Goal: Task Accomplishment & Management: Manage account settings

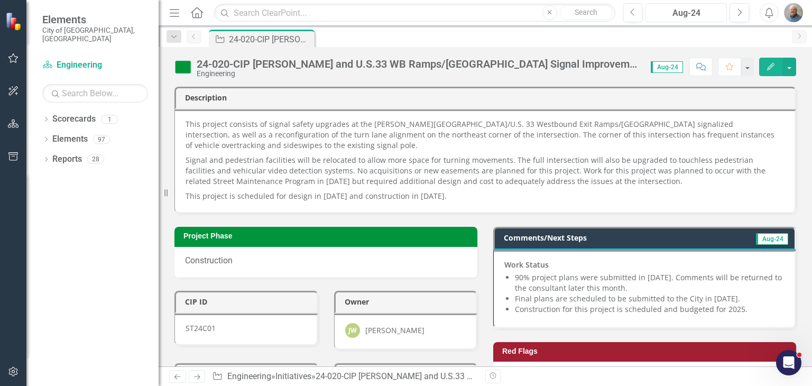
click at [720, 8] on div "Aug-24" at bounding box center [686, 13] width 74 height 13
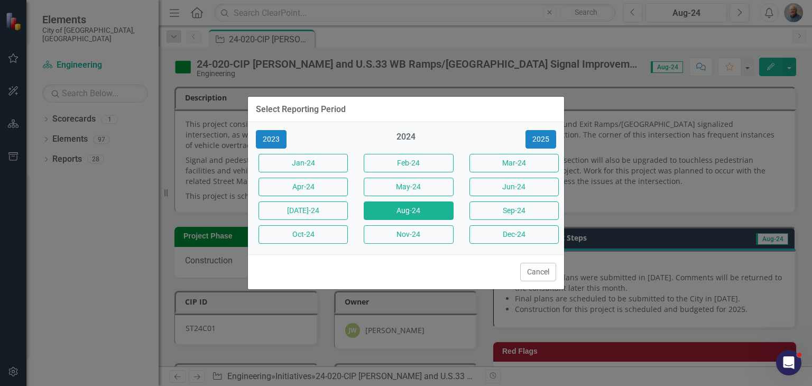
click at [539, 150] on div "2023 2024 [DATE]-24 Feb-24 Mar-24 Apr-24 May-24 Jun-24 [DATE]-24 Aug-24 Sep-24 …" at bounding box center [406, 188] width 316 height 132
click at [541, 139] on button "2025" at bounding box center [541, 139] width 31 height 19
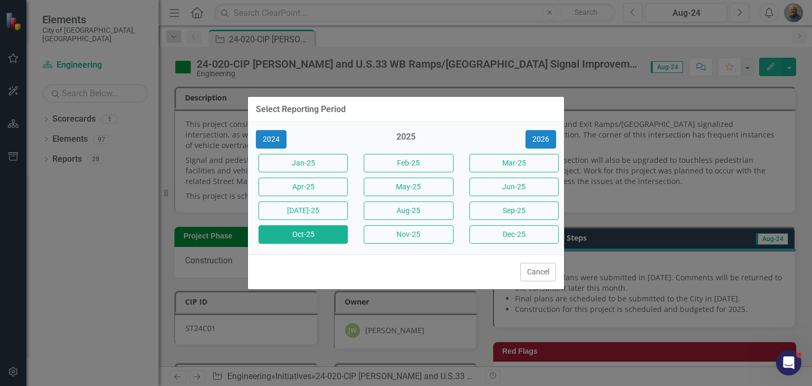
click at [318, 236] on button "Oct-25" at bounding box center [303, 234] width 89 height 19
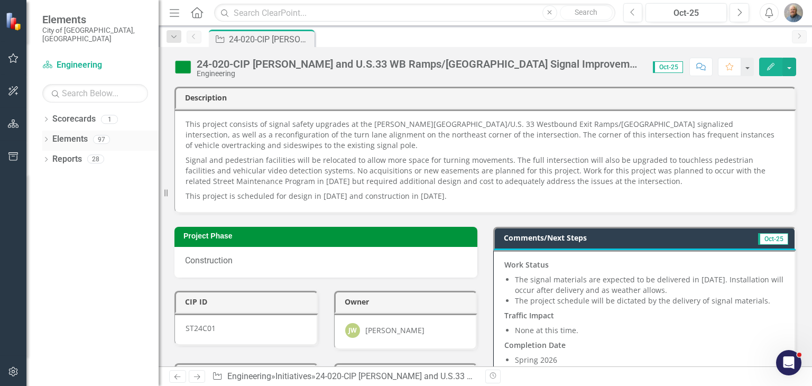
click at [48, 136] on div "Dropdown" at bounding box center [45, 140] width 7 height 9
click at [46, 236] on div "Dropdown" at bounding box center [45, 240] width 7 height 9
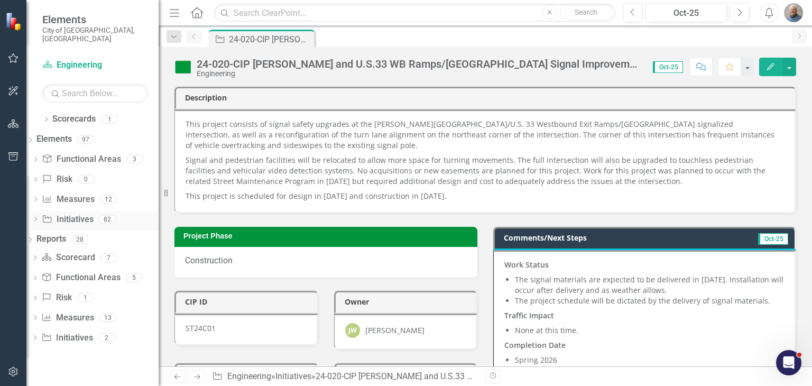
click at [79, 214] on link "Initiative Initiatives" at bounding box center [67, 220] width 51 height 12
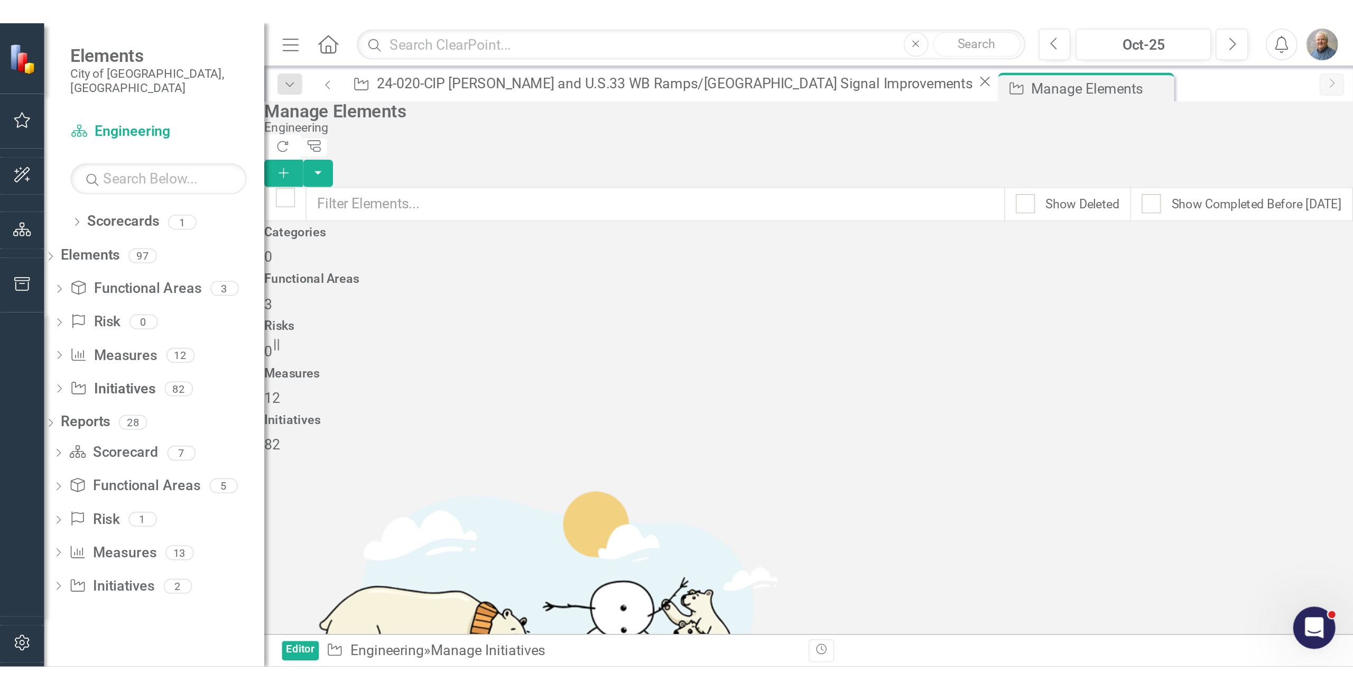
scroll to position [1692, 0]
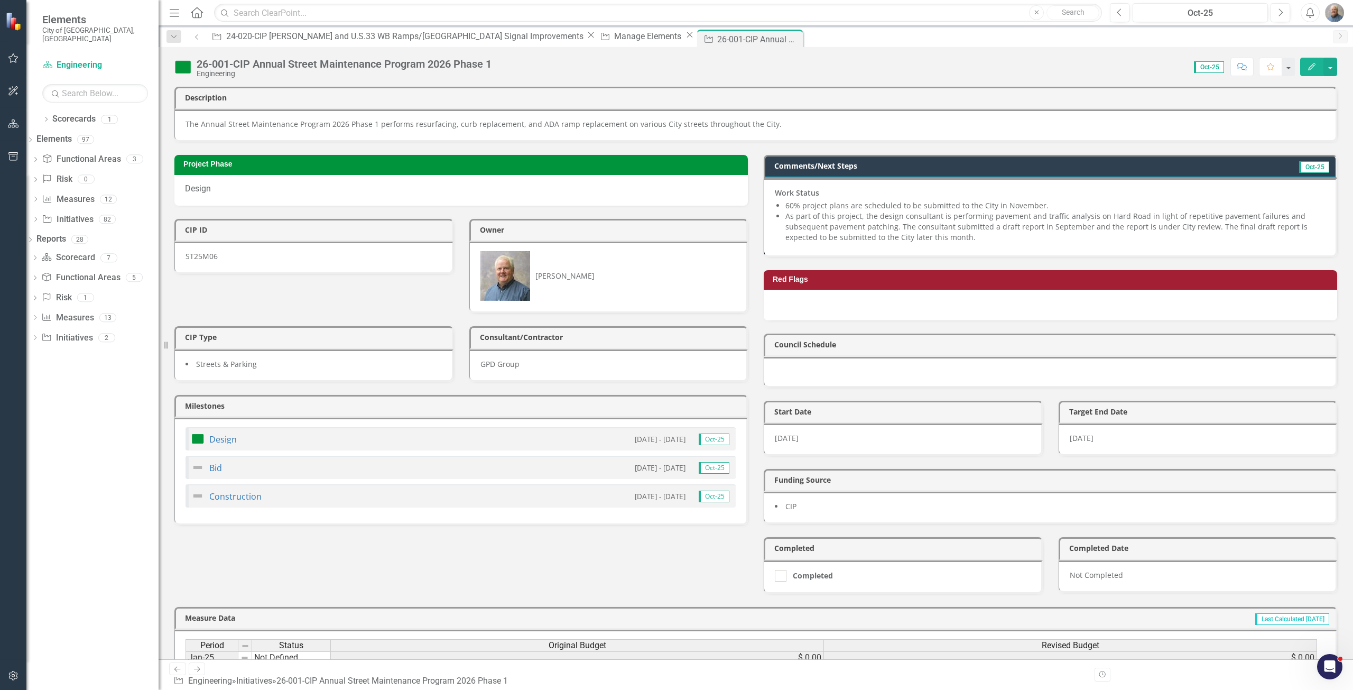
click at [812, 215] on li "As part of this project, the design consultant is performing pavement and traff…" at bounding box center [1056, 227] width 540 height 32
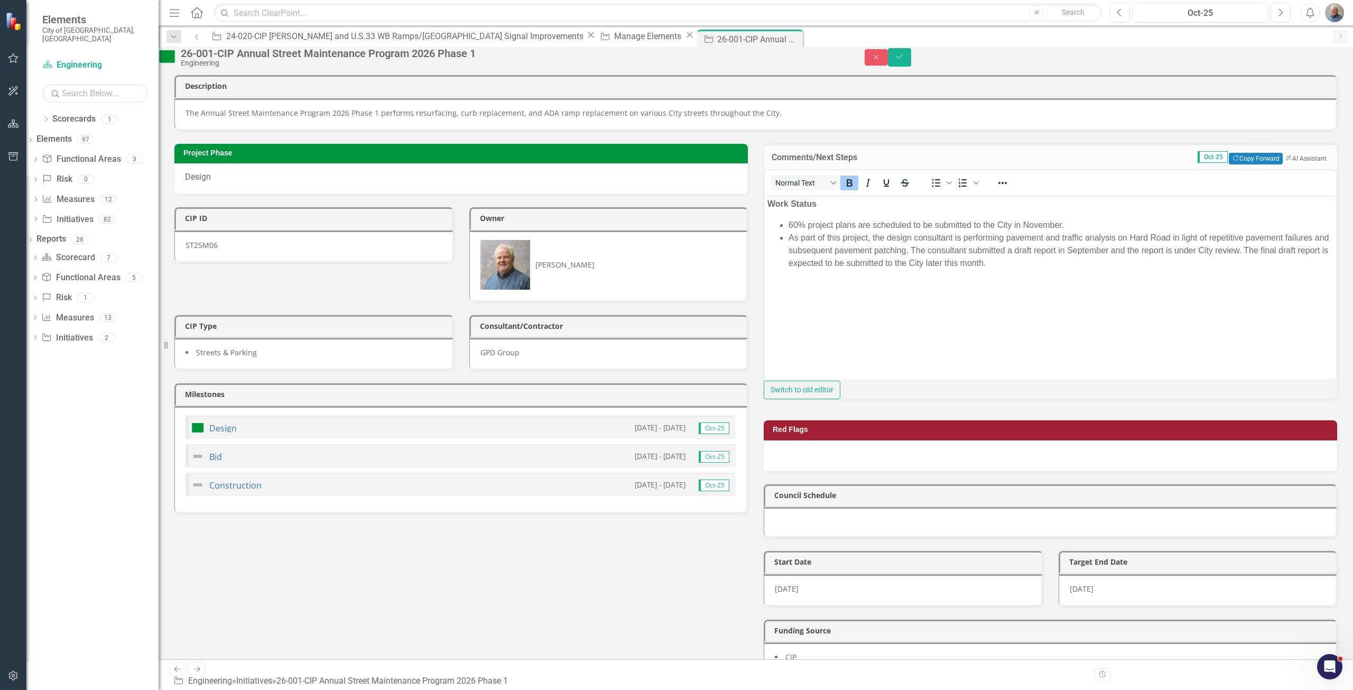
click at [812, 263] on li "As part of this project, the design consultant is performing pavement and traff…" at bounding box center [1061, 251] width 545 height 38
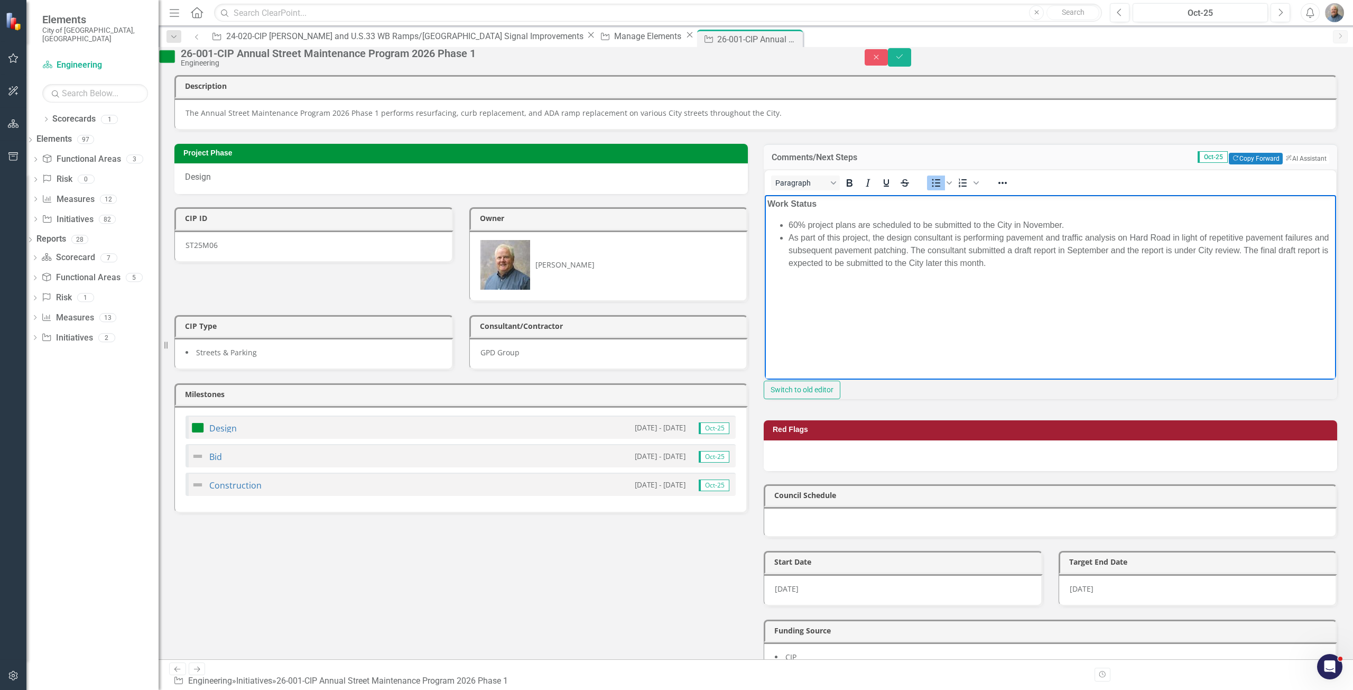
click at [812, 289] on body "Work Status 60% project plans are scheduled to be submitted to the City in Nove…" at bounding box center [1051, 274] width 572 height 159
click at [812, 269] on li "As part of this project, the design consultant is performing pavement and traff…" at bounding box center [1061, 251] width 545 height 38
click at [812, 265] on li "As part of this project, the design consultant is performing pavement and traff…" at bounding box center [1061, 251] width 545 height 38
click at [812, 298] on body "Work Status 60% project plans are scheduled to be submitted to the City in Nove…" at bounding box center [1051, 274] width 572 height 159
click at [812, 58] on button "Save" at bounding box center [899, 57] width 23 height 19
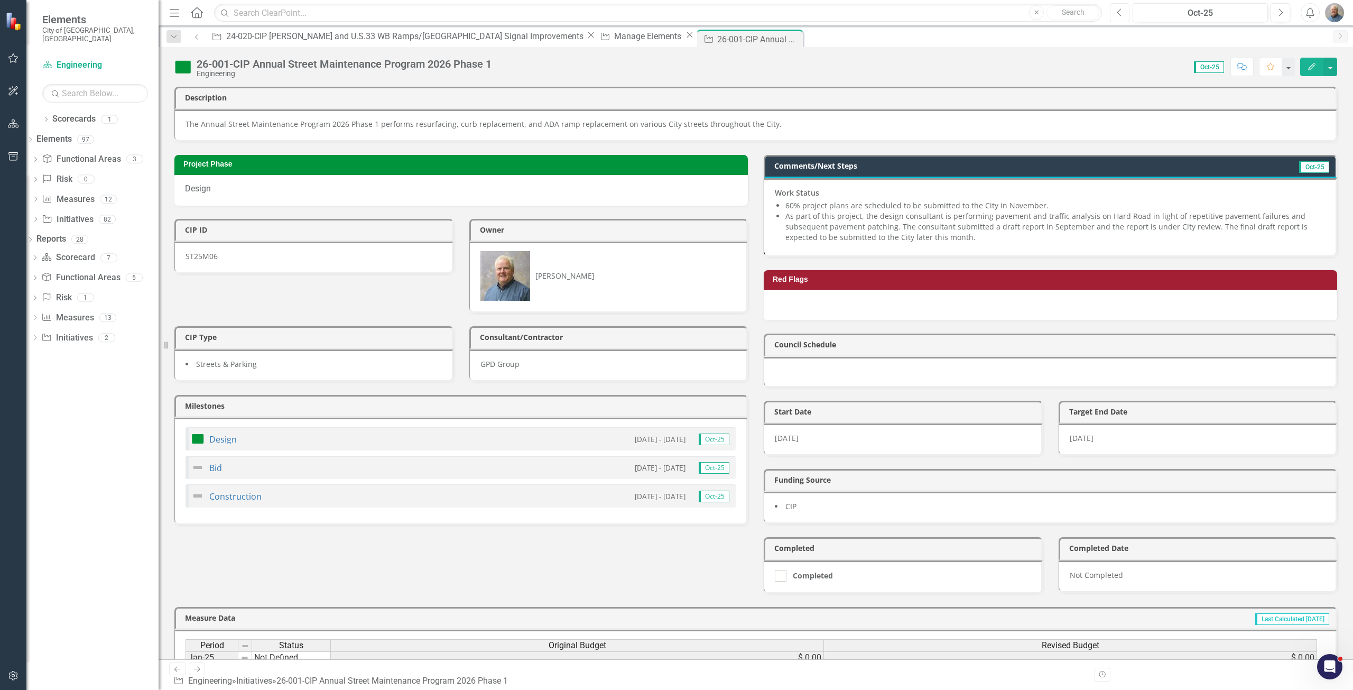
click at [812, 15] on icon "Previous" at bounding box center [1120, 13] width 6 height 10
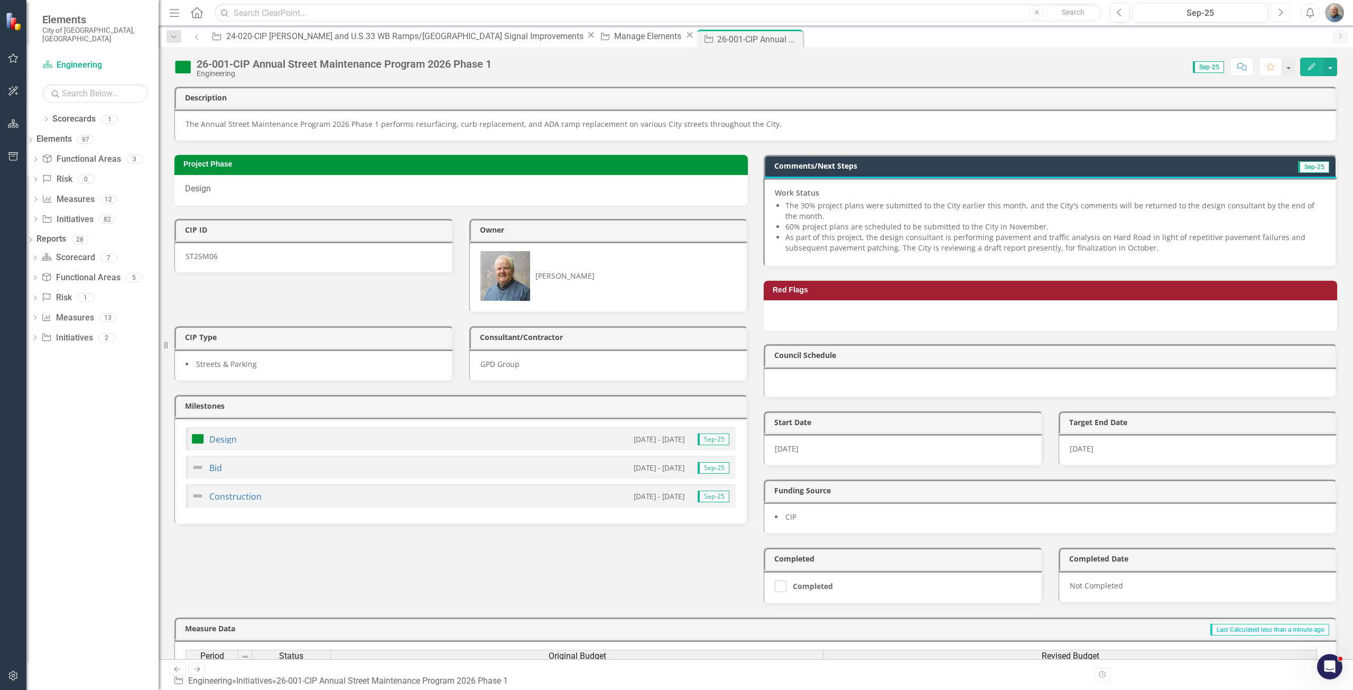
click at [812, 14] on icon "Next" at bounding box center [1281, 13] width 6 height 10
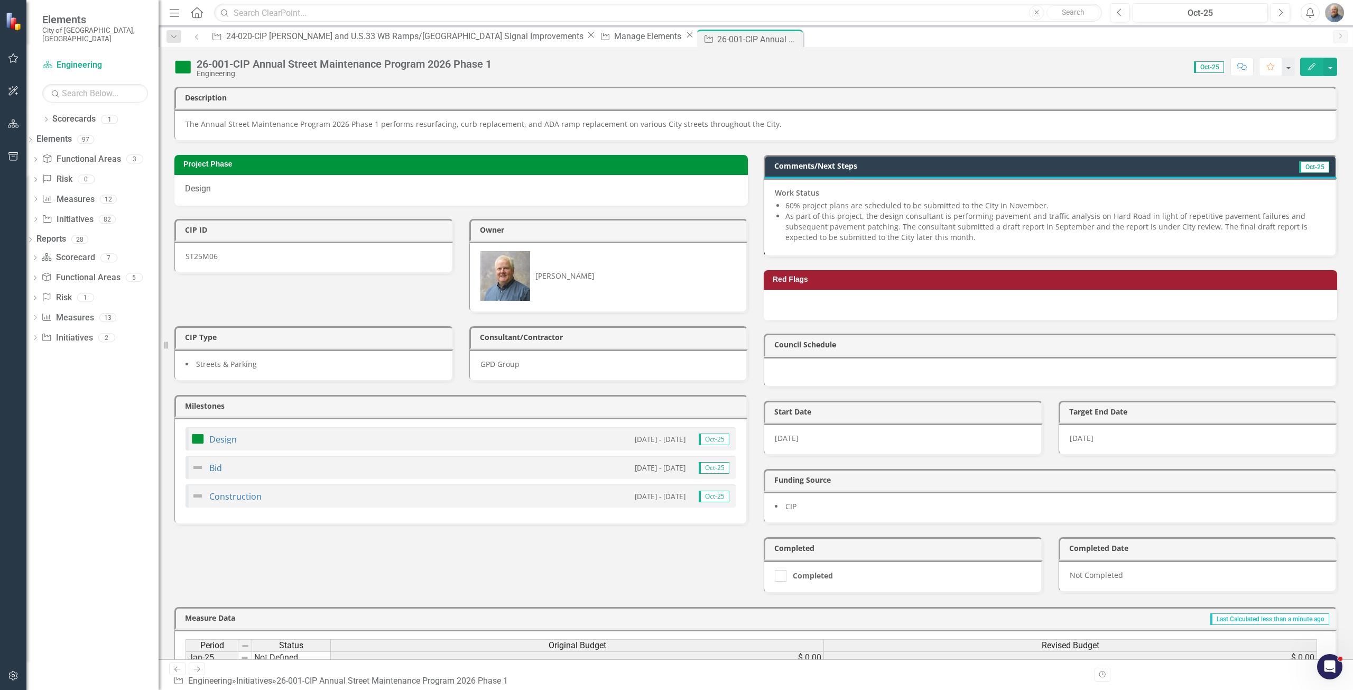
click at [812, 213] on li "As part of this project, the design consultant is performing pavement and traff…" at bounding box center [1056, 227] width 540 height 32
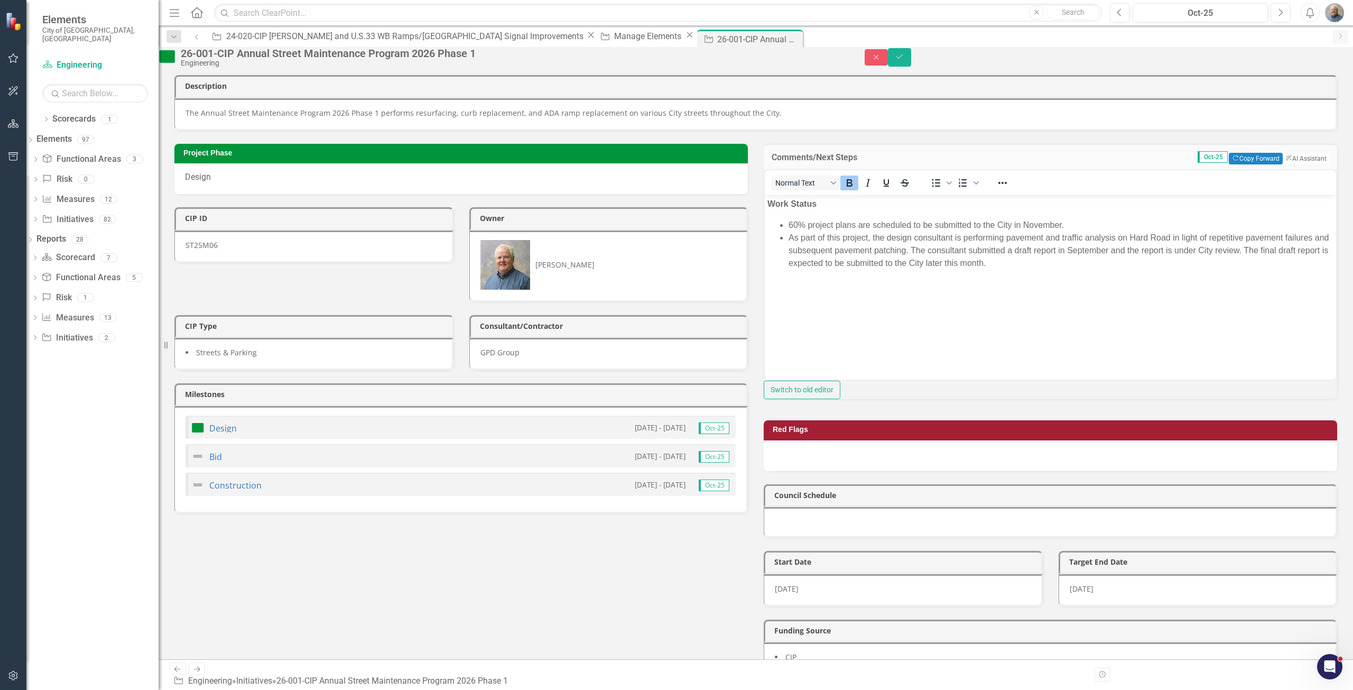
click at [812, 267] on li "As part of this project, the design consultant is performing pavement and traff…" at bounding box center [1061, 251] width 545 height 38
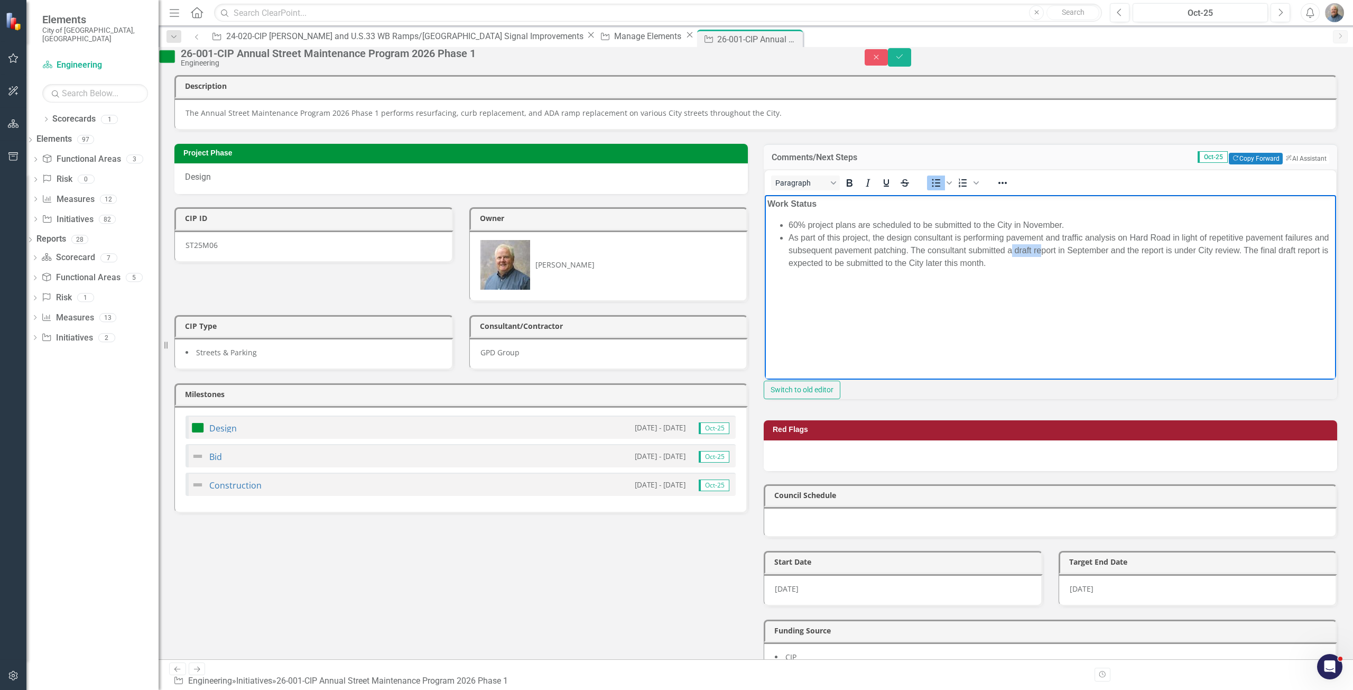
drag, startPoint x: 1059, startPoint y: 246, endPoint x: 1089, endPoint y: 246, distance: 29.6
click at [812, 246] on li "As part of this project, the design consultant is performing pavement and traff…" at bounding box center [1061, 251] width 545 height 38
click at [812, 271] on body "Work Status 60% project plans are scheduled to be submitted to the City in Nove…" at bounding box center [1051, 274] width 572 height 159
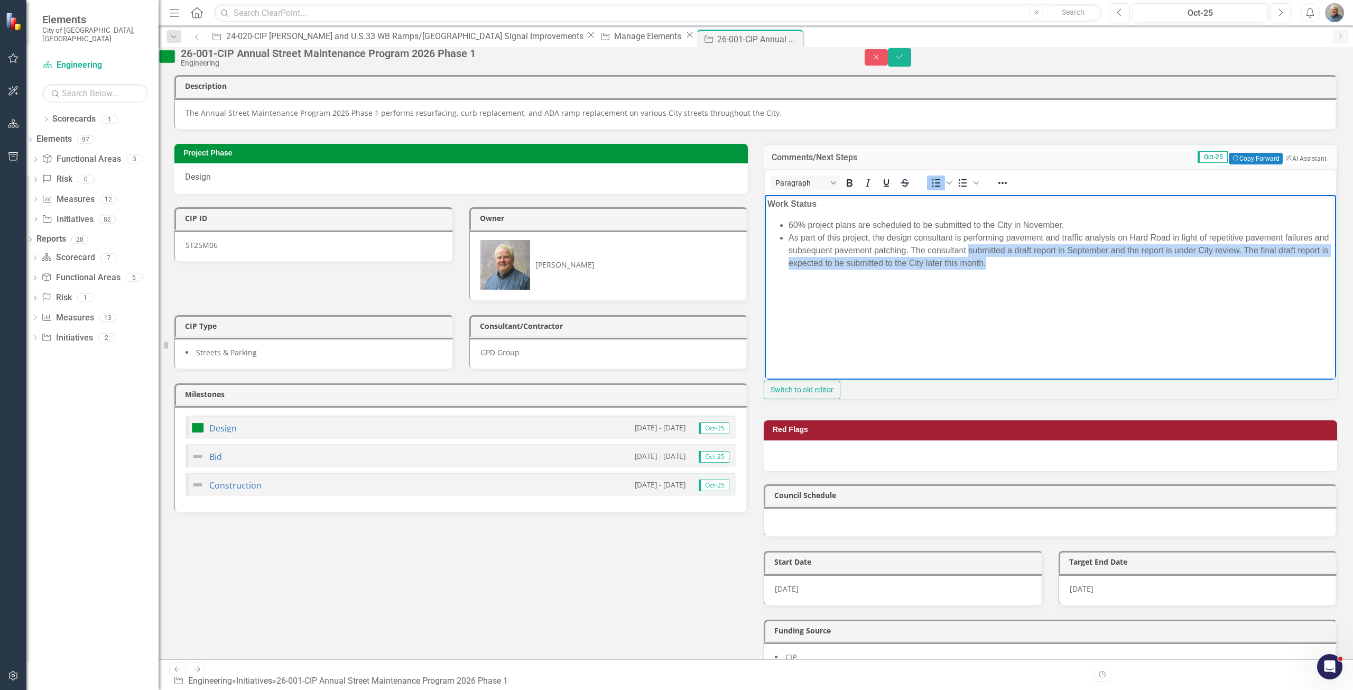
drag, startPoint x: 1079, startPoint y: 273, endPoint x: 1017, endPoint y: 244, distance: 68.1
click at [812, 244] on body "Work Status 60% project plans are scheduled to be submitted to the City in Nove…" at bounding box center [1051, 274] width 572 height 159
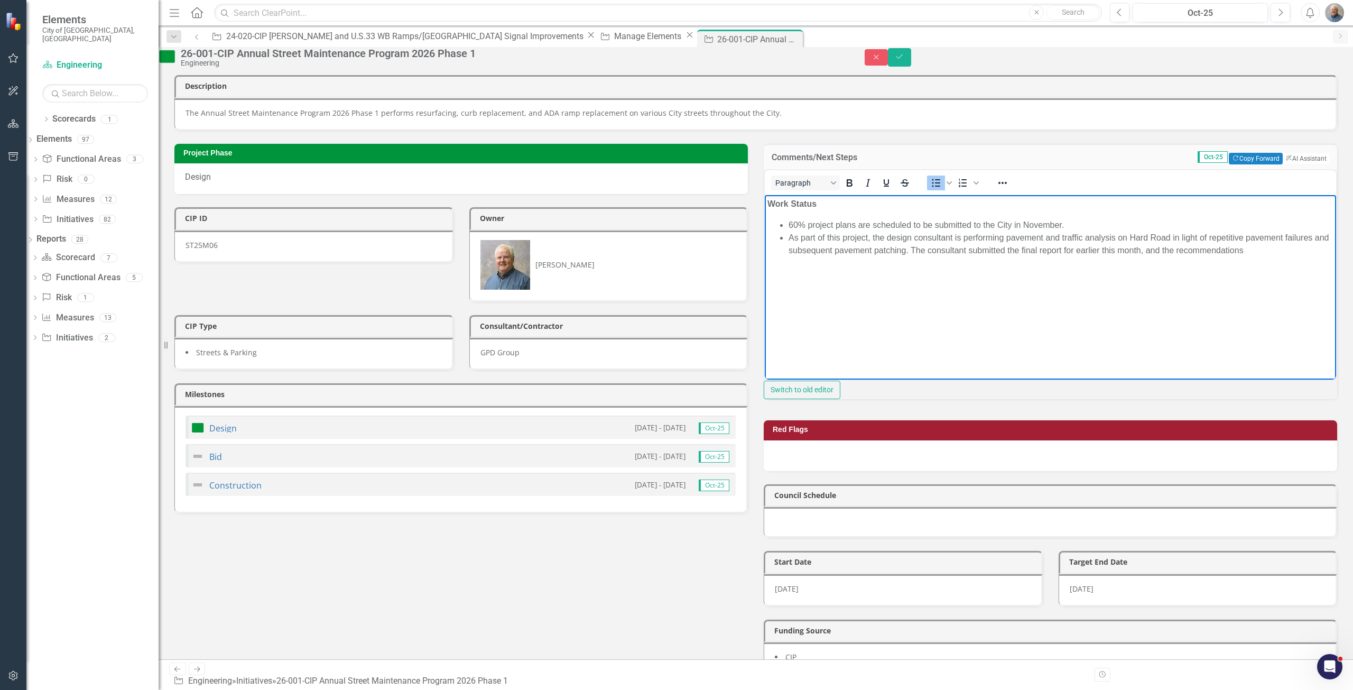
drag, startPoint x: 1193, startPoint y: 255, endPoint x: 1344, endPoint y: 267, distance: 151.7
click at [812, 267] on html "Work Status 60% project plans are scheduled to be submitted to the City in Nove…" at bounding box center [1051, 274] width 572 height 159
click at [812, 282] on body "Work Status 60% project plans are scheduled to be submitted to the City in Nove…" at bounding box center [1051, 274] width 572 height 159
click at [812, 250] on li "As part of this project, the design consultant is performing pavement and traff…" at bounding box center [1061, 251] width 545 height 38
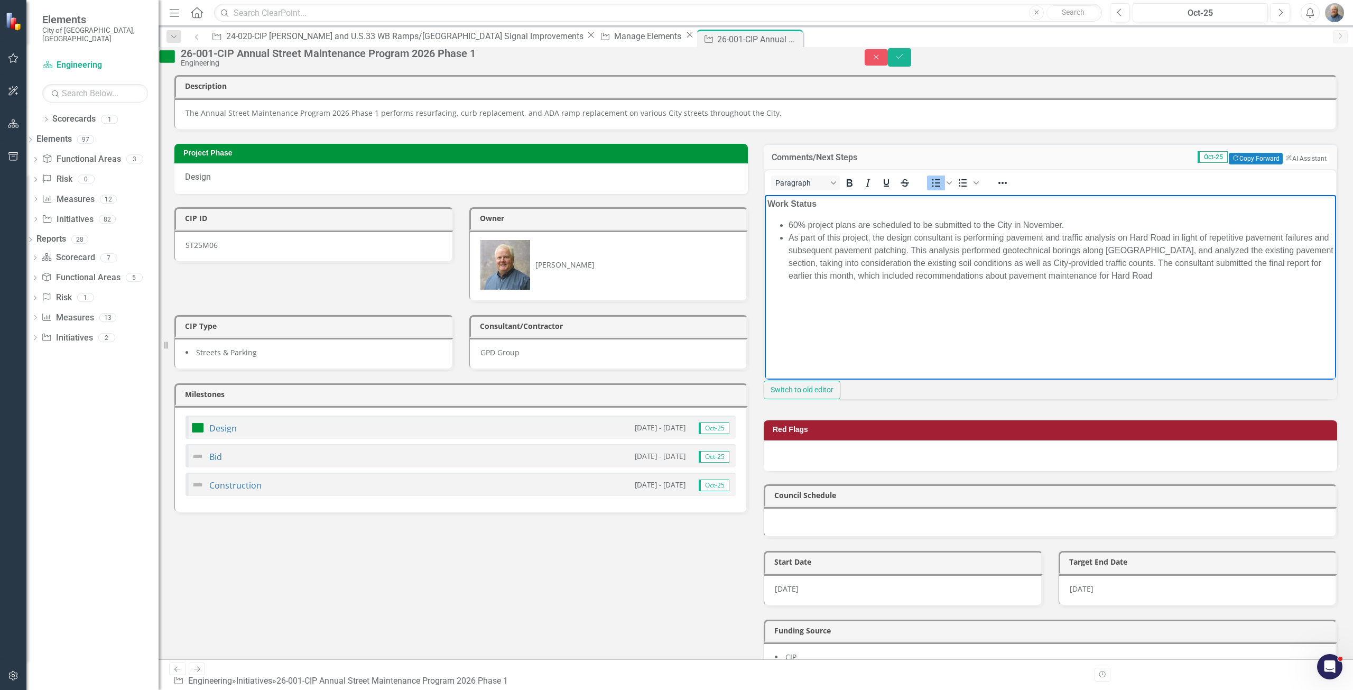
click at [812, 289] on body "Work Status 60% project plans are scheduled to be submitted to the City in Nove…" at bounding box center [1051, 274] width 572 height 159
drag, startPoint x: 1231, startPoint y: 307, endPoint x: 1066, endPoint y: 318, distance: 165.9
click at [812, 318] on body "Work Status 60% project plans are scheduled to be submitted to the City in Nove…" at bounding box center [1051, 274] width 572 height 159
click at [812, 239] on li "As part of this project, the design consultant is performing pavement and traff…" at bounding box center [1061, 263] width 545 height 63
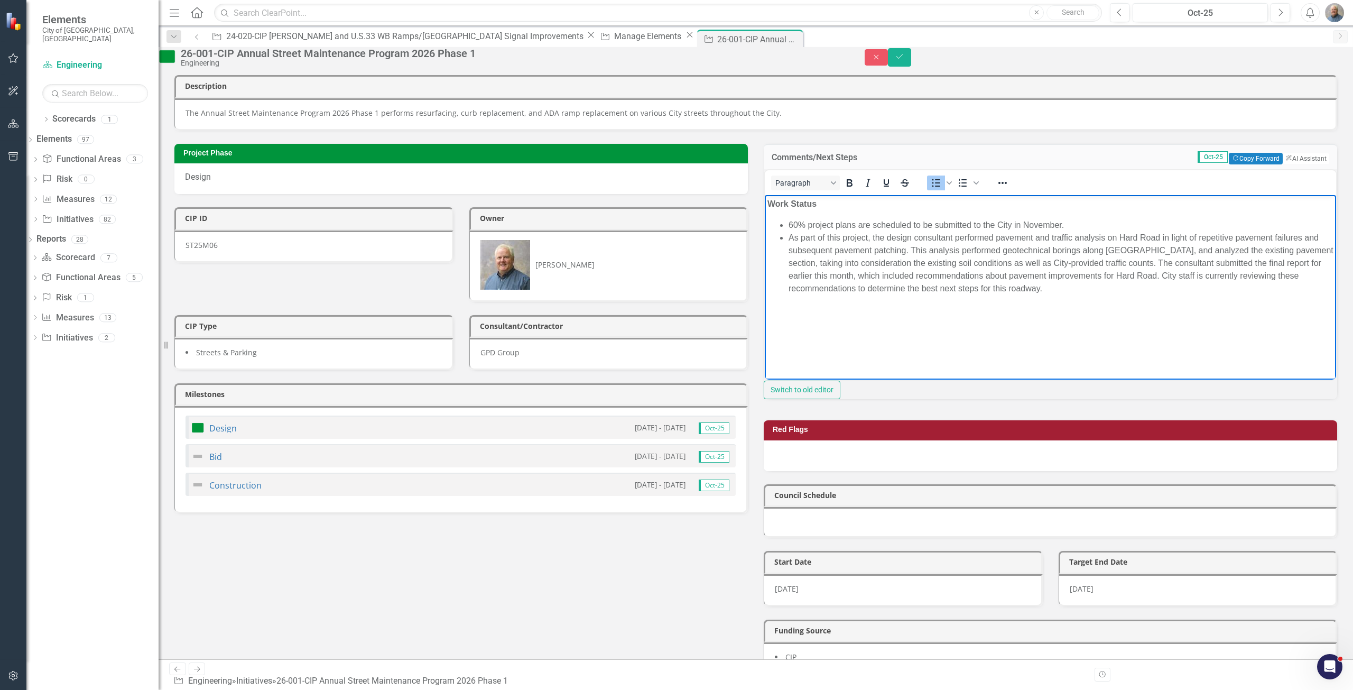
click at [812, 237] on li "As part of this project, the design consultant performed pavement and traffic a…" at bounding box center [1061, 263] width 545 height 63
click at [812, 275] on li "As part of this project, the design consultant performed pavement and traffic a…" at bounding box center [1061, 263] width 545 height 63
click at [812, 263] on li "As part of this project, the design consultant performed pavement and traffic a…" at bounding box center [1061, 263] width 545 height 63
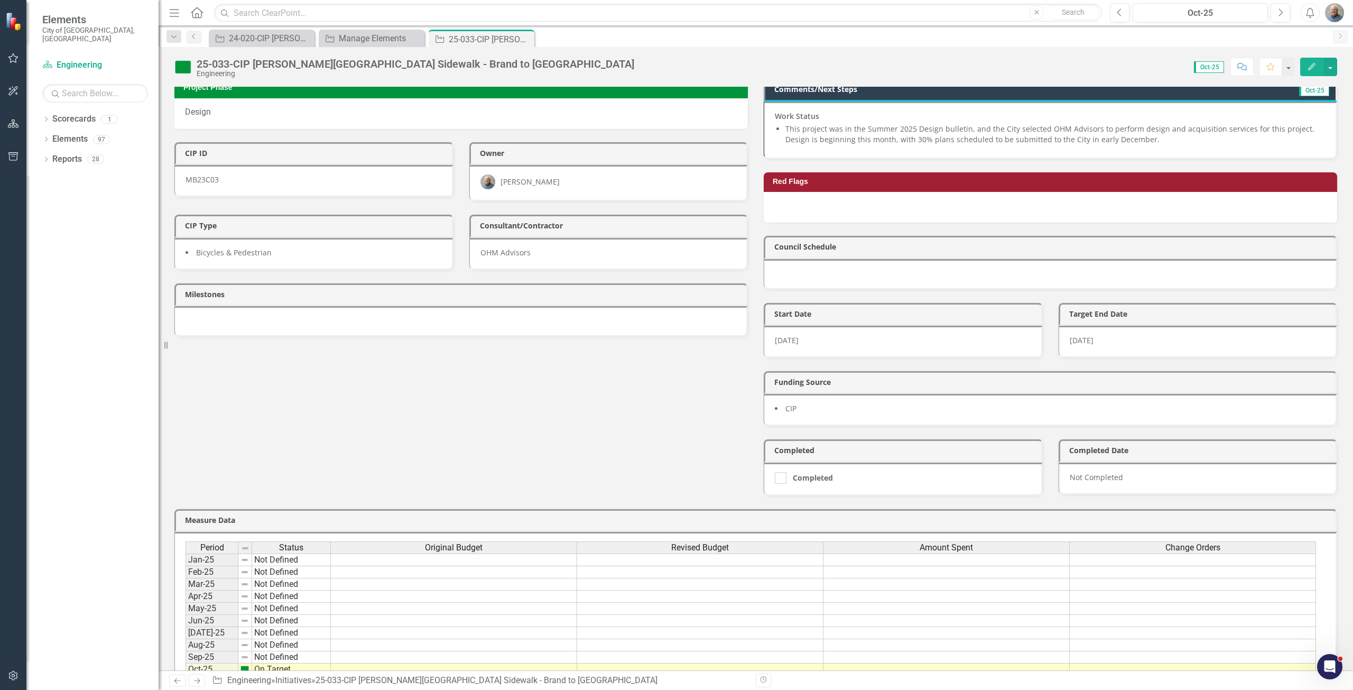
scroll to position [16, 0]
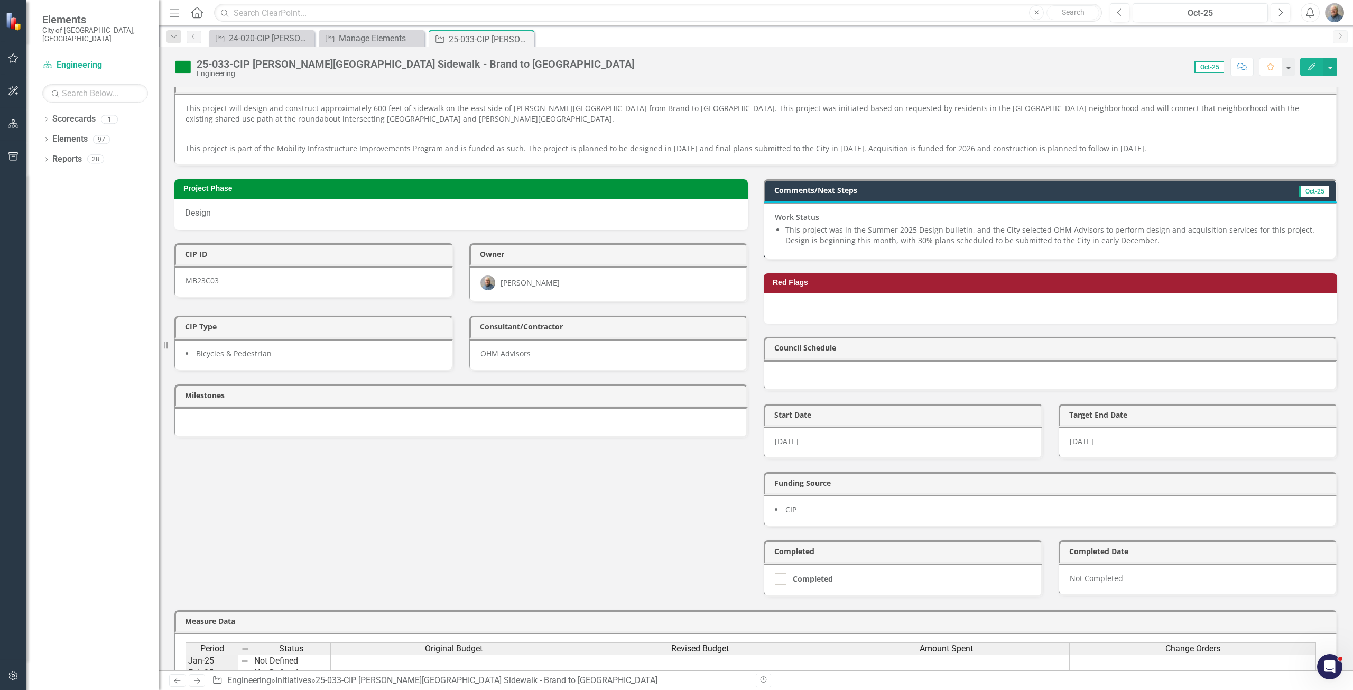
click at [249, 423] on div at bounding box center [461, 422] width 574 height 31
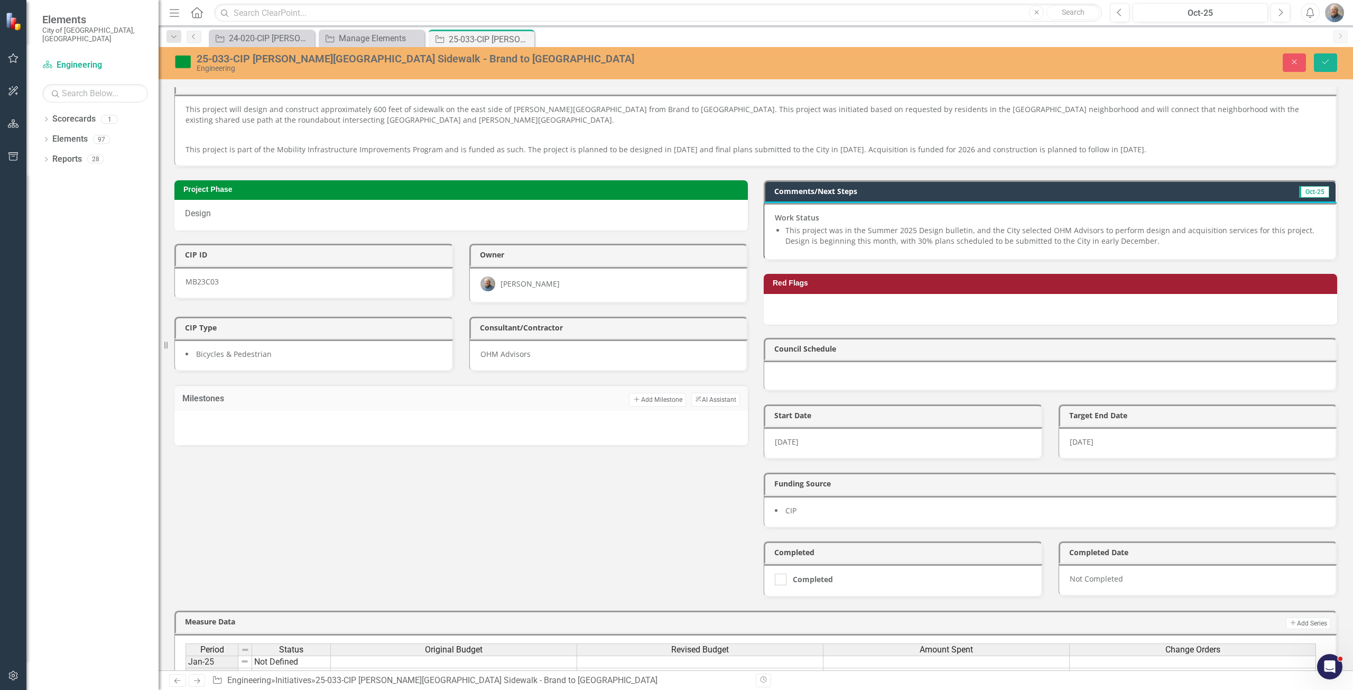
click at [246, 423] on div at bounding box center [461, 427] width 552 height 16
click at [670, 399] on button "Add Add Milestone" at bounding box center [657, 400] width 57 height 14
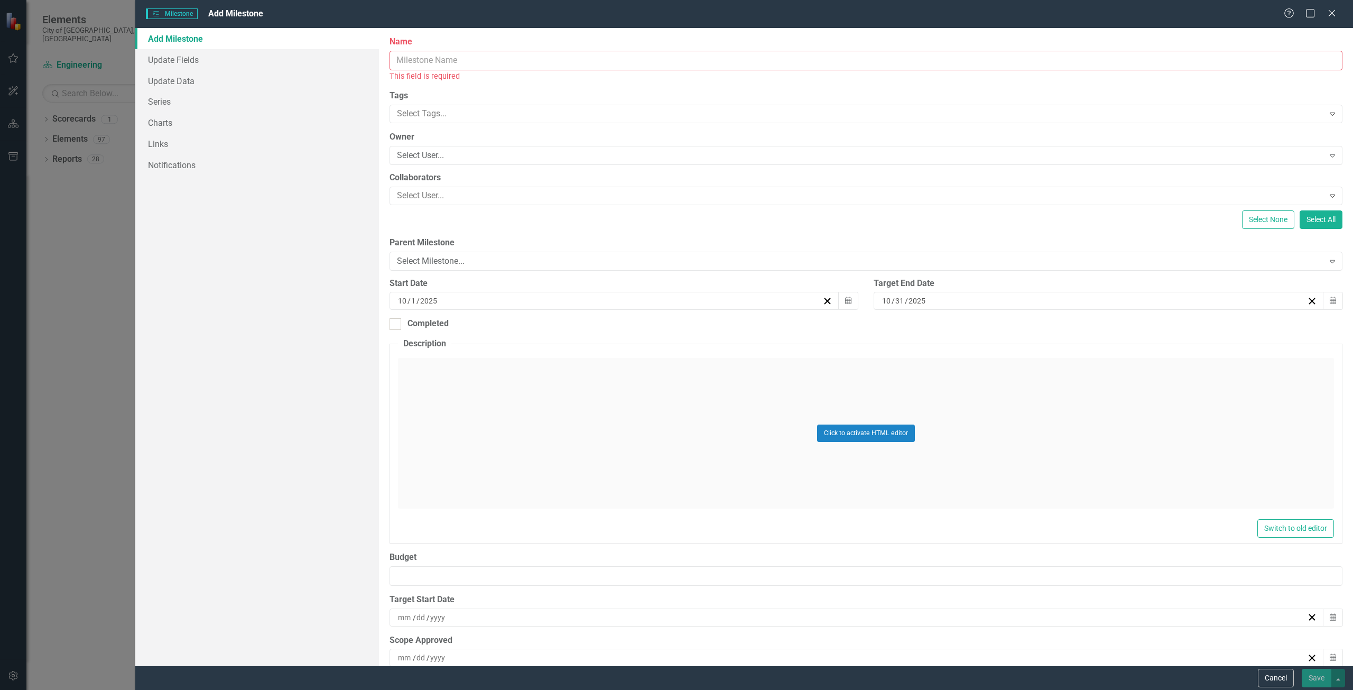
click at [488, 67] on input "Name" at bounding box center [866, 61] width 953 height 20
click at [460, 61] on input "Name" at bounding box center [866, 61] width 953 height 20
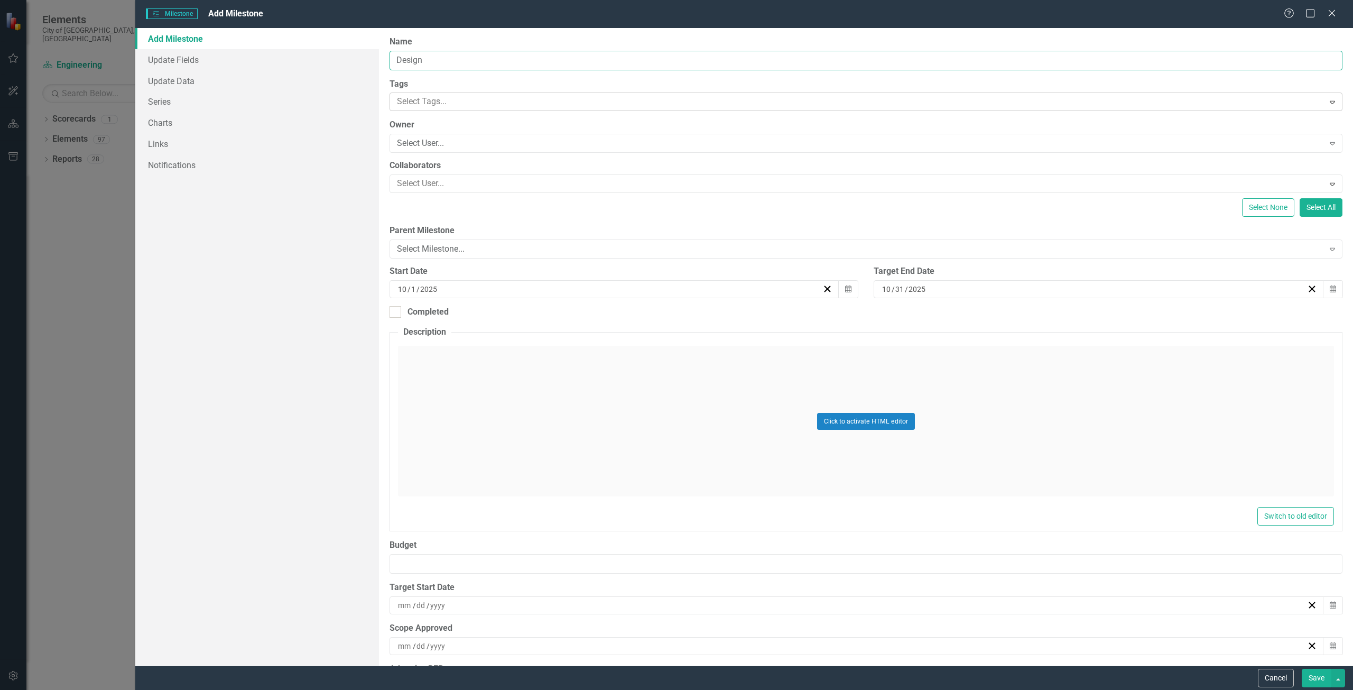
type input "Design"
click at [552, 105] on div at bounding box center [859, 102] width 932 height 14
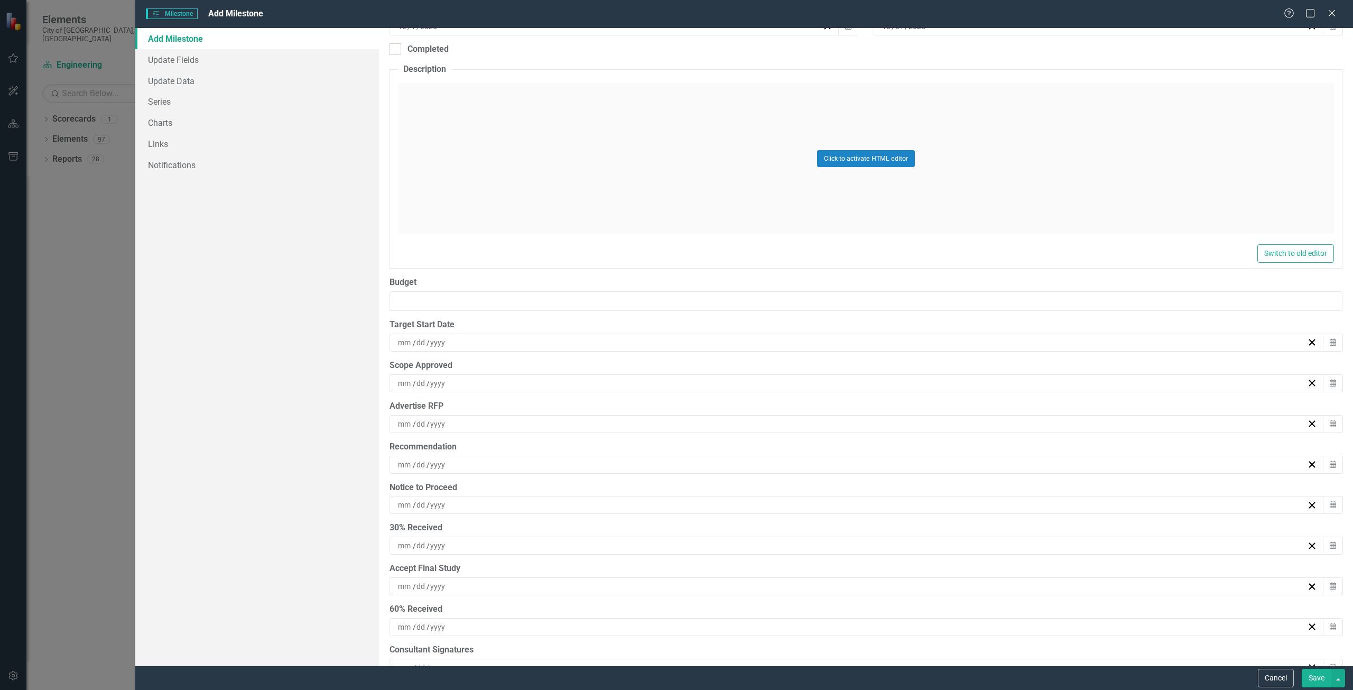
scroll to position [106, 0]
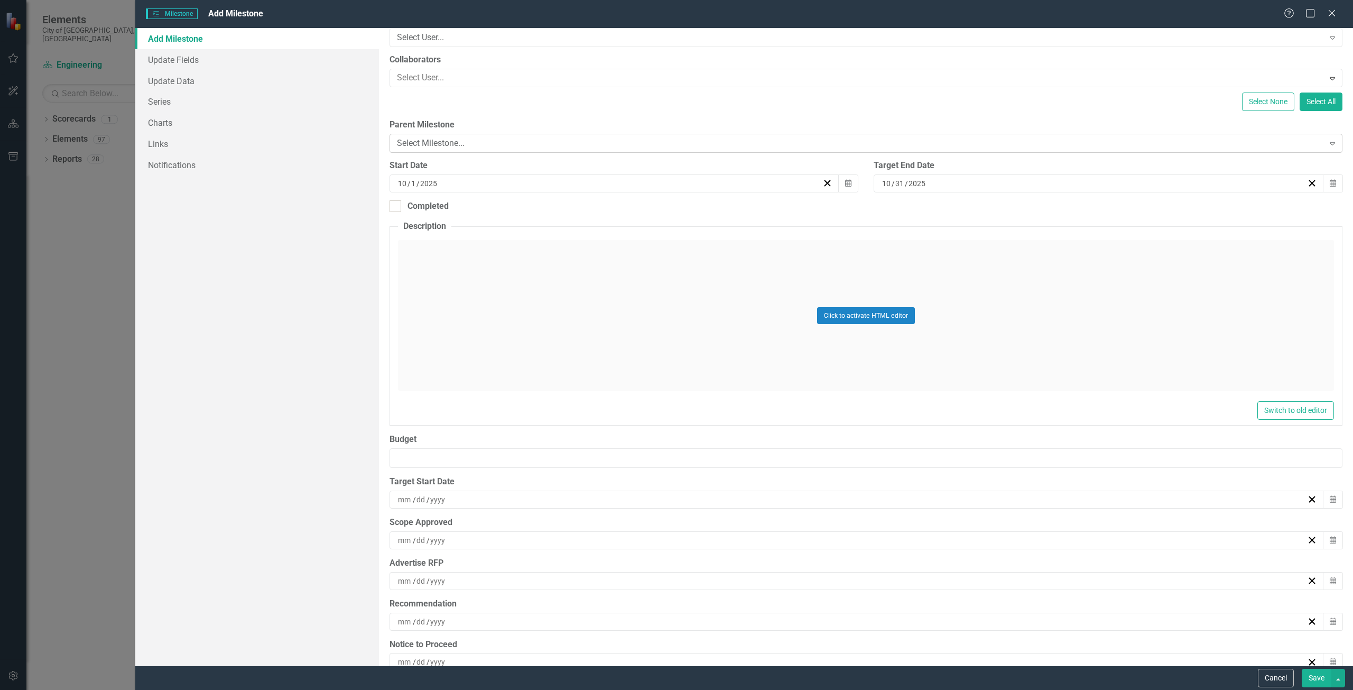
click at [476, 138] on div "Select Milestone..." at bounding box center [860, 143] width 927 height 12
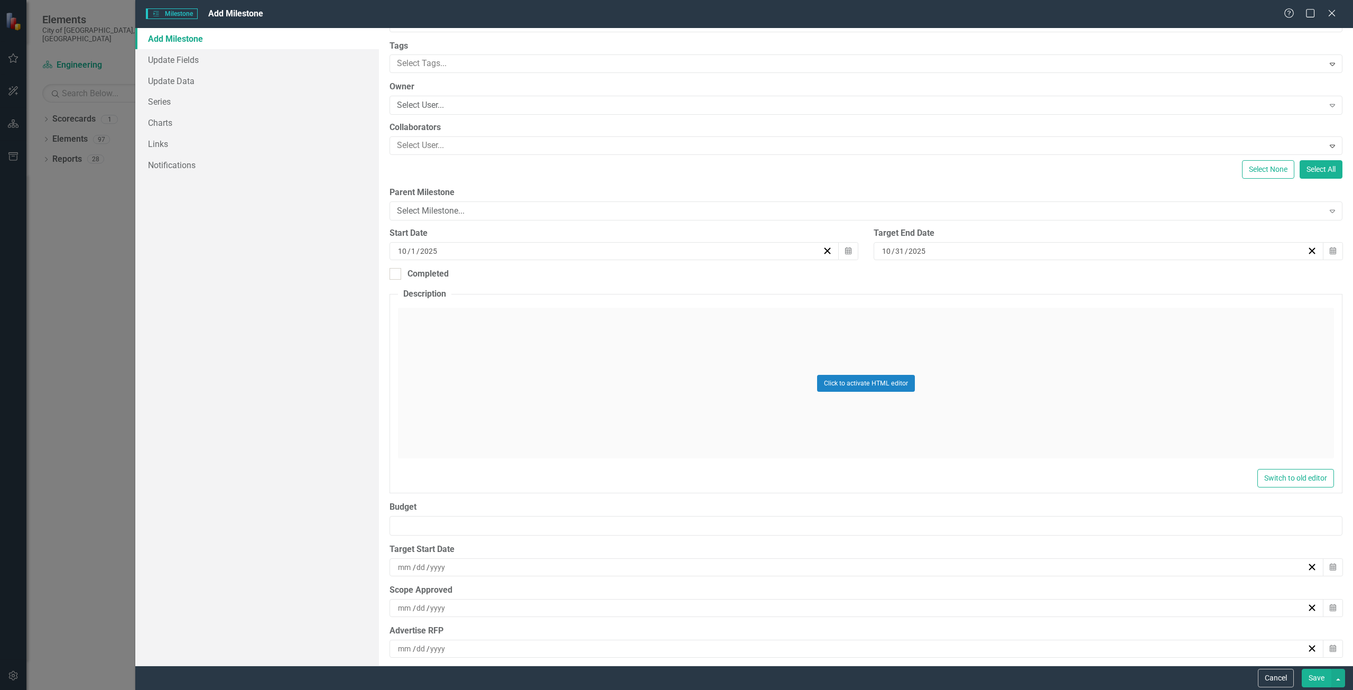
scroll to position [0, 0]
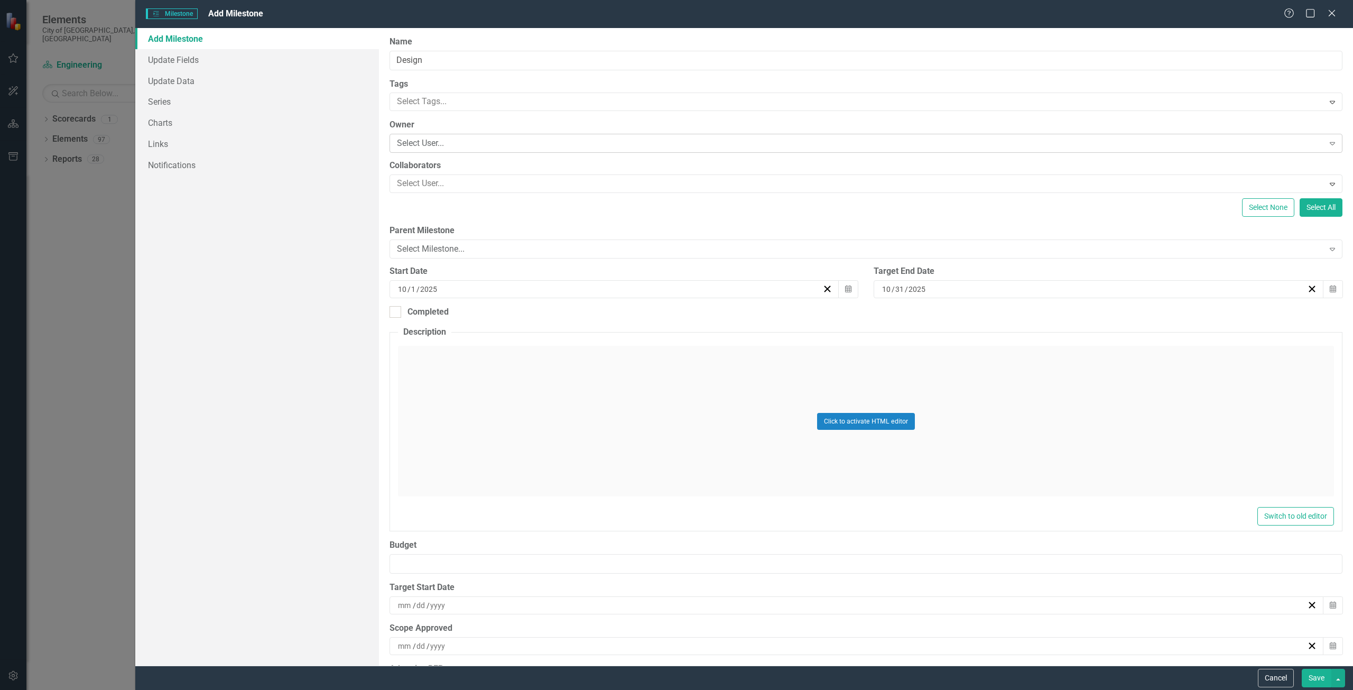
click at [440, 139] on div "Select User..." at bounding box center [860, 143] width 927 height 12
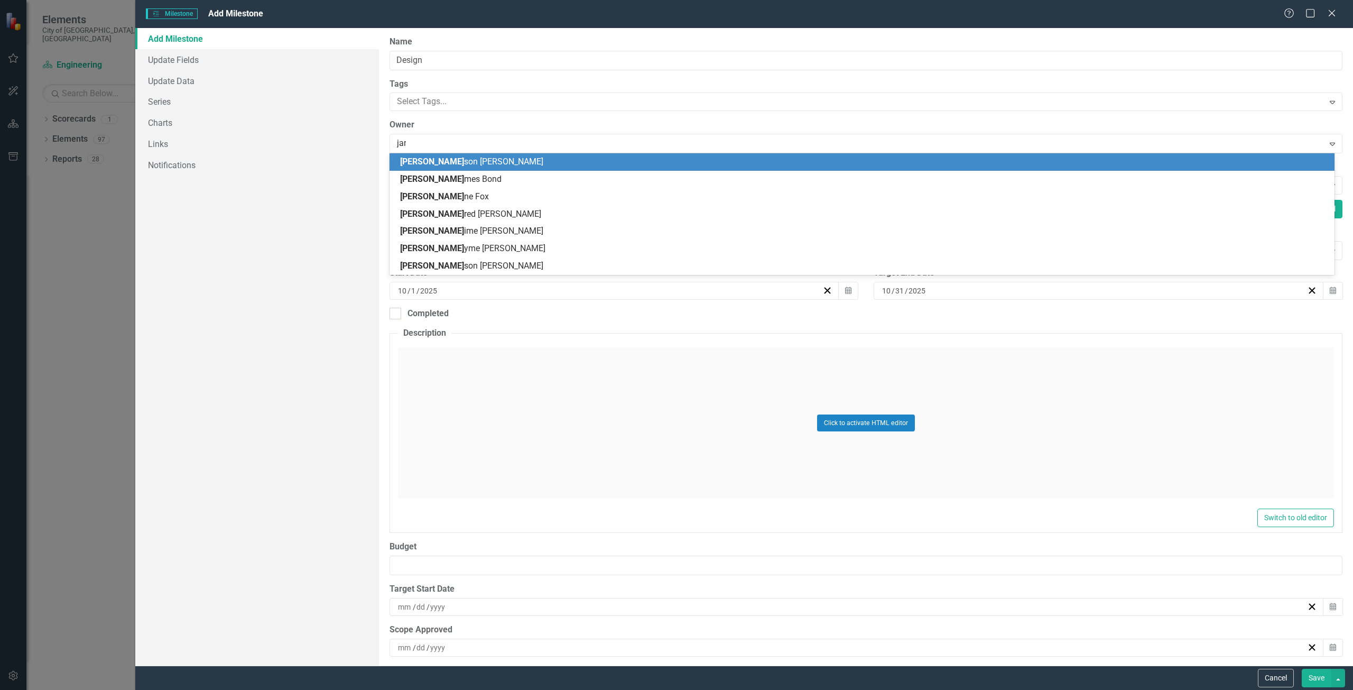
type input "jare"
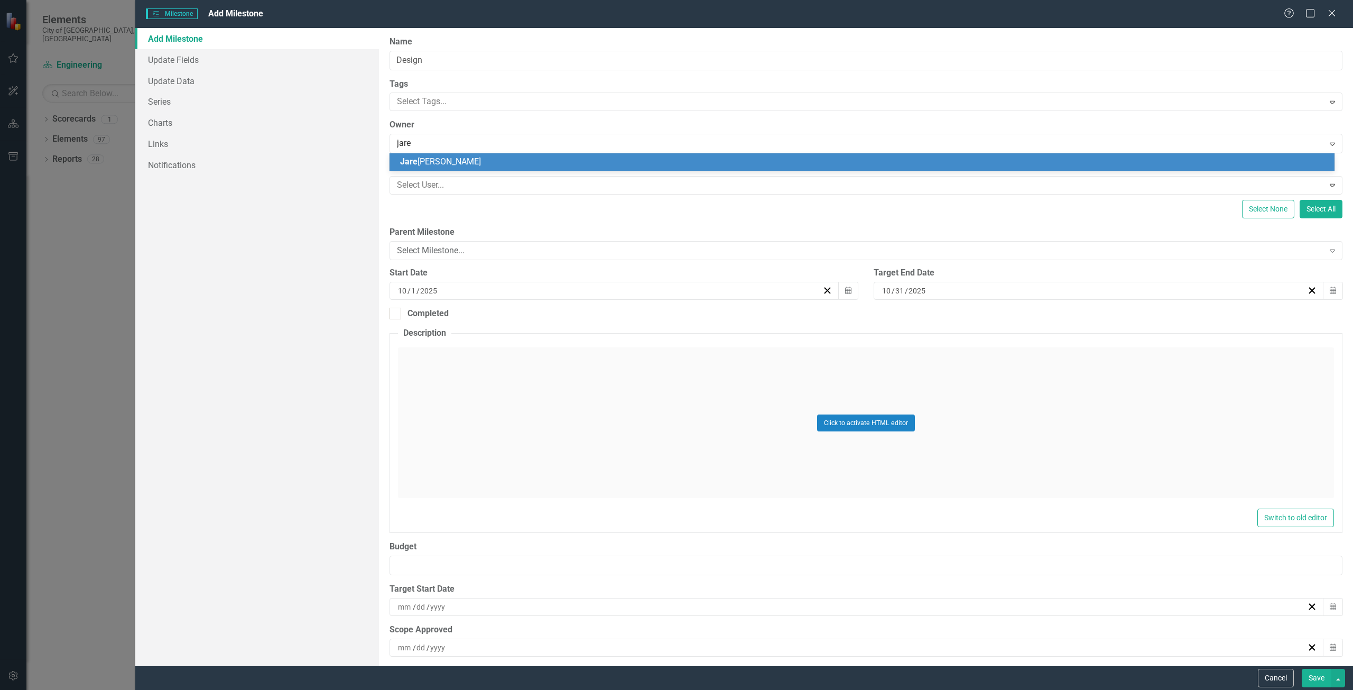
click at [444, 156] on span "Jare d Groves" at bounding box center [440, 161] width 81 height 10
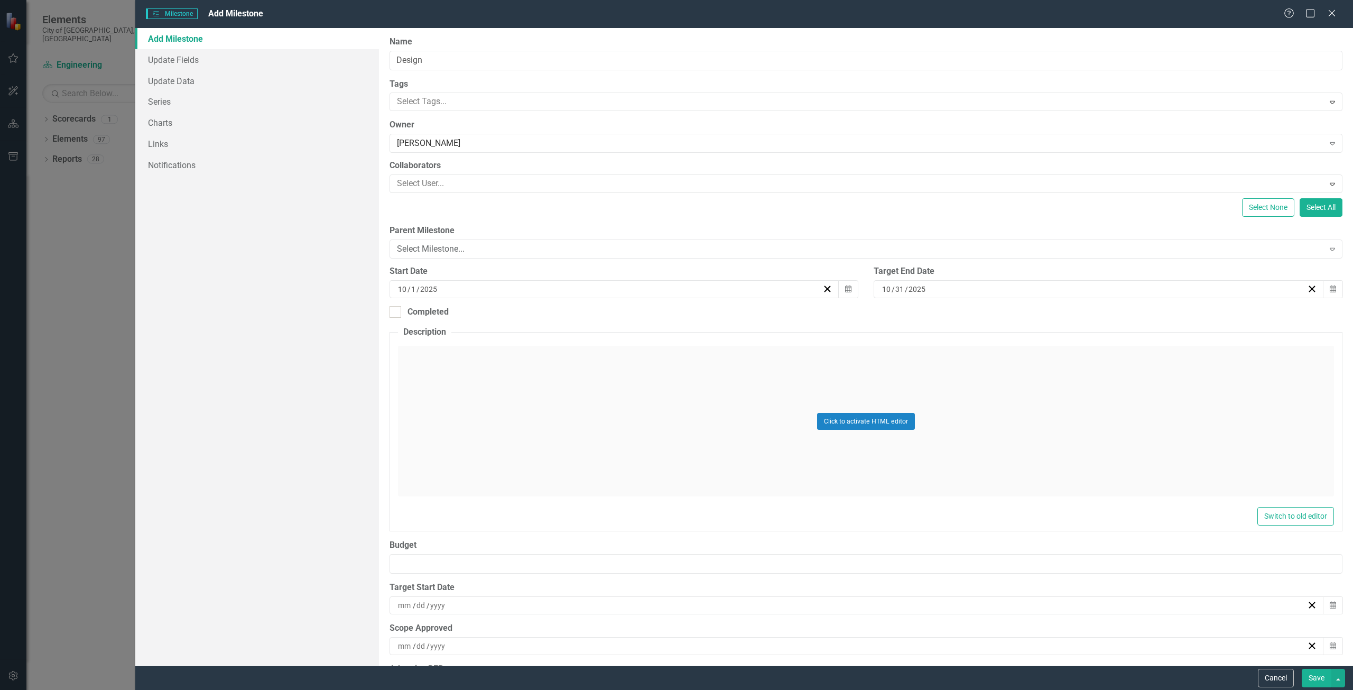
click at [505, 300] on div "Start Date 10 / 1 / 2025 Calendar" at bounding box center [624, 285] width 485 height 41
click at [509, 297] on div "10 / 1 / 2025" at bounding box center [615, 289] width 450 height 18
click at [558, 395] on button "13" at bounding box center [560, 388] width 26 height 19
click at [1021, 285] on div "10 / 31 / 2025" at bounding box center [1094, 289] width 426 height 11
click at [1176, 315] on button "»" at bounding box center [1173, 315] width 23 height 23
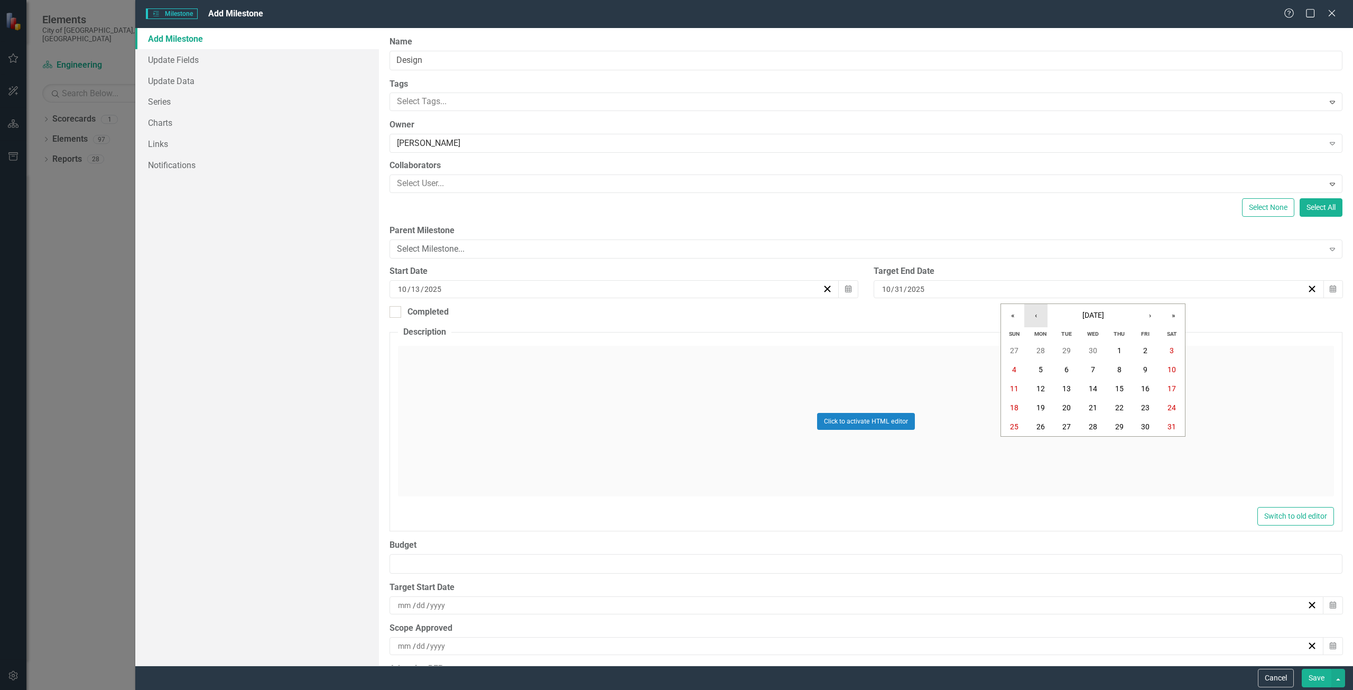
click at [1045, 314] on button "‹" at bounding box center [1036, 315] width 23 height 23
click at [1147, 374] on abbr "11" at bounding box center [1145, 369] width 8 height 8
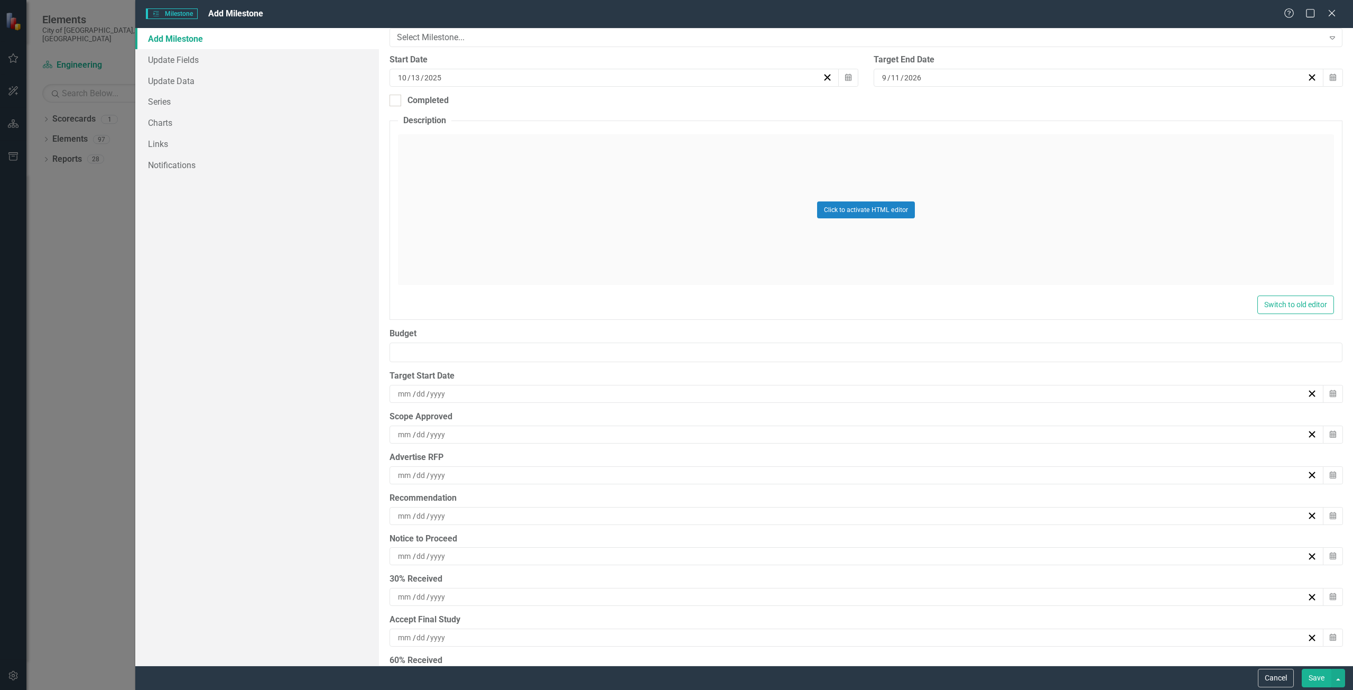
scroll to position [264, 0]
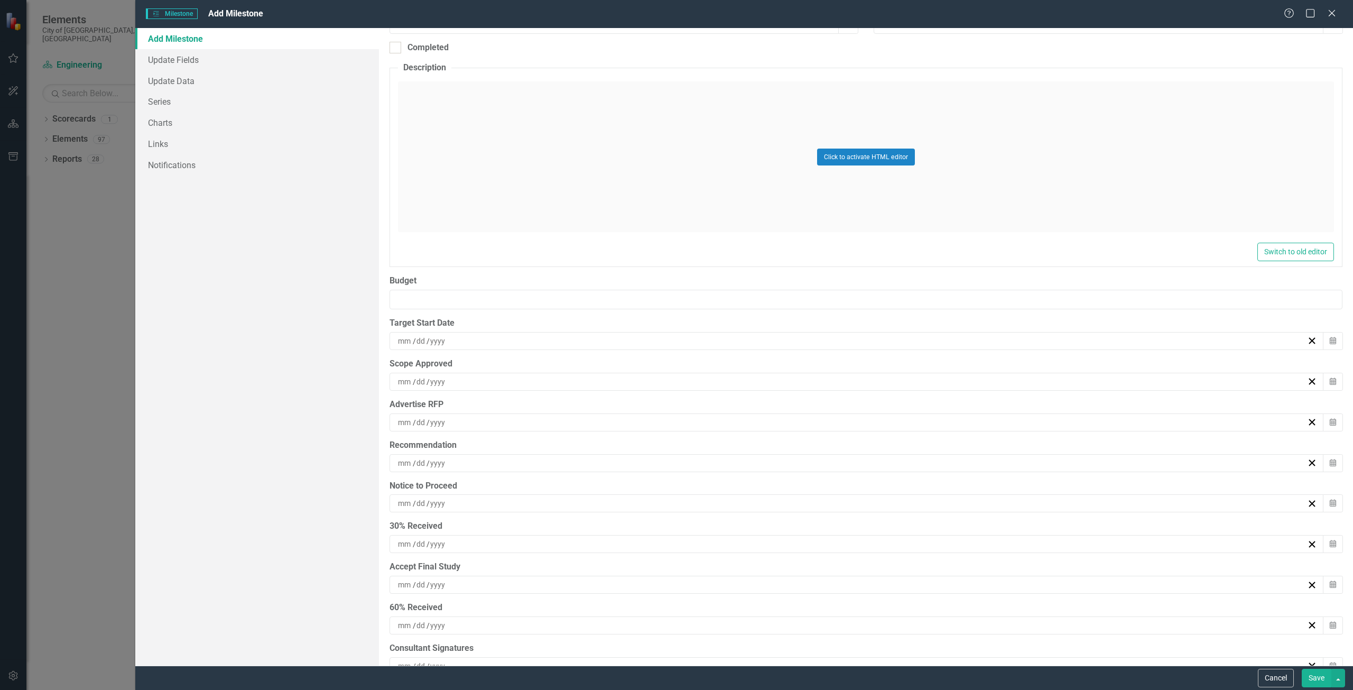
click at [467, 417] on div "/ /" at bounding box center [852, 422] width 911 height 11
click at [796, 447] on div "Recommendation" at bounding box center [866, 445] width 953 height 12
click at [471, 385] on div "/ /" at bounding box center [852, 381] width 911 height 11
click at [449, 419] on div "/ /" at bounding box center [852, 422] width 911 height 11
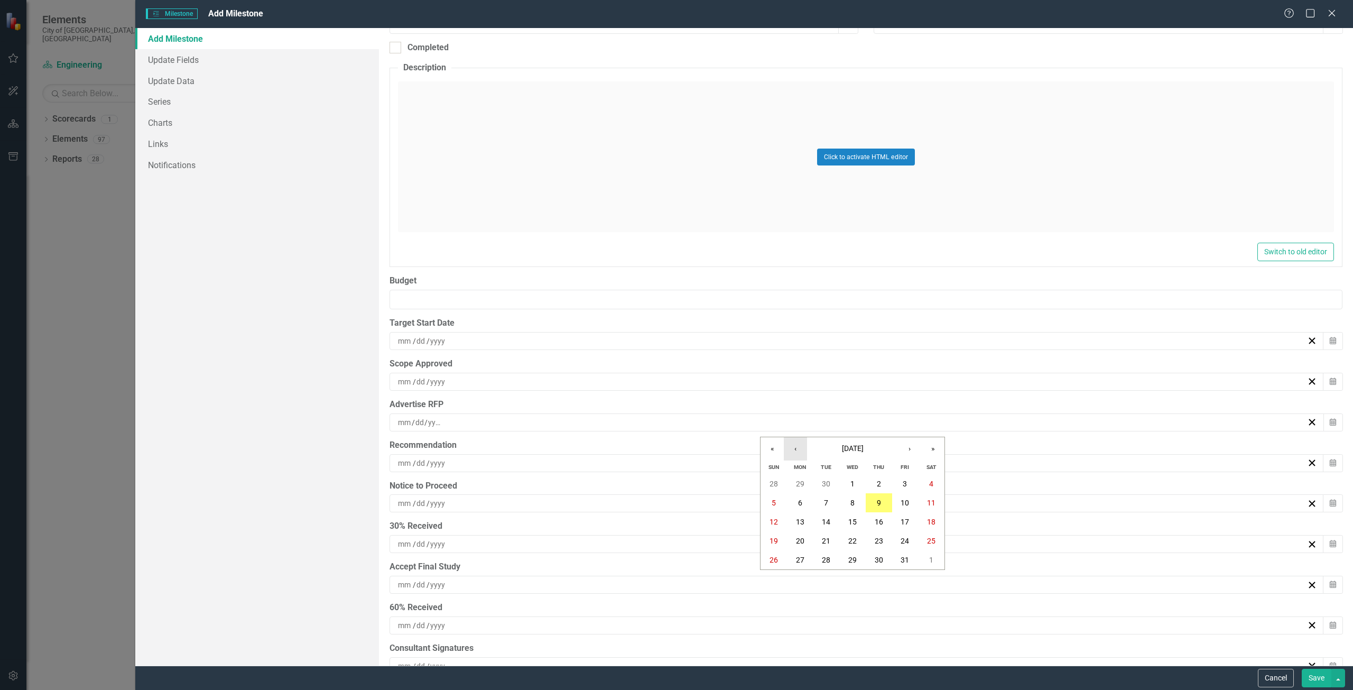
click at [795, 448] on button "‹" at bounding box center [795, 448] width 23 height 23
click at [918, 452] on button "›" at bounding box center [909, 448] width 23 height 23
click at [437, 360] on div "Scope Approved" at bounding box center [866, 364] width 953 height 12
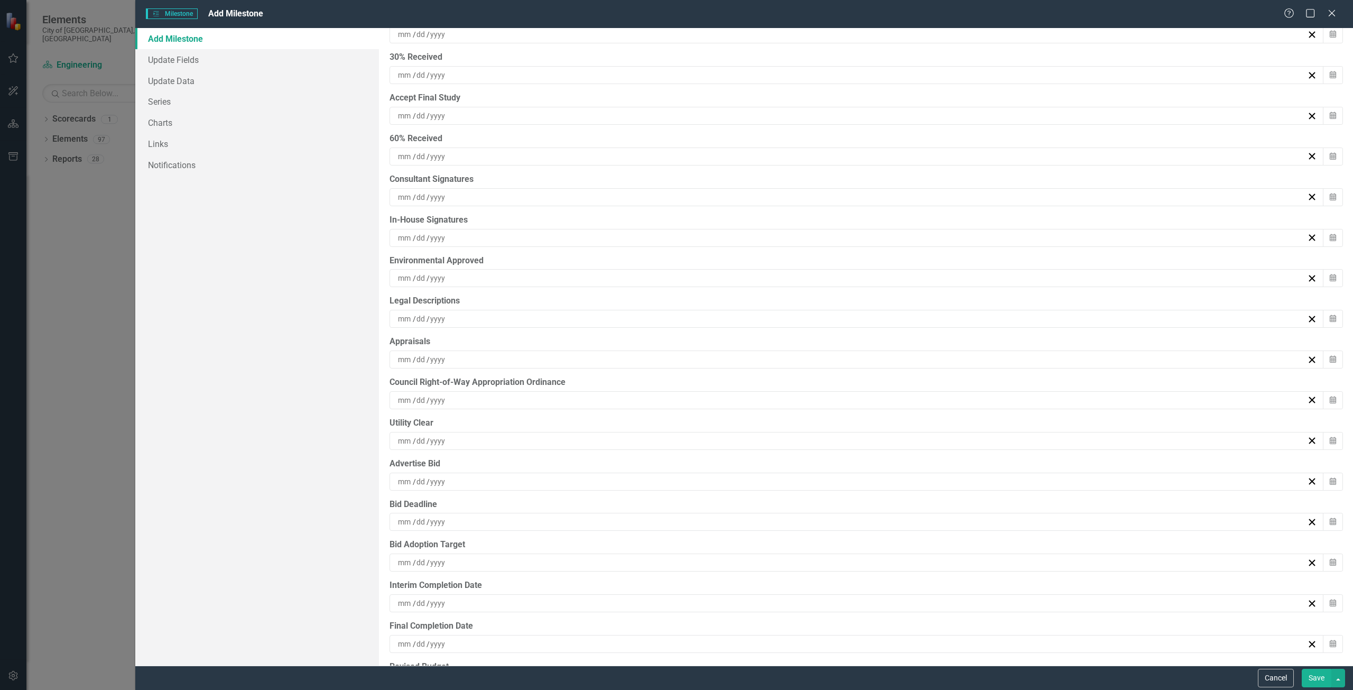
scroll to position [863, 0]
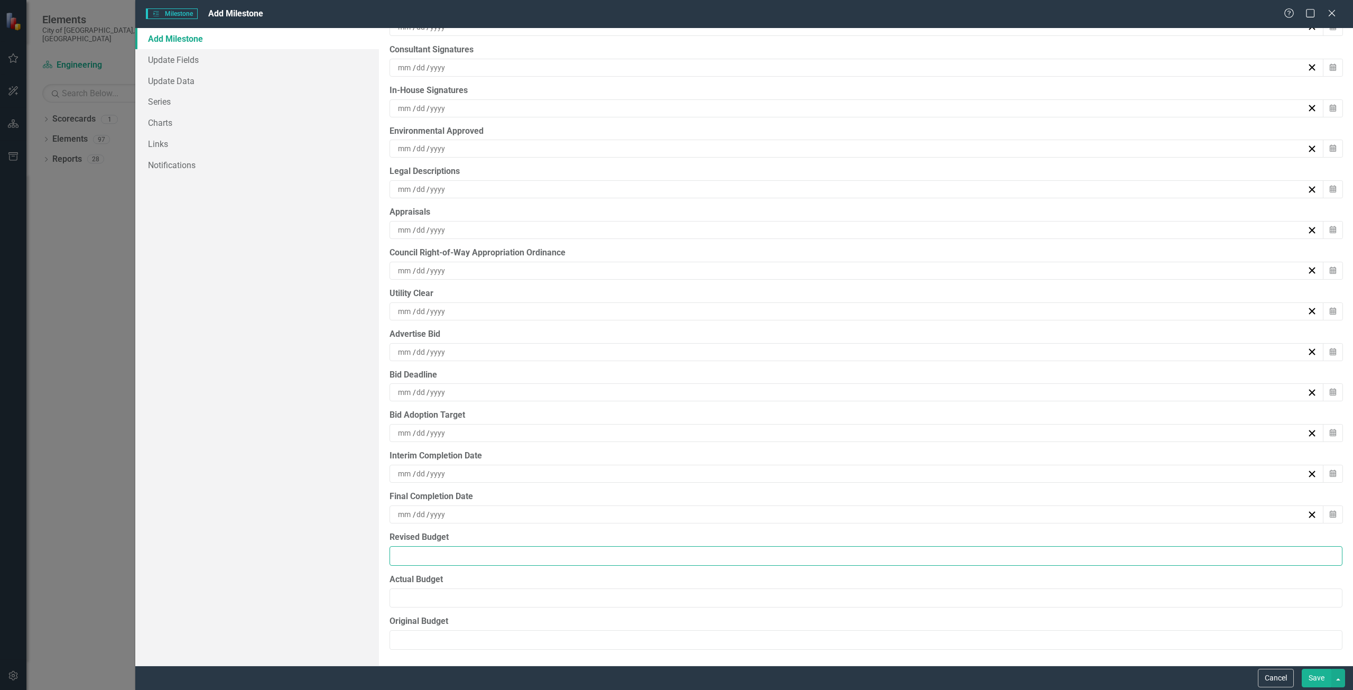
click at [480, 556] on input "Revised Budget" at bounding box center [866, 556] width 953 height 20
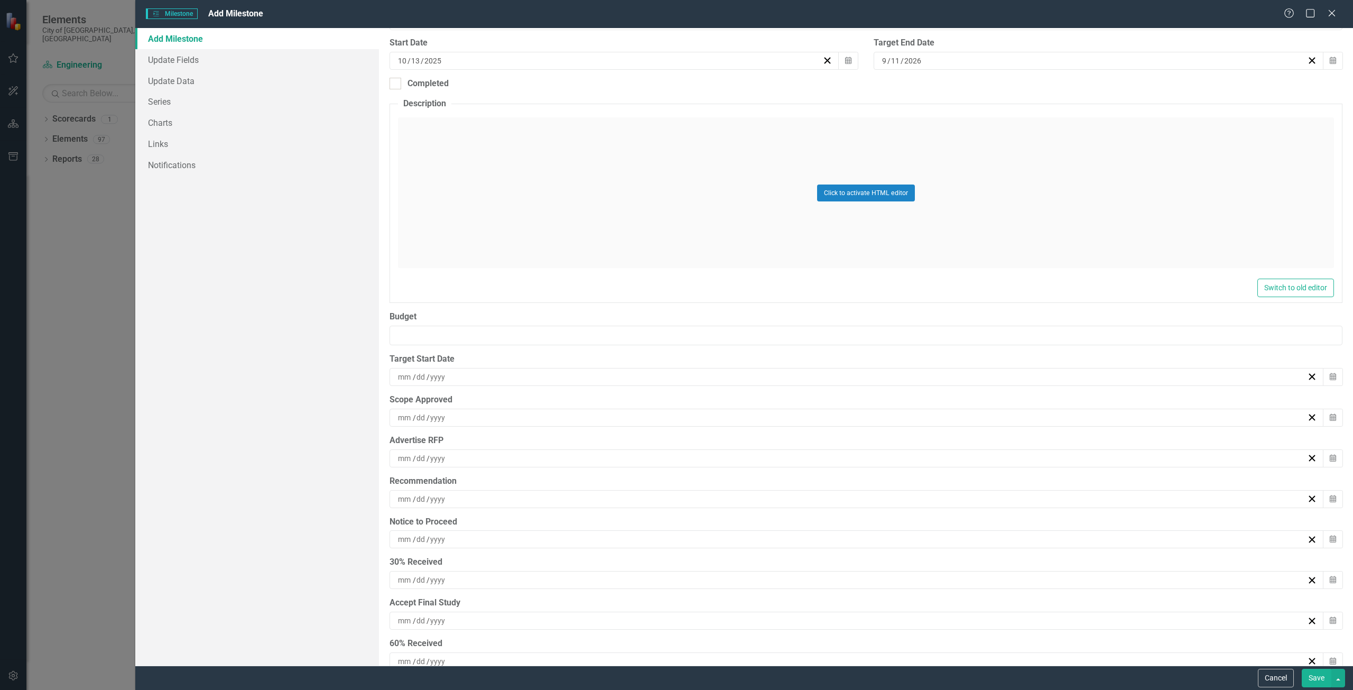
scroll to position [0, 0]
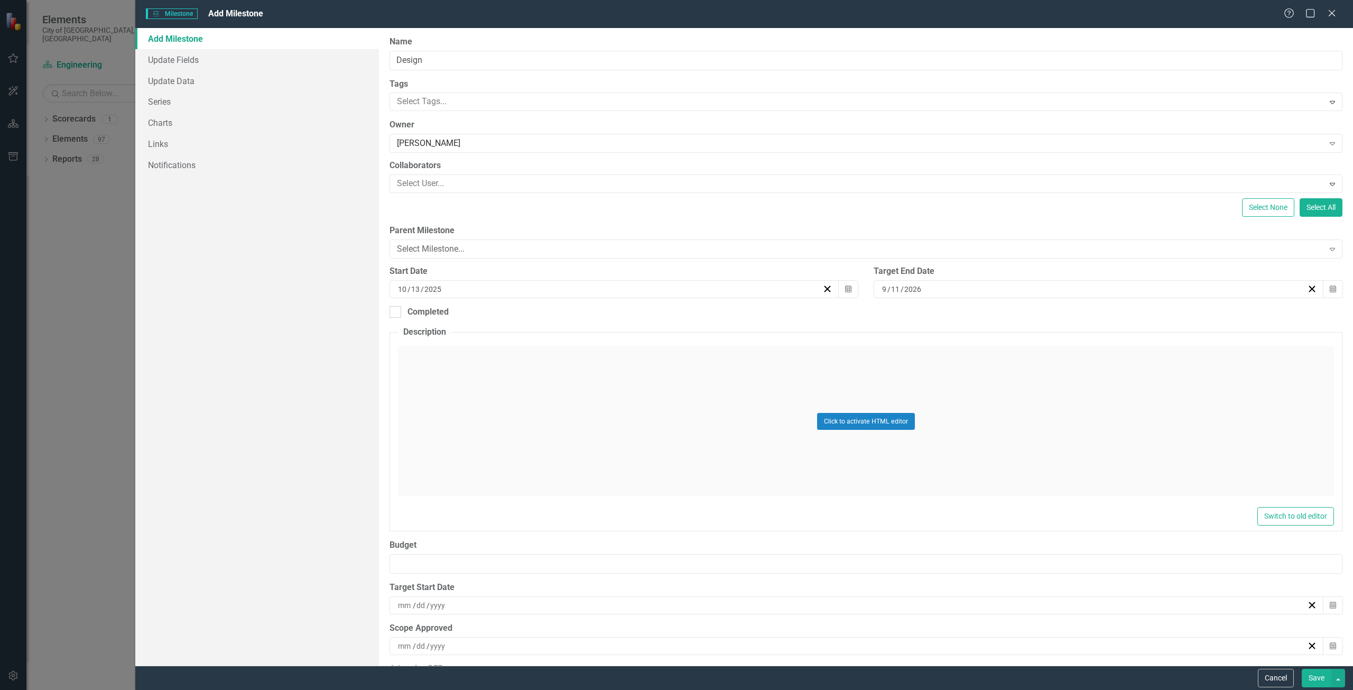
click at [1307, 675] on button "Save" at bounding box center [1317, 678] width 30 height 19
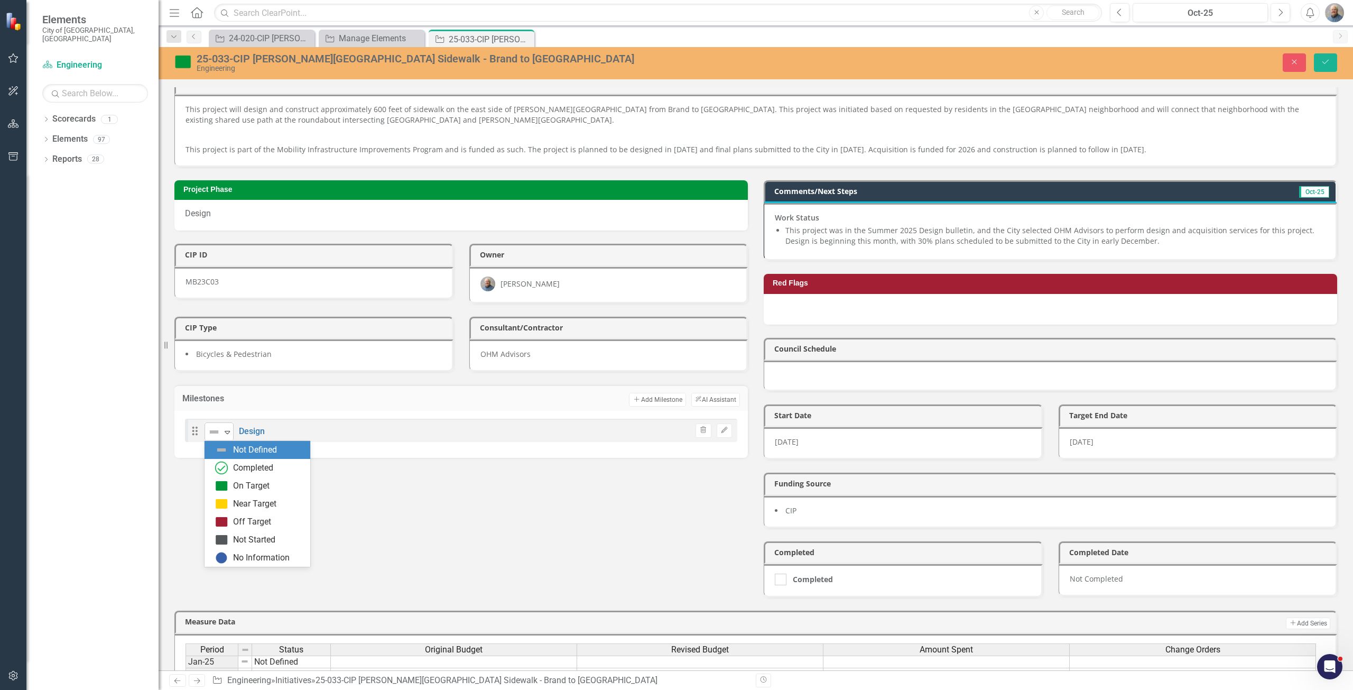
click at [218, 435] on img at bounding box center [214, 432] width 13 height 13
click at [248, 488] on div "On Target" at bounding box center [251, 486] width 36 height 12
click at [665, 401] on button "Add Add Milestone" at bounding box center [657, 400] width 57 height 14
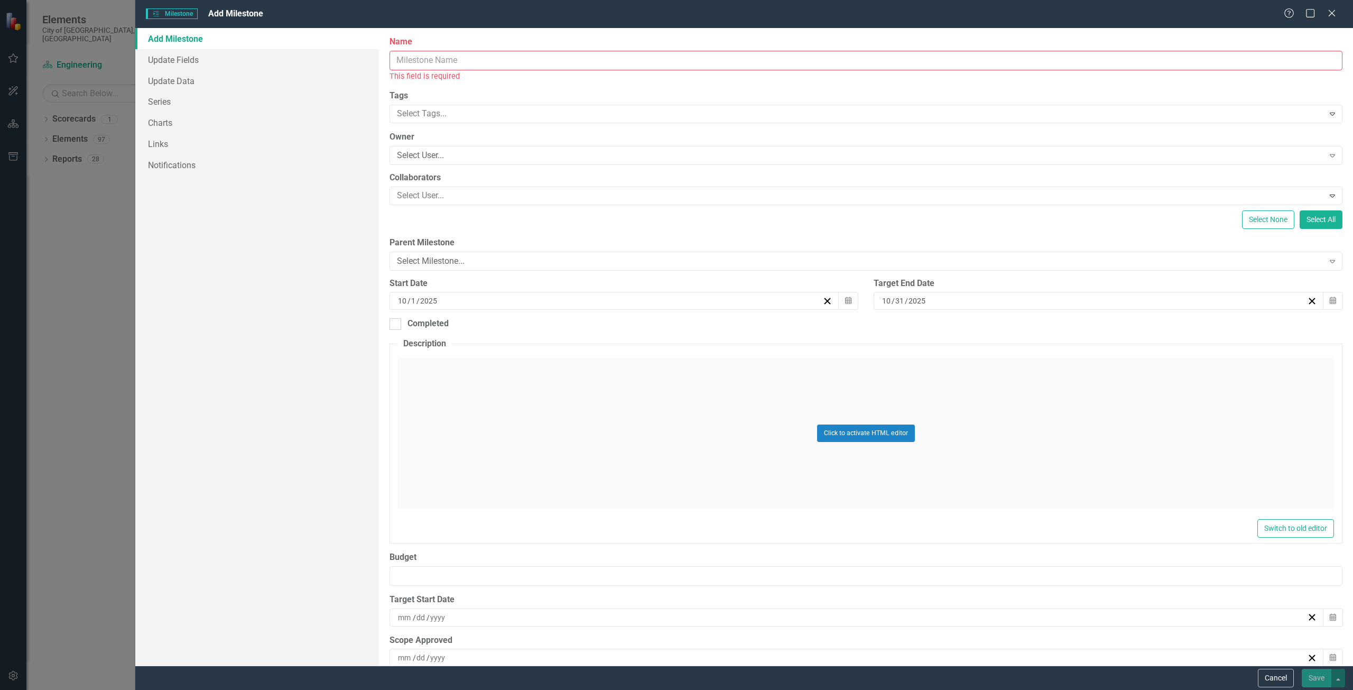
click at [518, 56] on input "Name" at bounding box center [866, 61] width 953 height 20
click at [483, 65] on input "Name" at bounding box center [866, 61] width 953 height 20
click at [453, 62] on input "Name" at bounding box center [866, 61] width 953 height 20
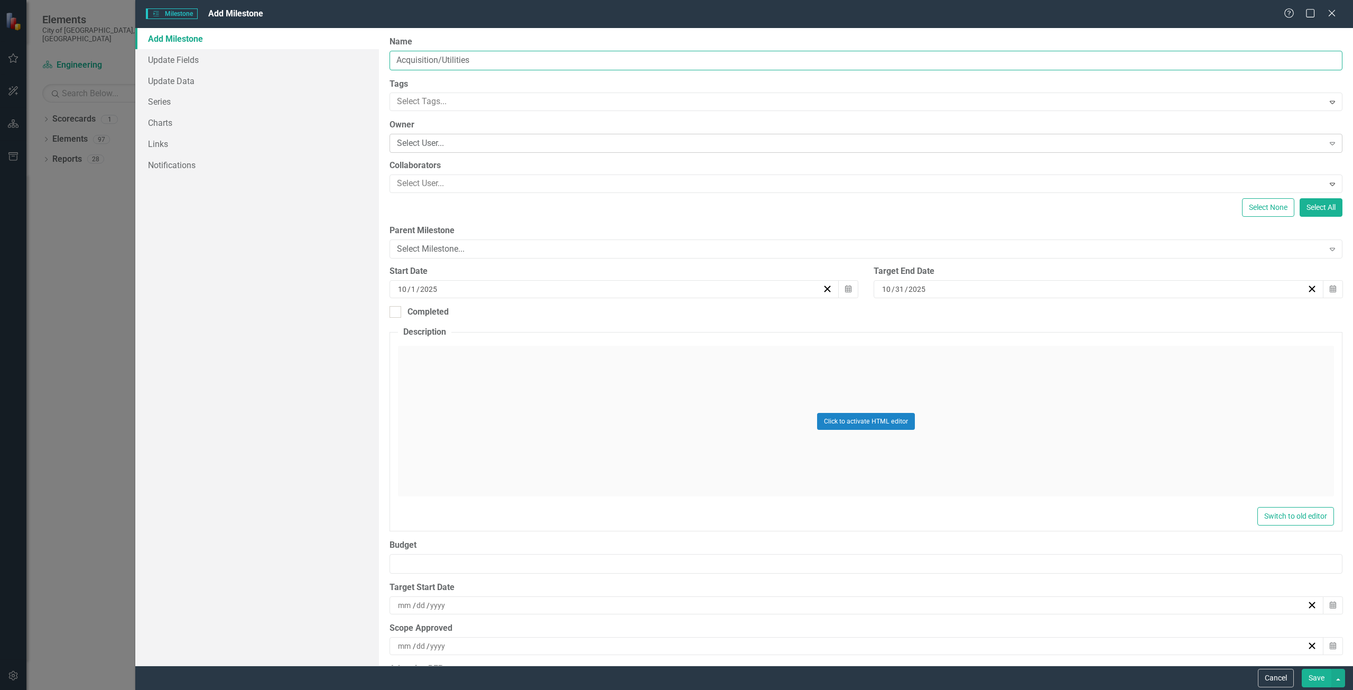
type input "Acquisition/Utilities"
click at [448, 149] on div "Select User..." at bounding box center [860, 143] width 927 height 12
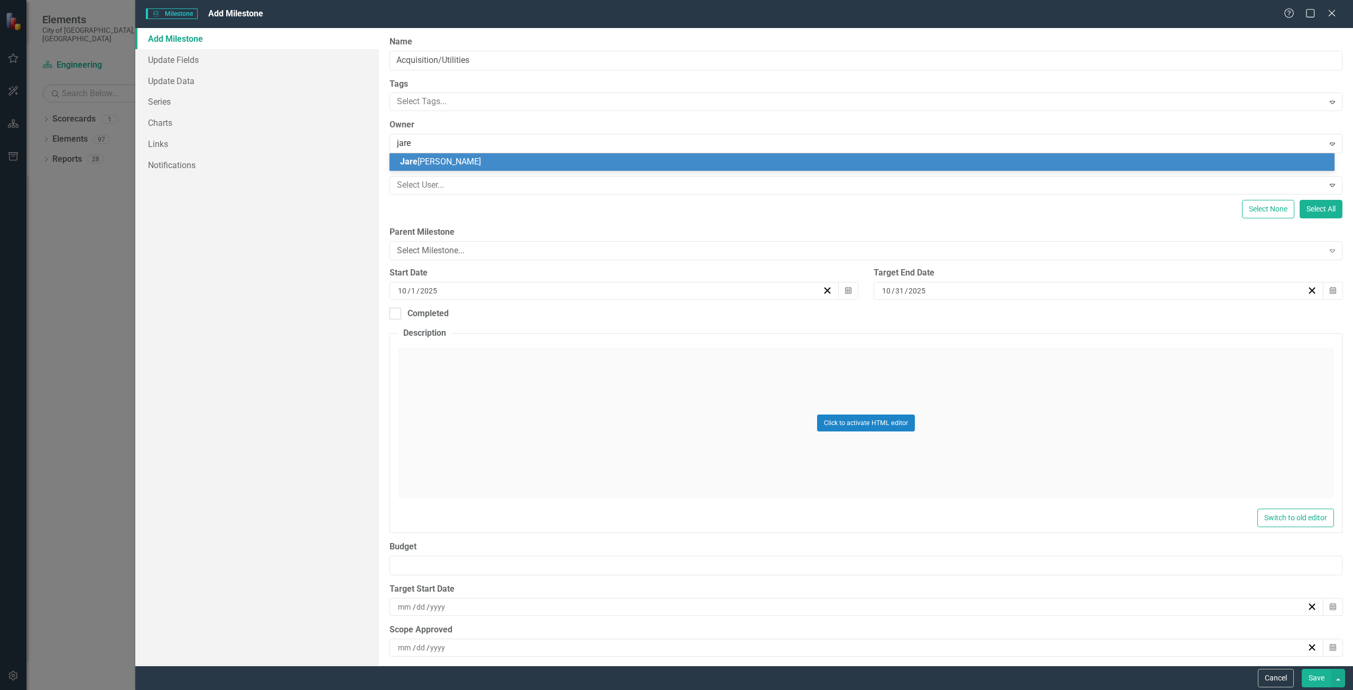
type input "jared"
click at [458, 163] on div "Jared Groves" at bounding box center [864, 162] width 928 height 12
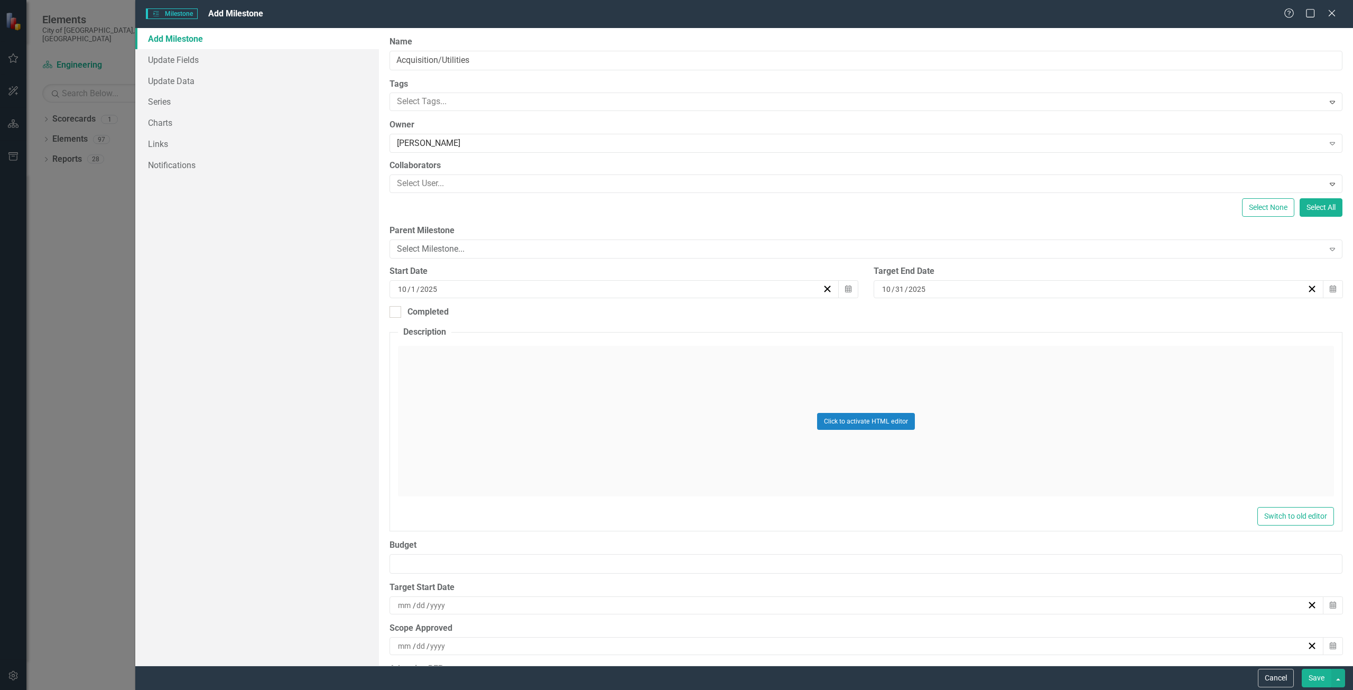
click at [595, 292] on div "10 / 1 / 2025" at bounding box center [610, 289] width 426 height 11
click at [672, 317] on button "›" at bounding box center [669, 315] width 23 height 23
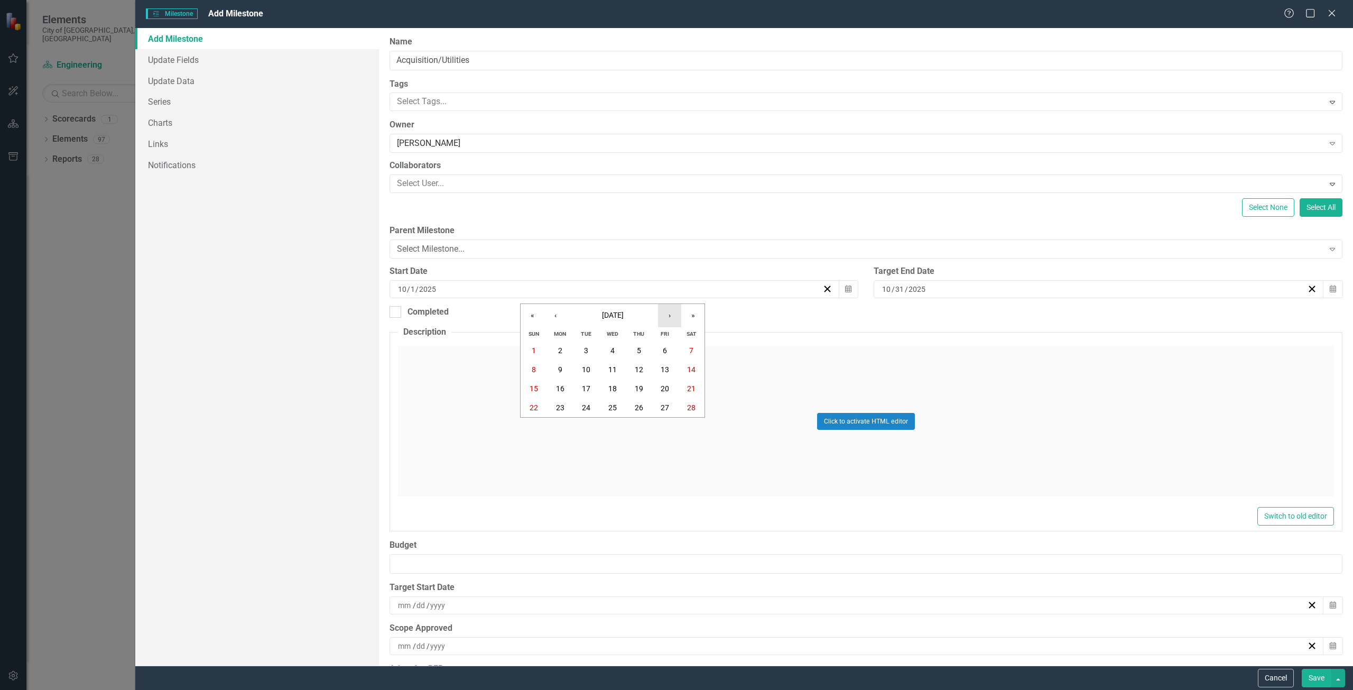
click at [672, 317] on button "›" at bounding box center [669, 315] width 23 height 23
click at [564, 371] on button "9" at bounding box center [560, 369] width 26 height 19
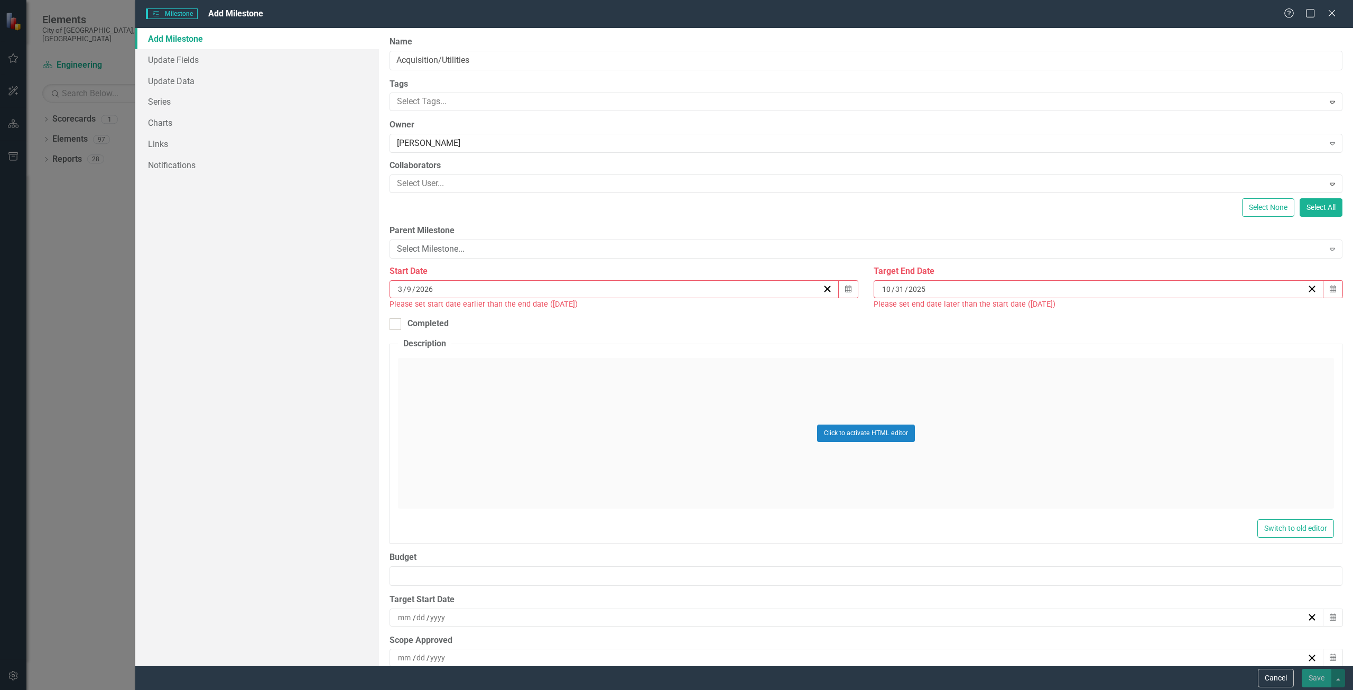
click at [917, 290] on input "2025" at bounding box center [917, 289] width 19 height 11
click at [1175, 317] on button "»" at bounding box center [1173, 315] width 23 height 23
click at [1040, 316] on button "‹" at bounding box center [1036, 315] width 23 height 23
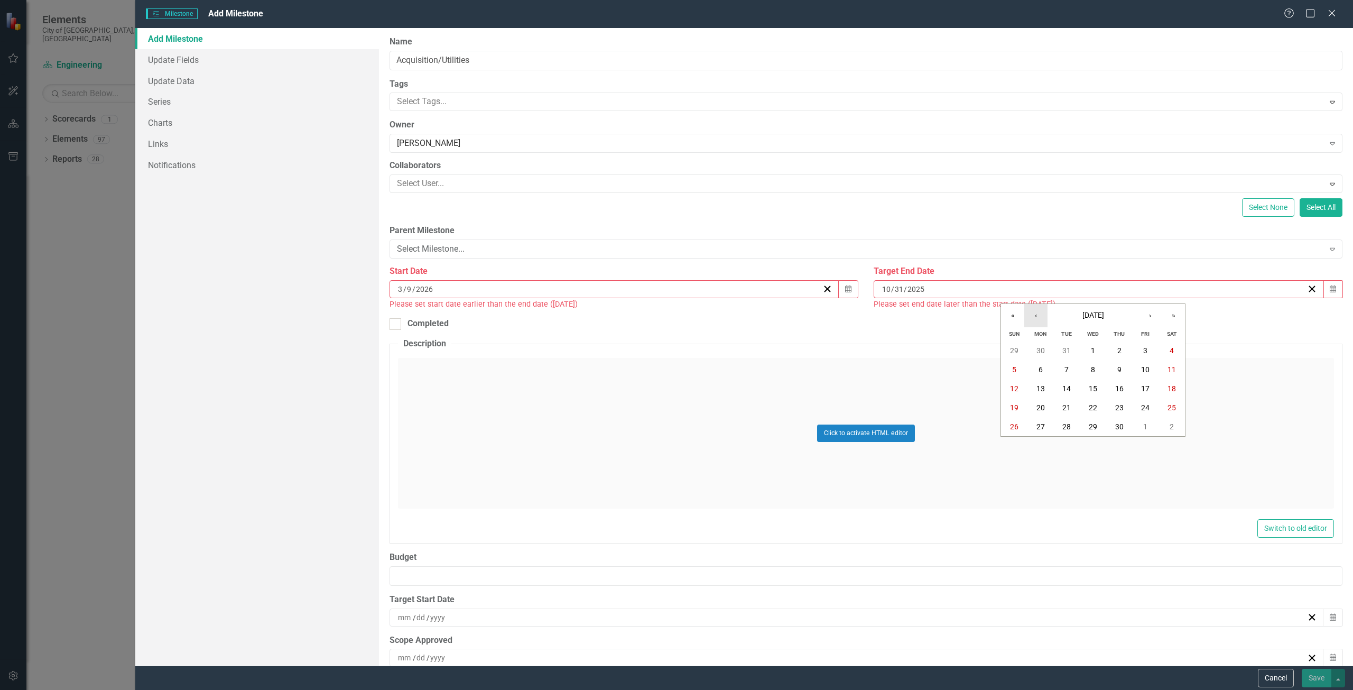
click at [1040, 316] on button "‹" at bounding box center [1036, 315] width 23 height 23
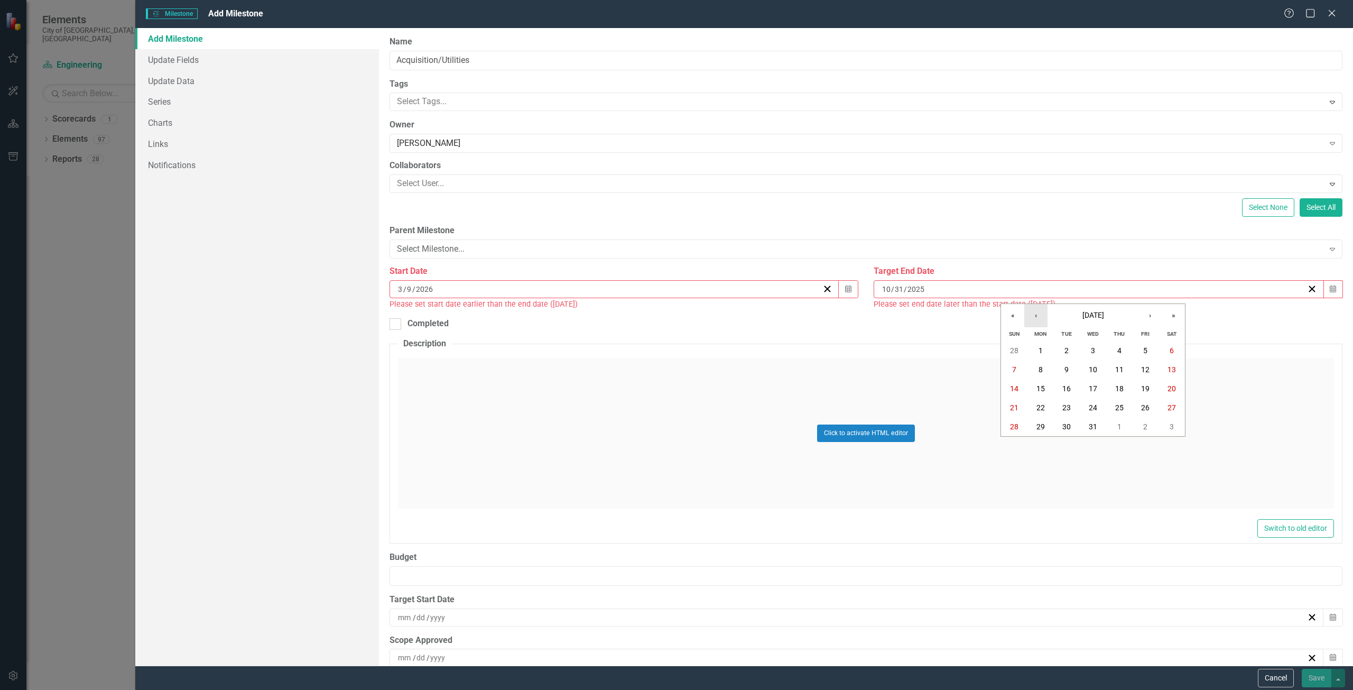
click at [1040, 316] on button "‹" at bounding box center [1036, 315] width 23 height 23
click at [1143, 408] on abbr "22" at bounding box center [1145, 407] width 8 height 8
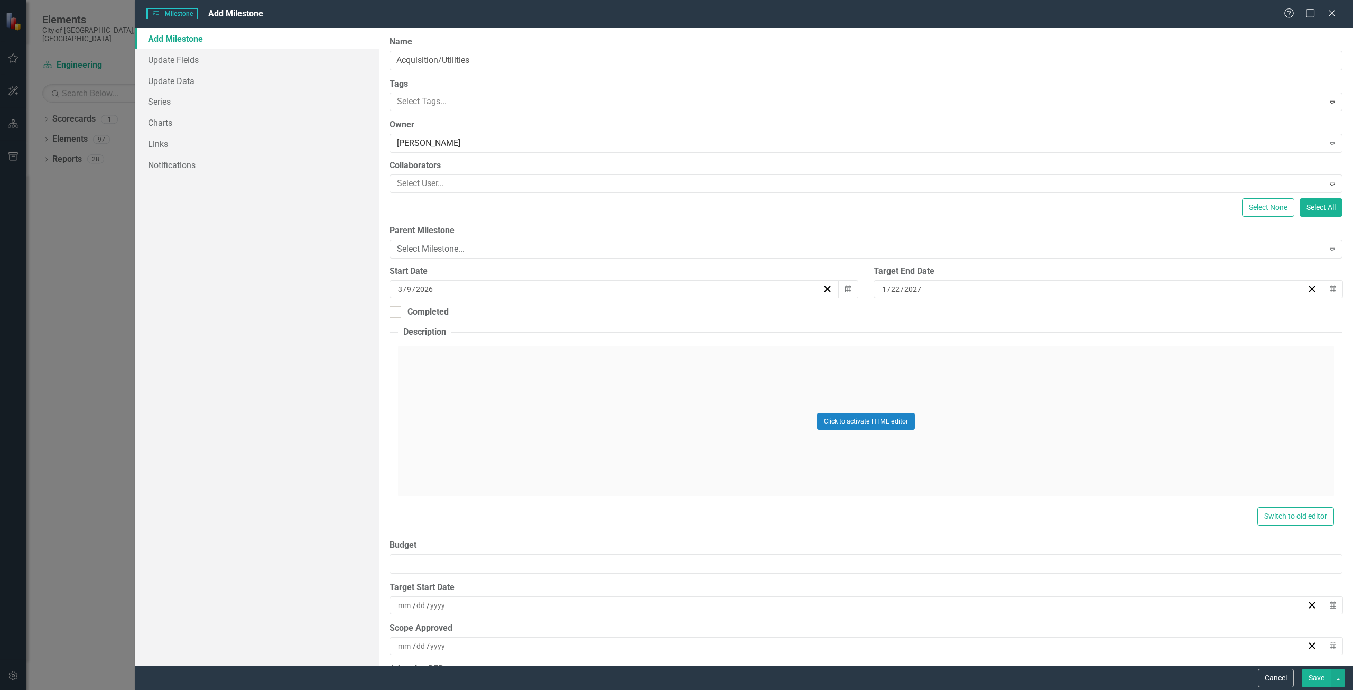
click at [1314, 674] on button "Save" at bounding box center [1317, 678] width 30 height 19
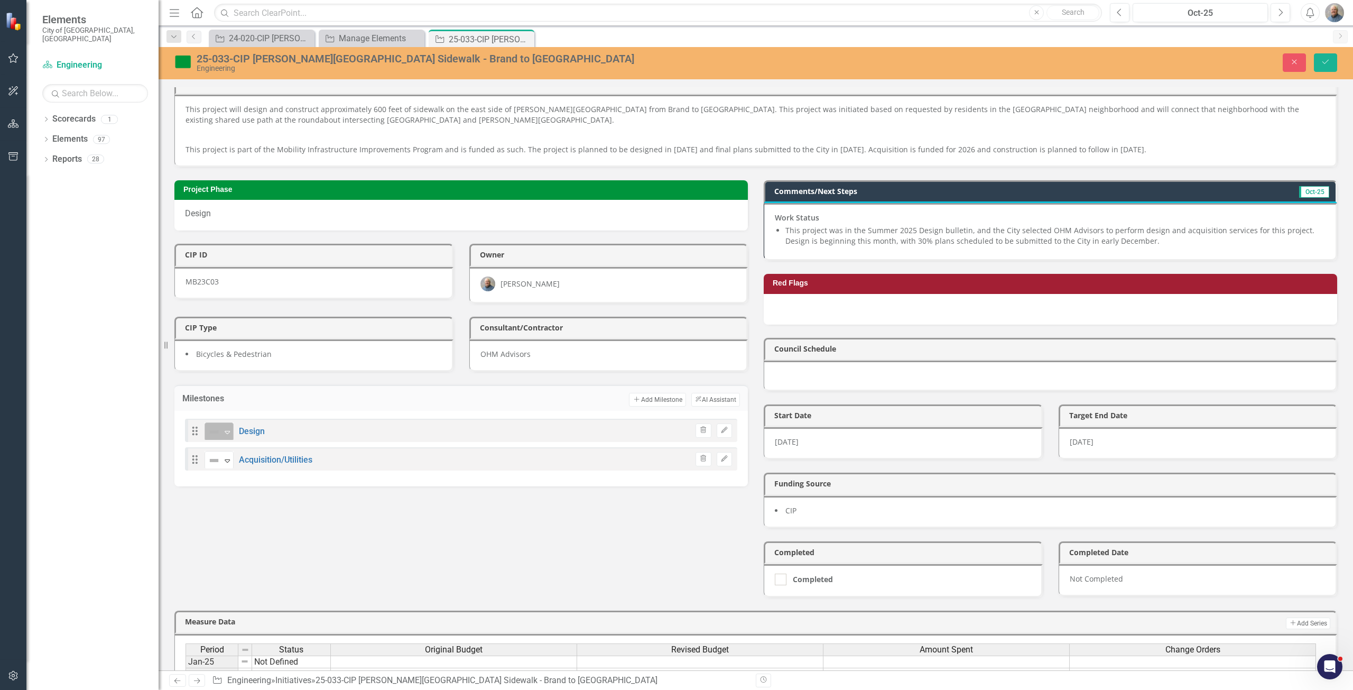
click at [225, 439] on div "Expand" at bounding box center [227, 431] width 11 height 17
click at [241, 481] on div "On Target" at bounding box center [251, 486] width 36 height 12
click at [1323, 64] on icon "Save" at bounding box center [1326, 61] width 10 height 7
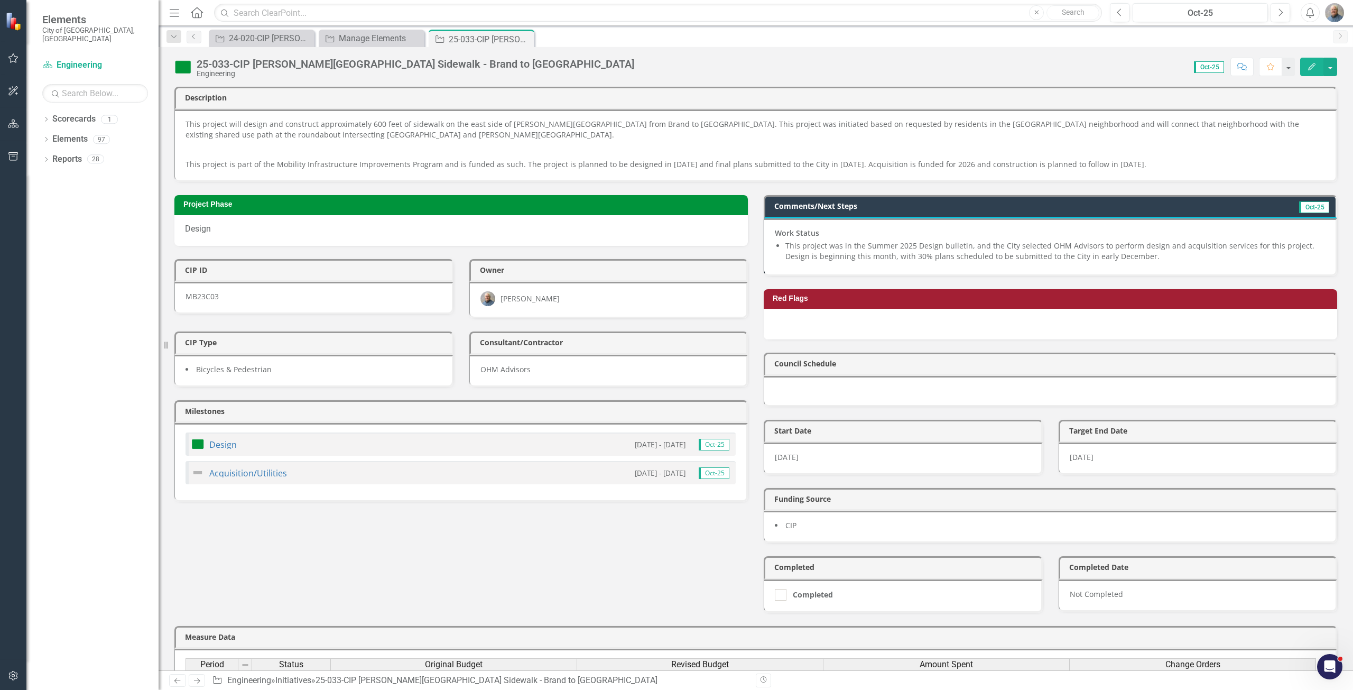
click at [475, 446] on div "Design 10/13/25 - 9/11/26 Oct-25" at bounding box center [461, 443] width 550 height 23
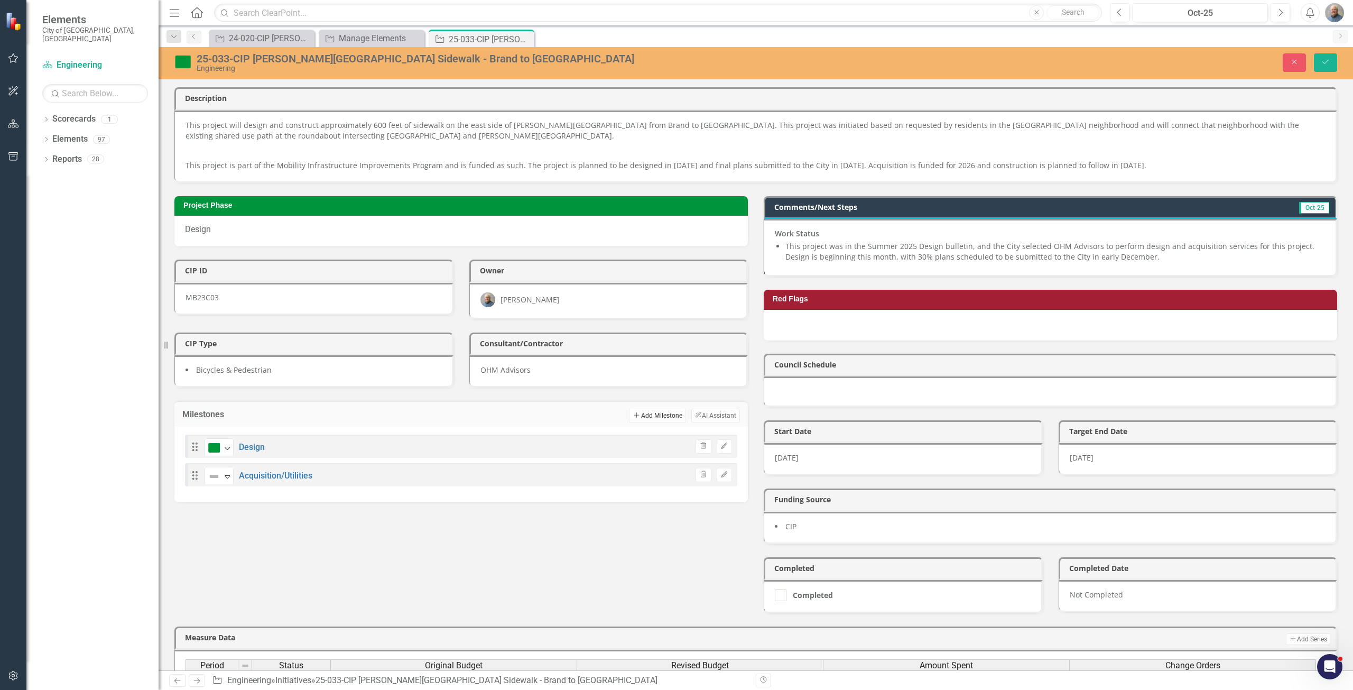
click at [653, 418] on button "Add Add Milestone" at bounding box center [657, 416] width 57 height 14
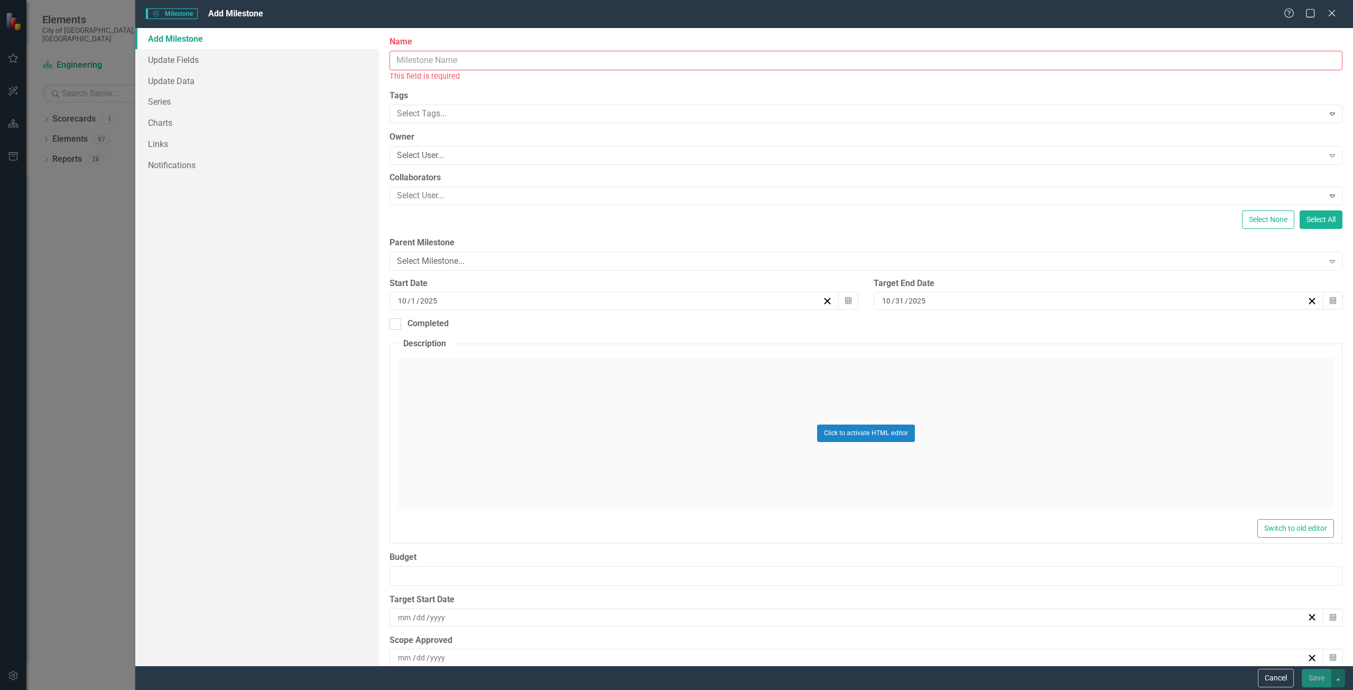
click at [480, 57] on input "Name" at bounding box center [866, 61] width 953 height 20
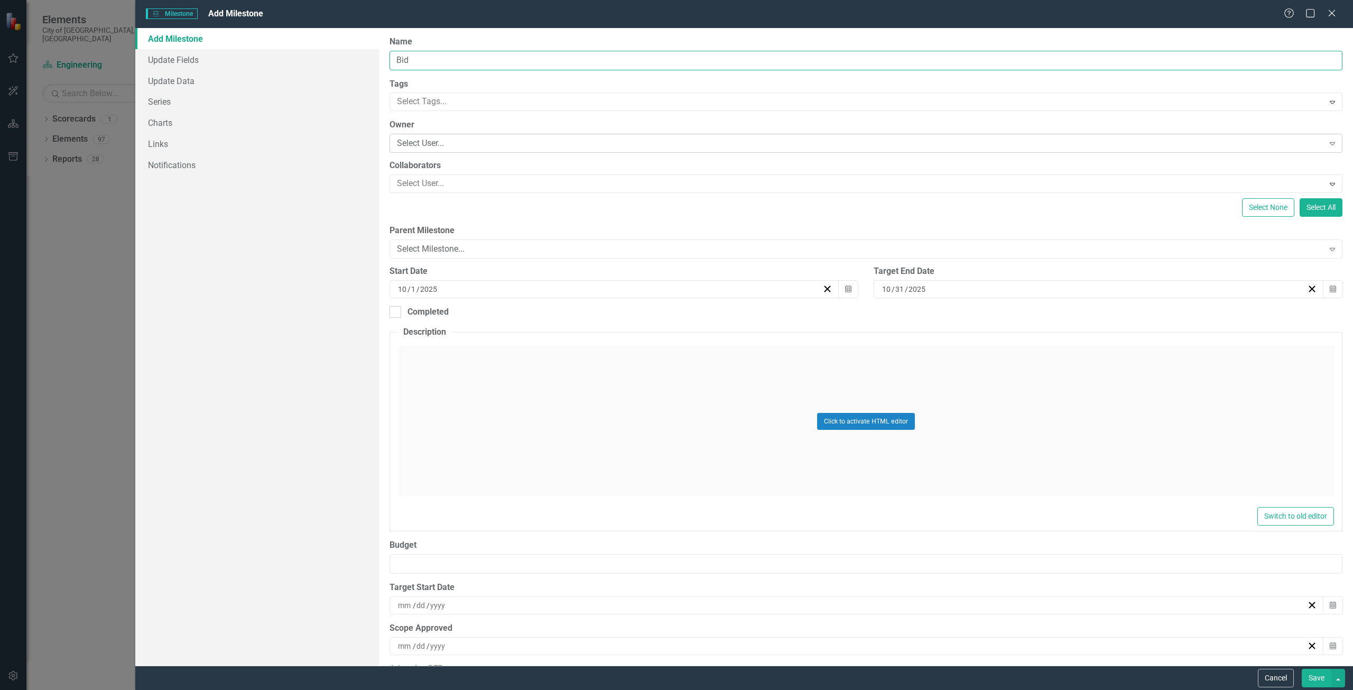
type input "Bid"
click at [459, 139] on div "Select User..." at bounding box center [860, 143] width 927 height 12
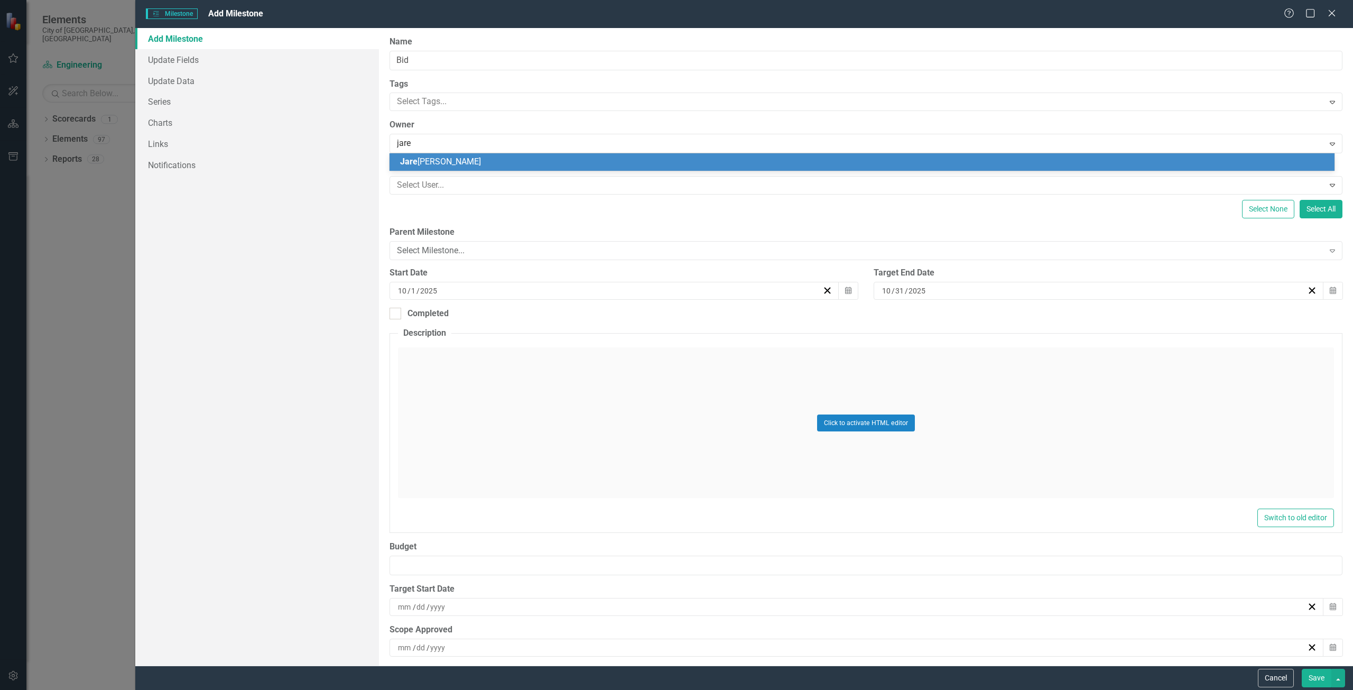
type input "jared"
click at [464, 163] on div "Jared Groves" at bounding box center [864, 162] width 928 height 12
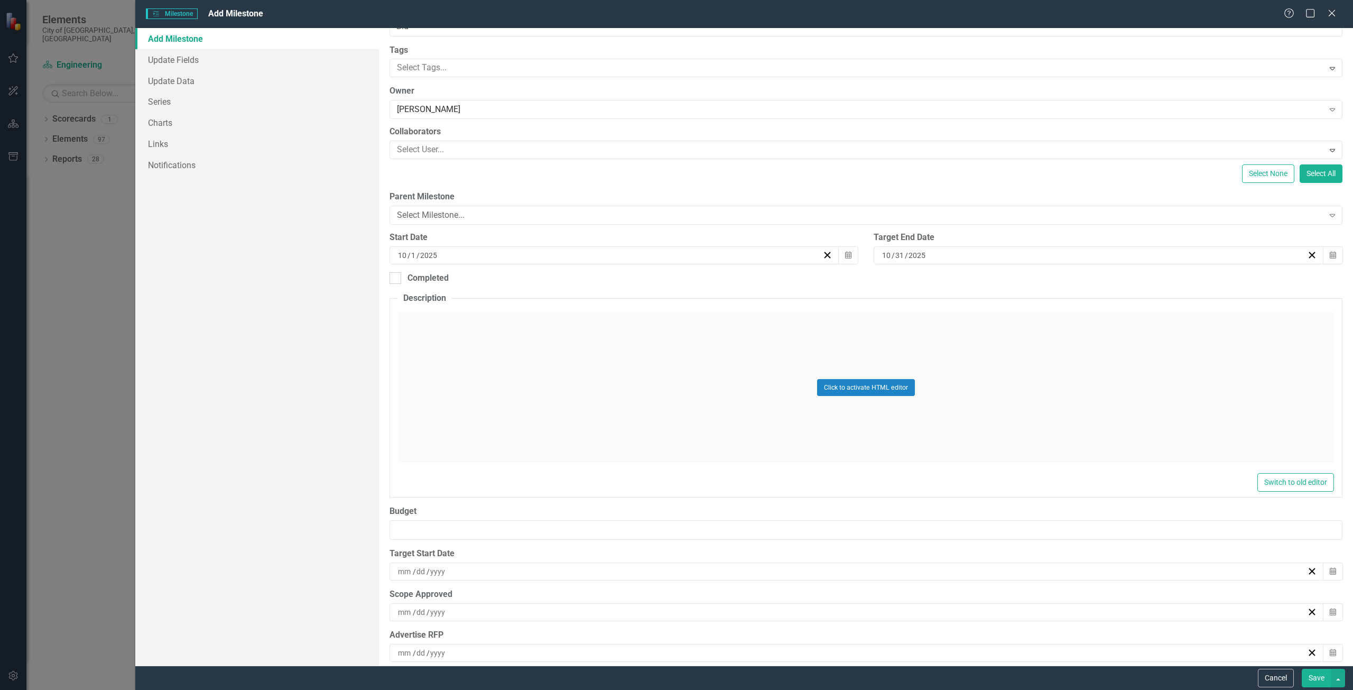
scroll to position [53, 0]
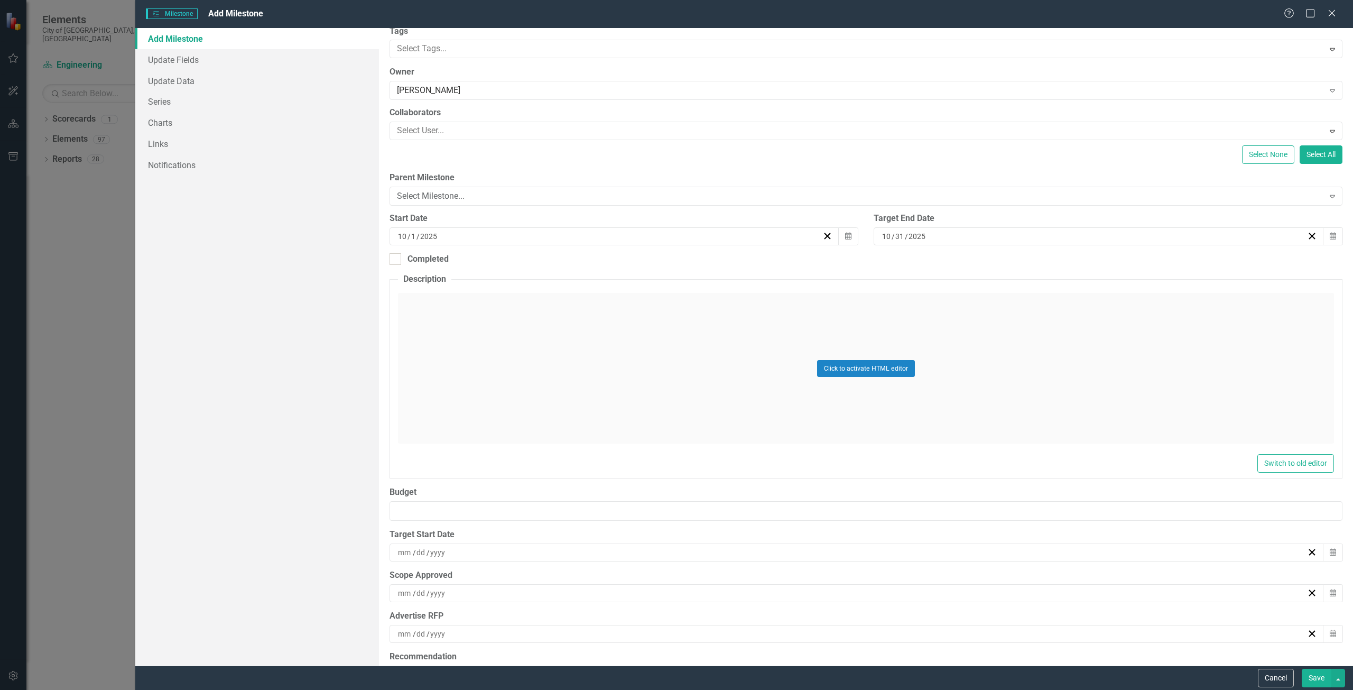
click at [522, 231] on div "10 / 1 / 2025" at bounding box center [610, 236] width 426 height 11
click at [696, 265] on button "»" at bounding box center [692, 262] width 23 height 23
click at [663, 264] on button "›" at bounding box center [669, 262] width 23 height 23
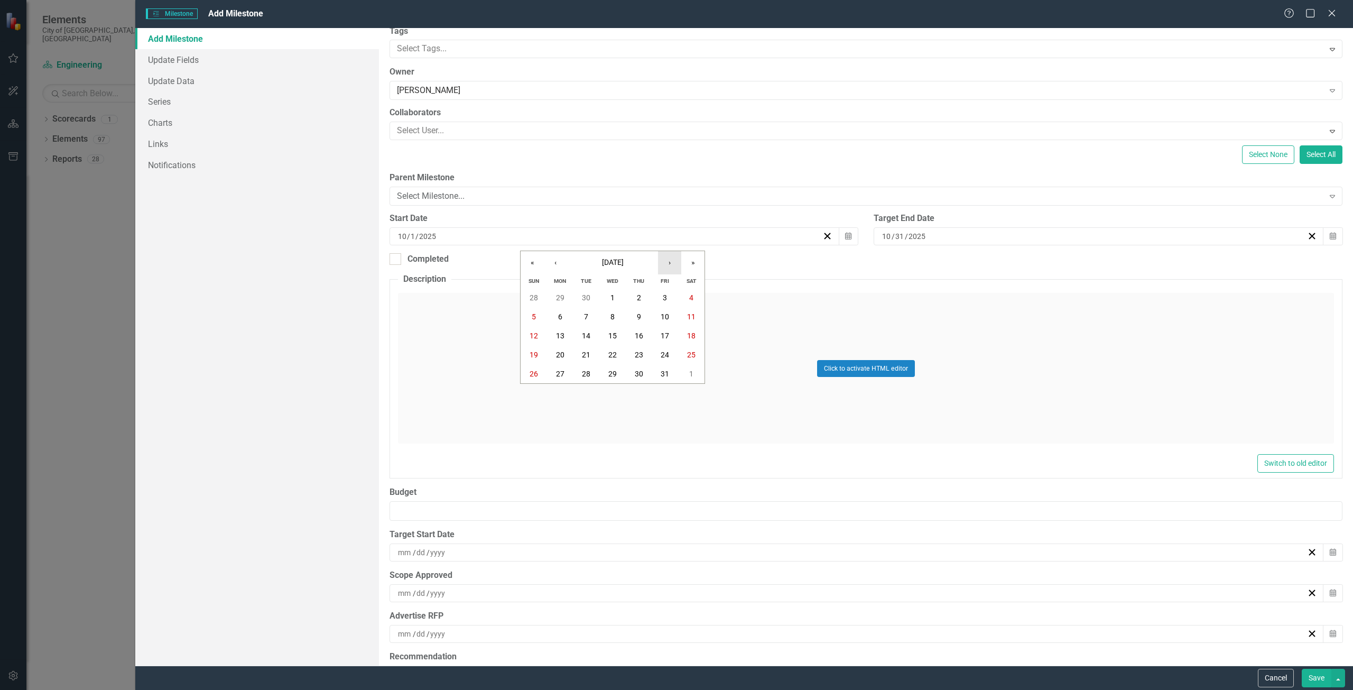
click at [663, 264] on button "›" at bounding box center [669, 262] width 23 height 23
click at [537, 264] on button "«" at bounding box center [532, 262] width 23 height 23
click at [558, 377] on abbr "25" at bounding box center [560, 374] width 8 height 8
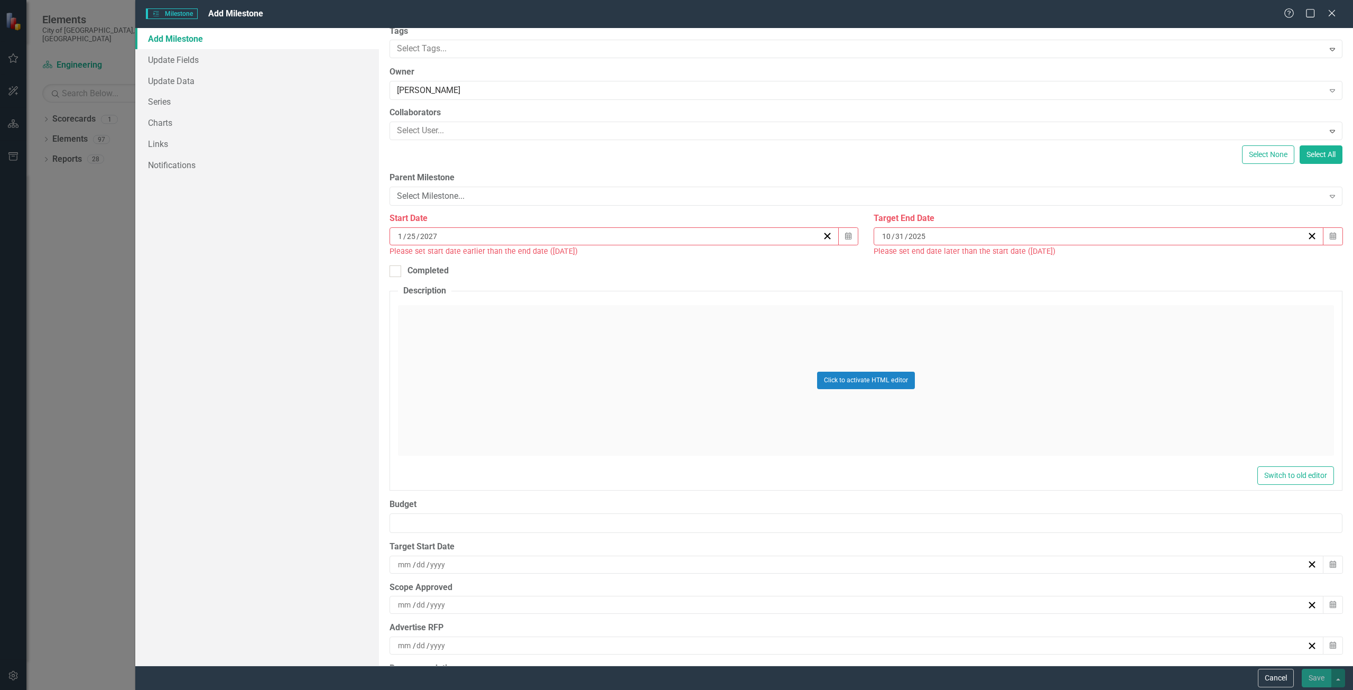
click at [952, 229] on div "10 / 31 / 2025" at bounding box center [1099, 236] width 450 height 18
click at [1169, 262] on button "»" at bounding box center [1173, 262] width 23 height 23
drag, startPoint x: 1014, startPoint y: 264, endPoint x: 1044, endPoint y: 269, distance: 30.4
click at [1015, 265] on button "«" at bounding box center [1012, 262] width 23 height 23
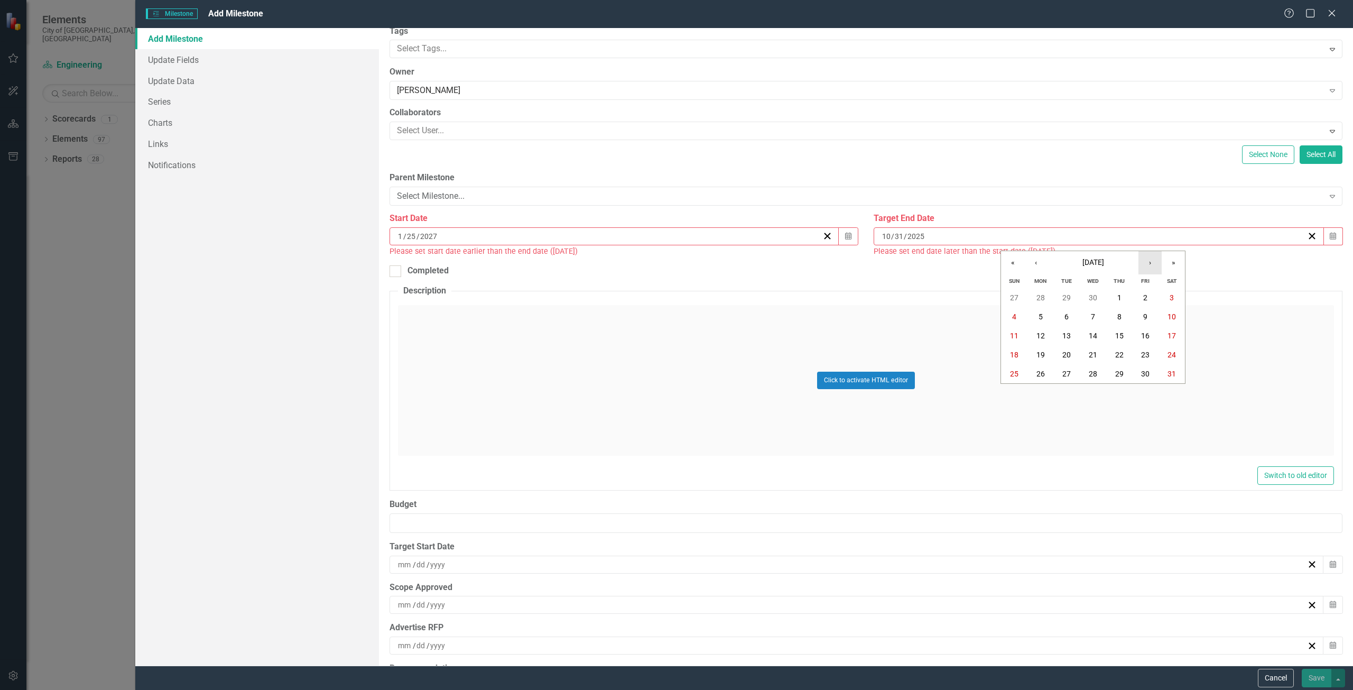
click at [1140, 262] on button "›" at bounding box center [1150, 262] width 23 height 23
click at [1141, 262] on button "›" at bounding box center [1150, 262] width 23 height 23
click at [1159, 265] on button "›" at bounding box center [1150, 262] width 23 height 23
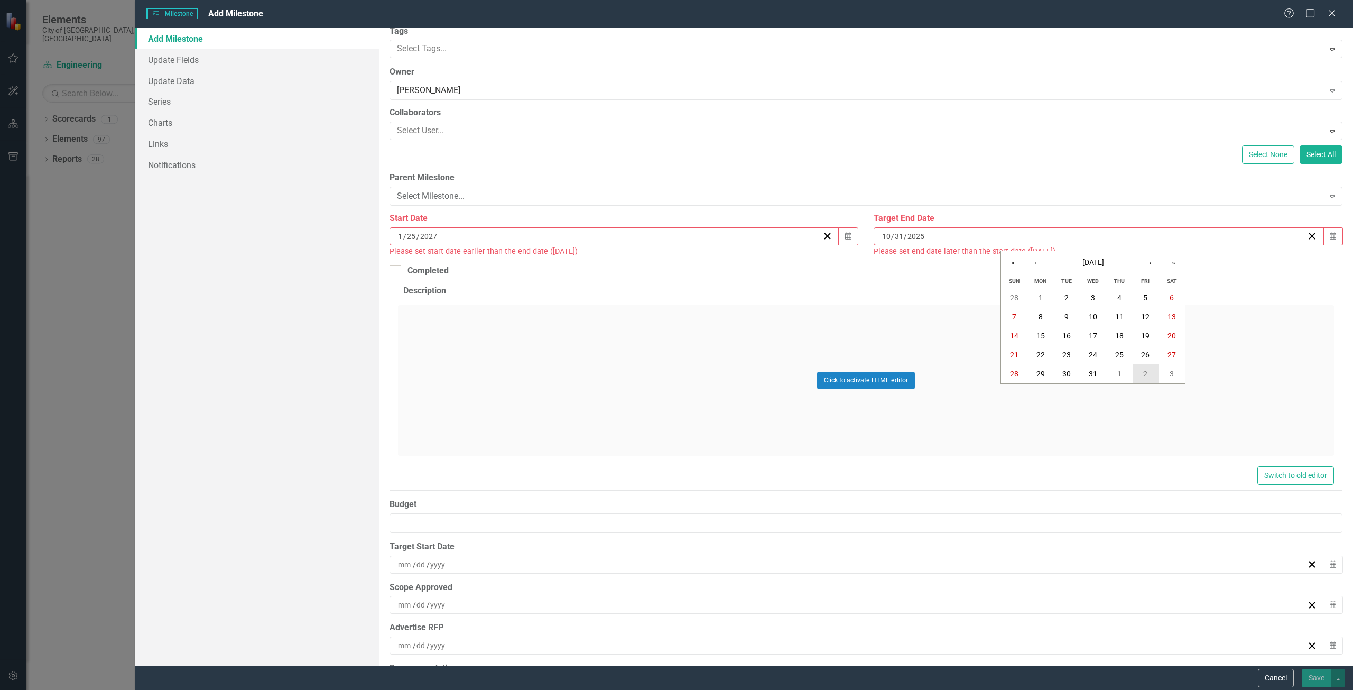
click at [1142, 371] on button "2" at bounding box center [1146, 373] width 26 height 19
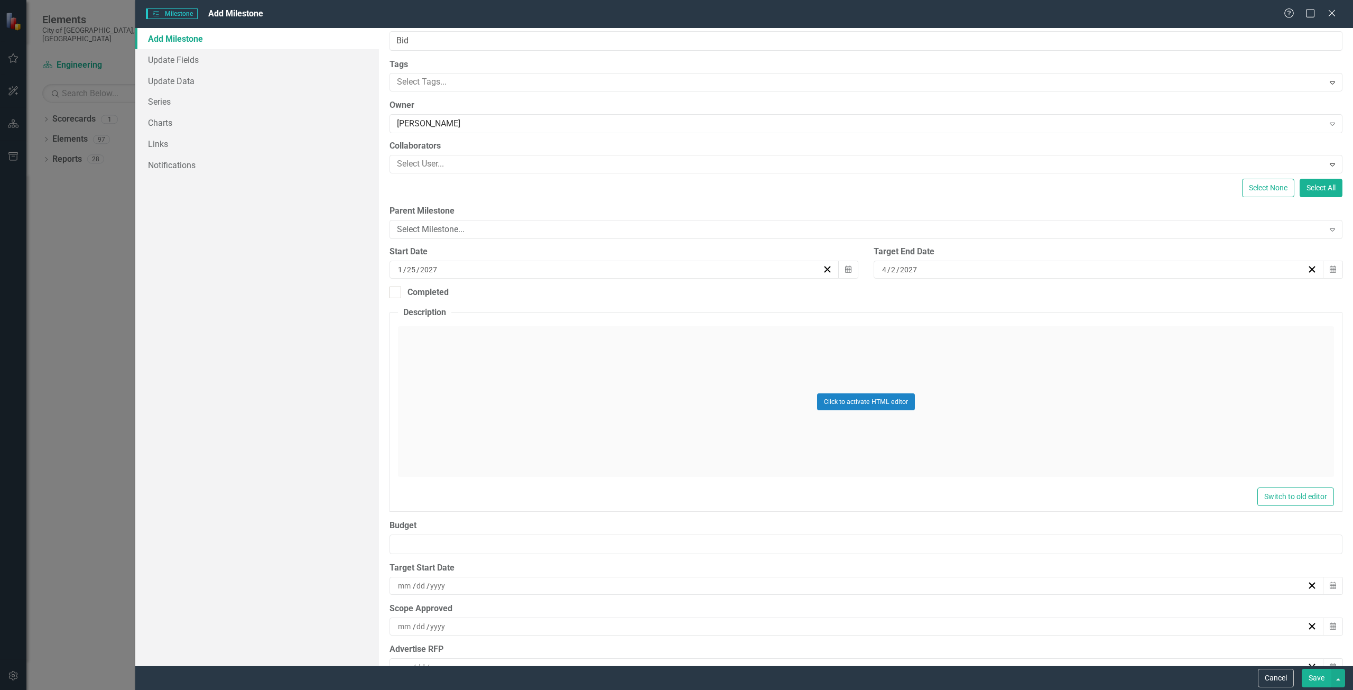
scroll to position [0, 0]
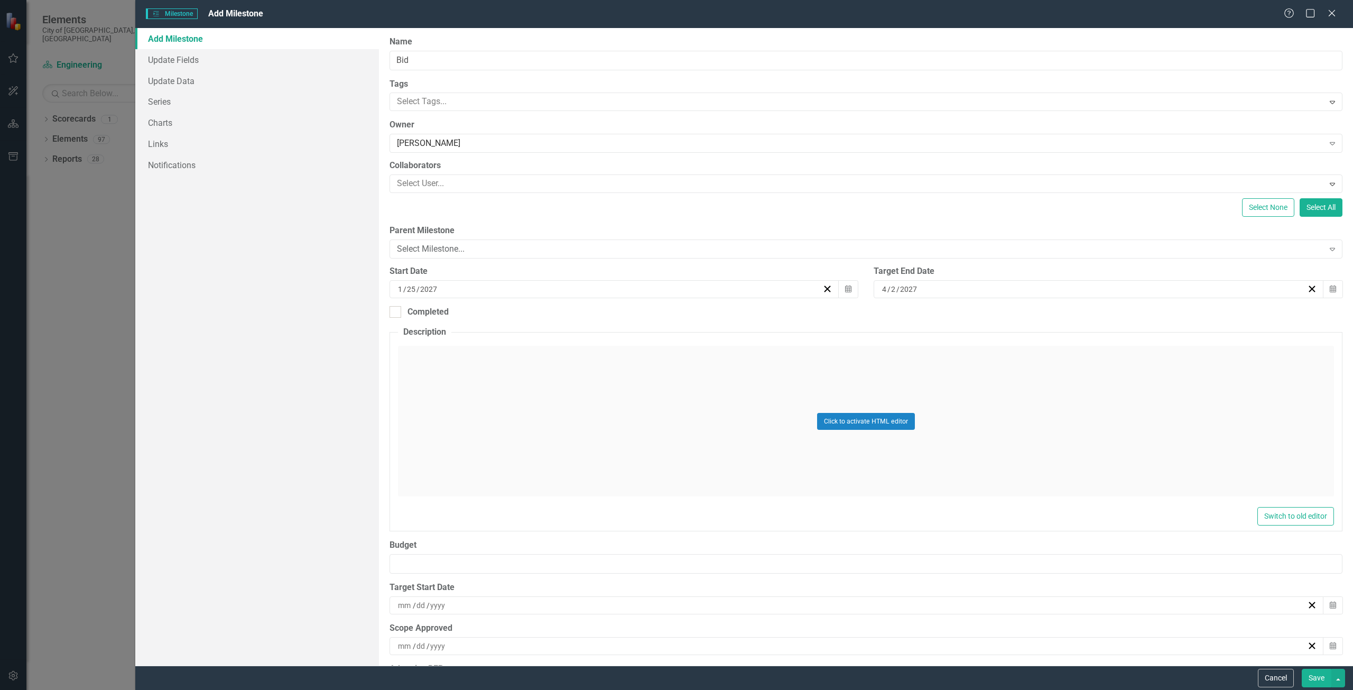
click at [1314, 677] on button "Save" at bounding box center [1317, 678] width 30 height 19
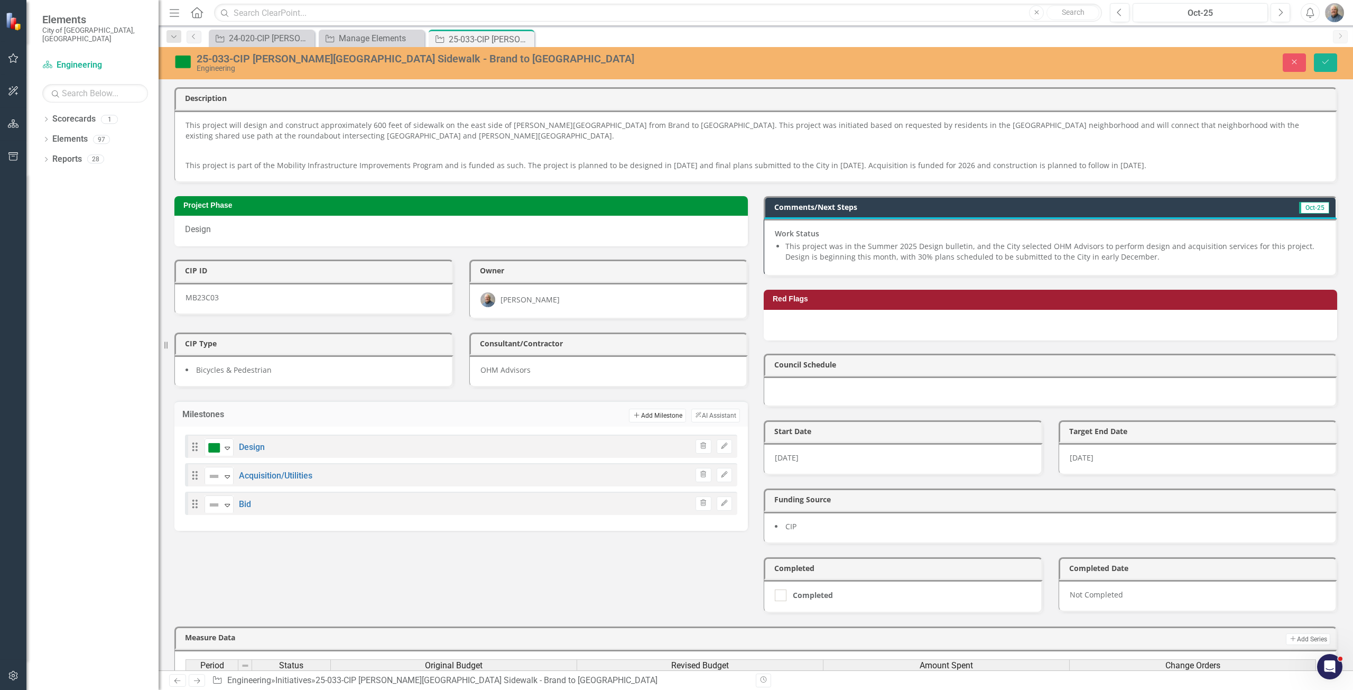
click at [653, 414] on button "Add Add Milestone" at bounding box center [657, 416] width 57 height 14
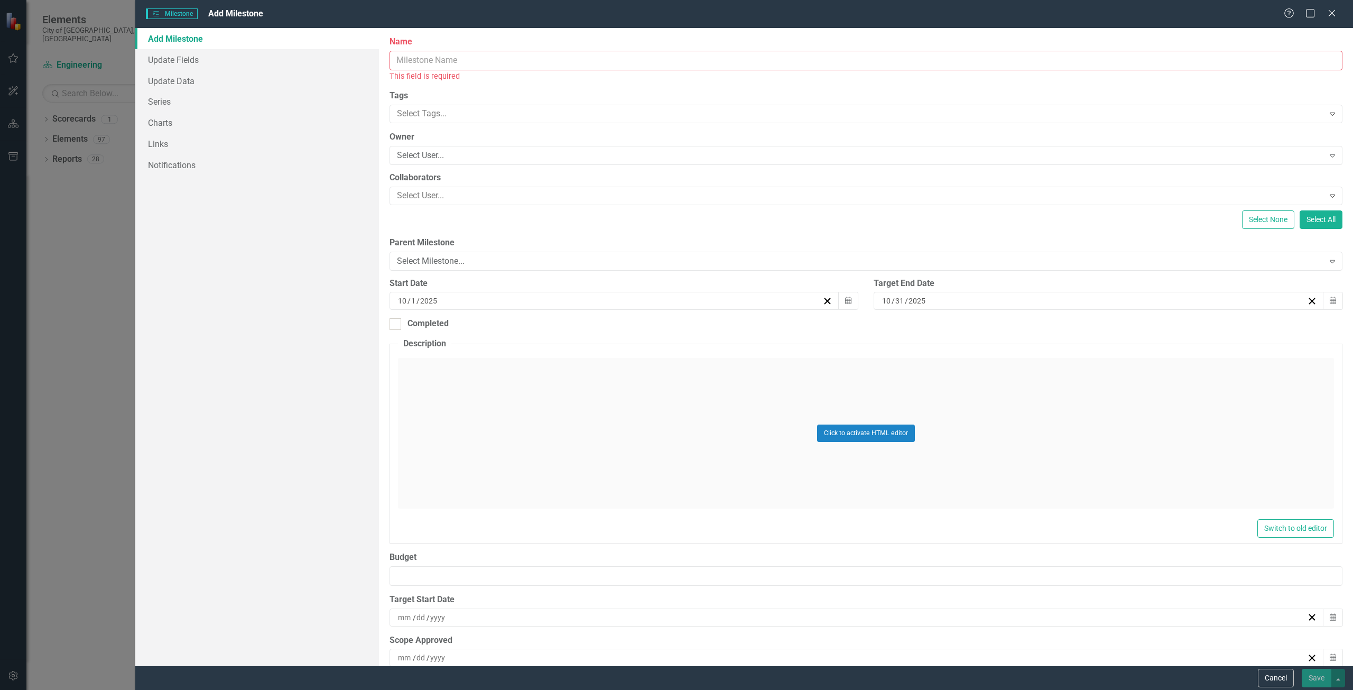
click at [480, 61] on input "Name" at bounding box center [866, 61] width 953 height 20
click at [494, 51] on input "Name" at bounding box center [866, 61] width 953 height 20
type input "Construction"
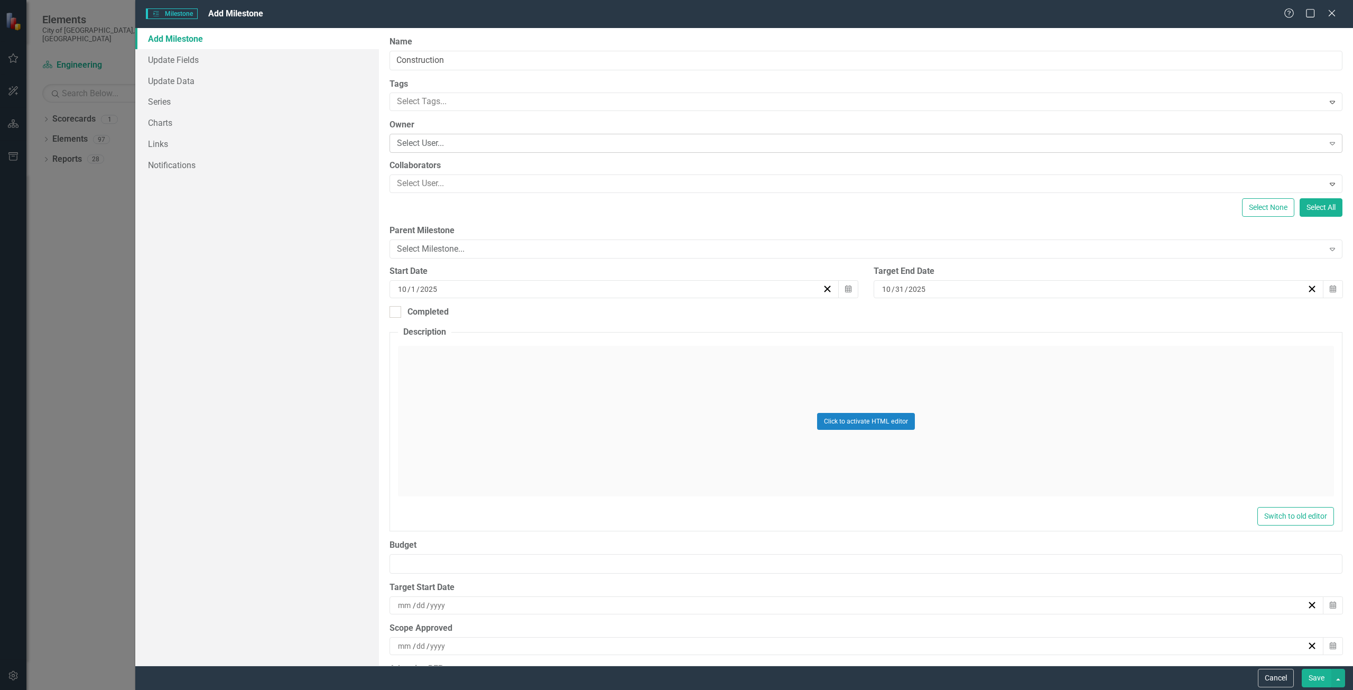
click at [462, 147] on div "Select User..." at bounding box center [860, 143] width 927 height 12
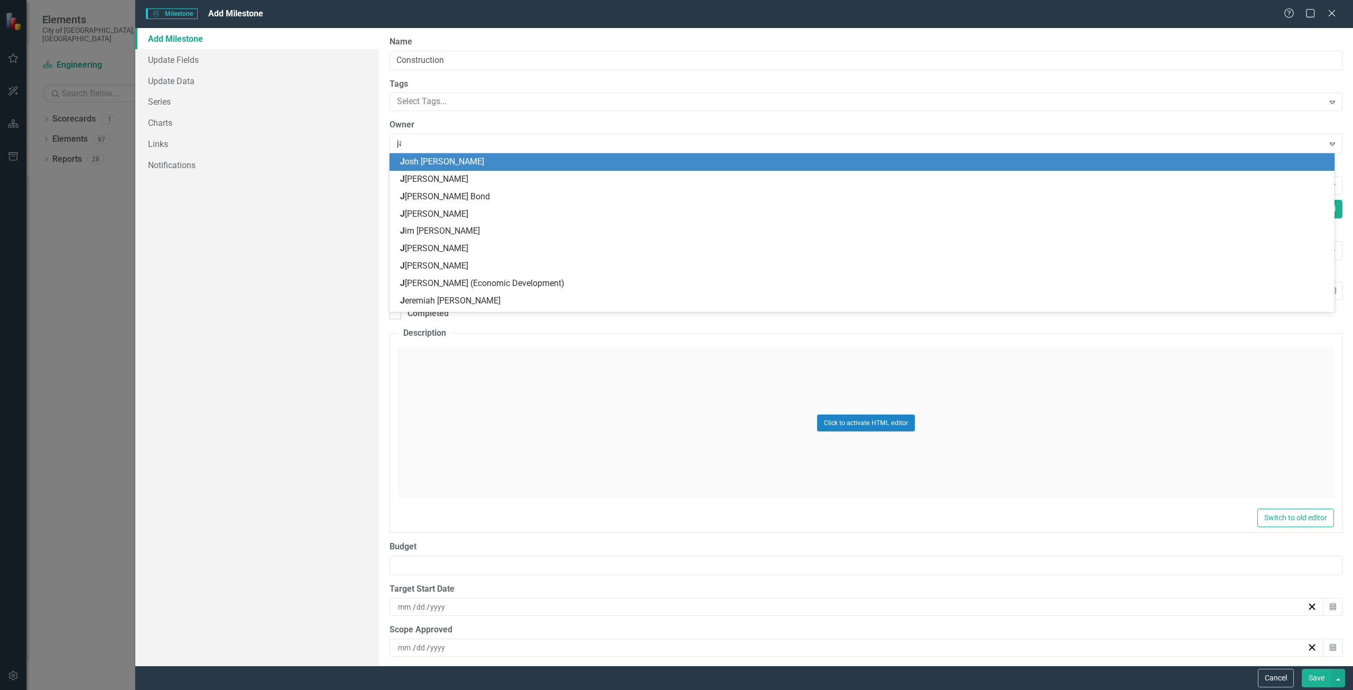
type input "jas"
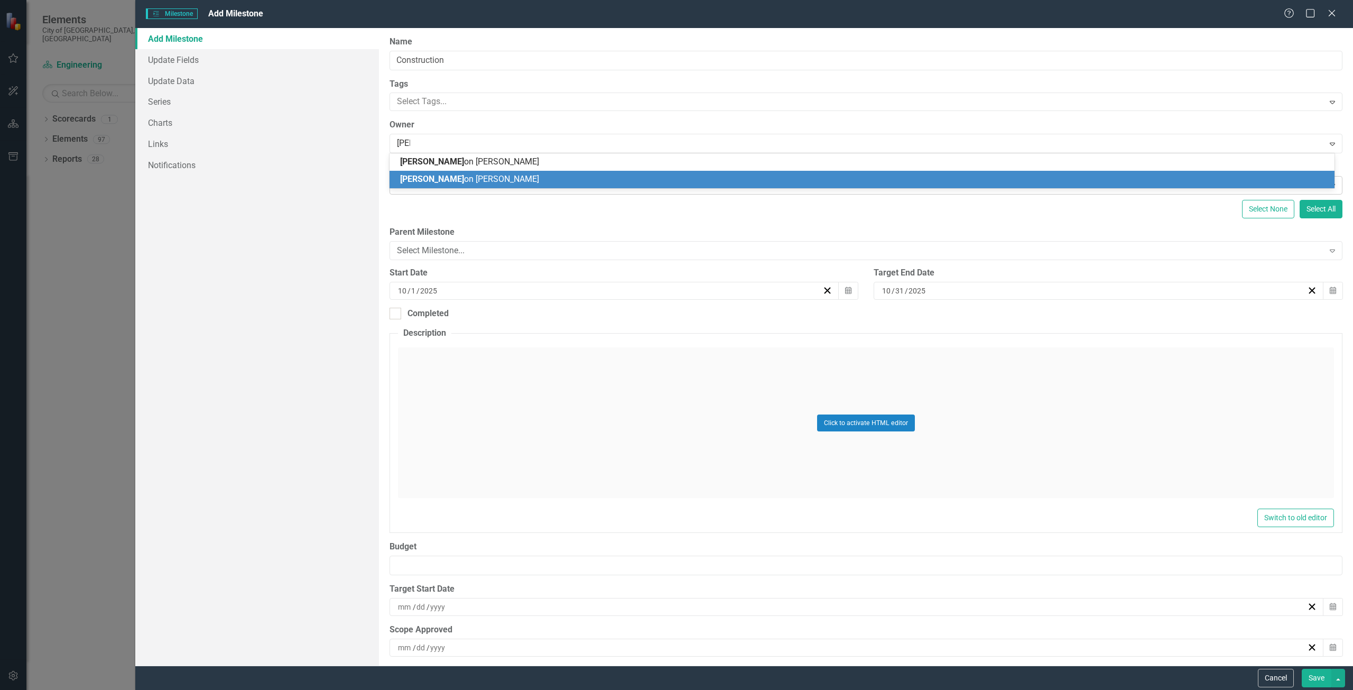
click at [452, 174] on span "Jas on Webster" at bounding box center [469, 179] width 139 height 10
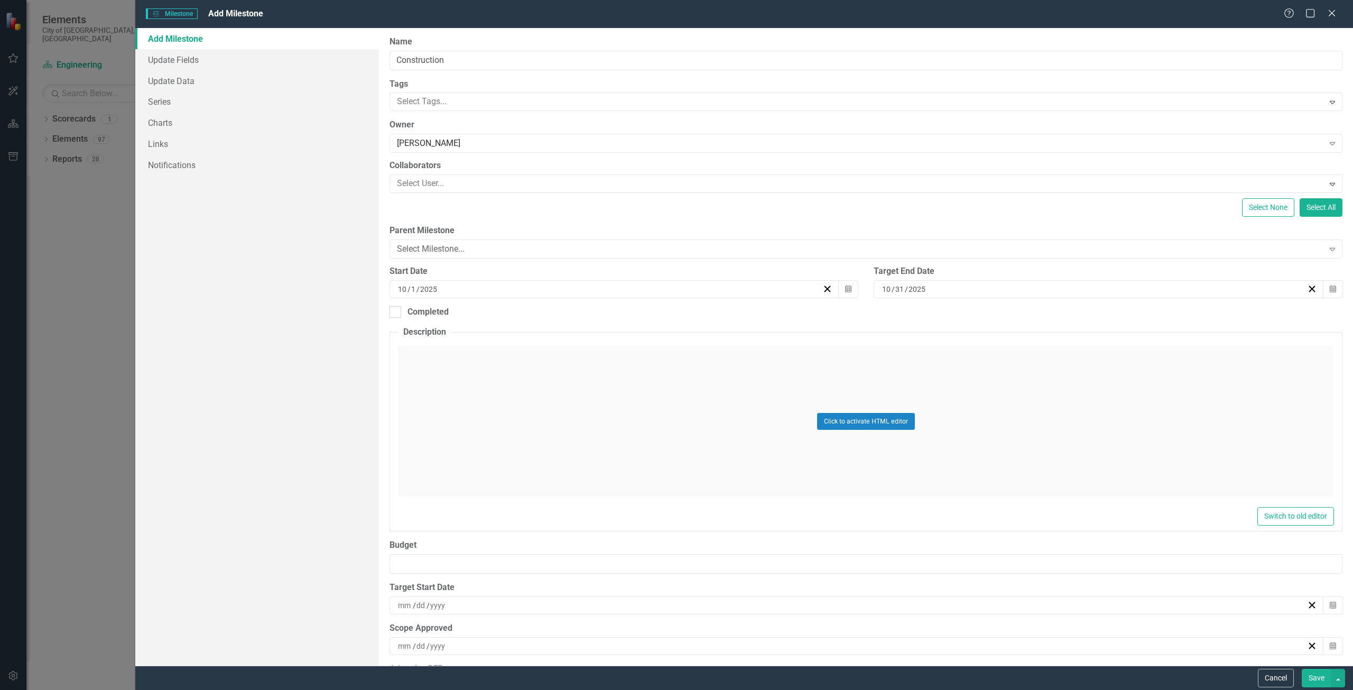
click at [593, 291] on div "10 / 1 / 2025" at bounding box center [610, 289] width 426 height 11
click at [686, 315] on button "»" at bounding box center [692, 315] width 23 height 23
click at [675, 319] on button "›" at bounding box center [669, 315] width 23 height 23
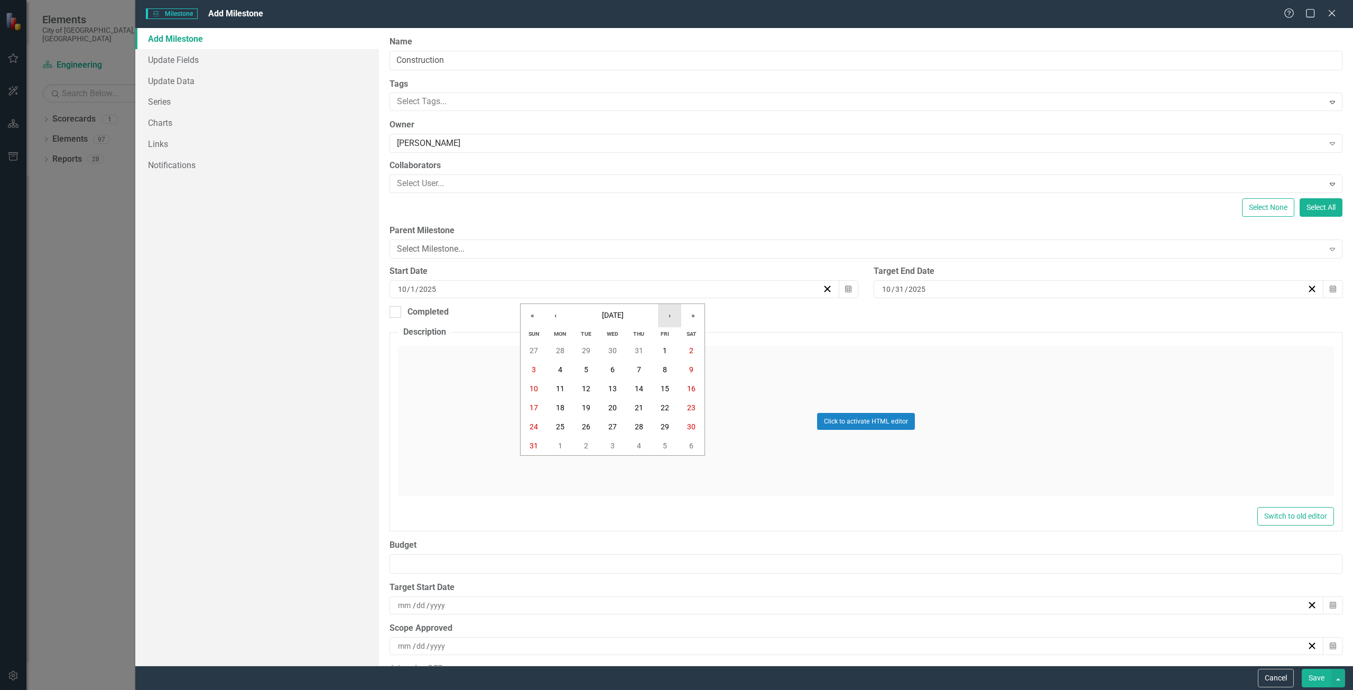
click at [675, 319] on button "›" at bounding box center [669, 315] width 23 height 23
click at [674, 319] on button "›" at bounding box center [669, 315] width 23 height 23
click at [560, 367] on abbr "5" at bounding box center [560, 369] width 4 height 8
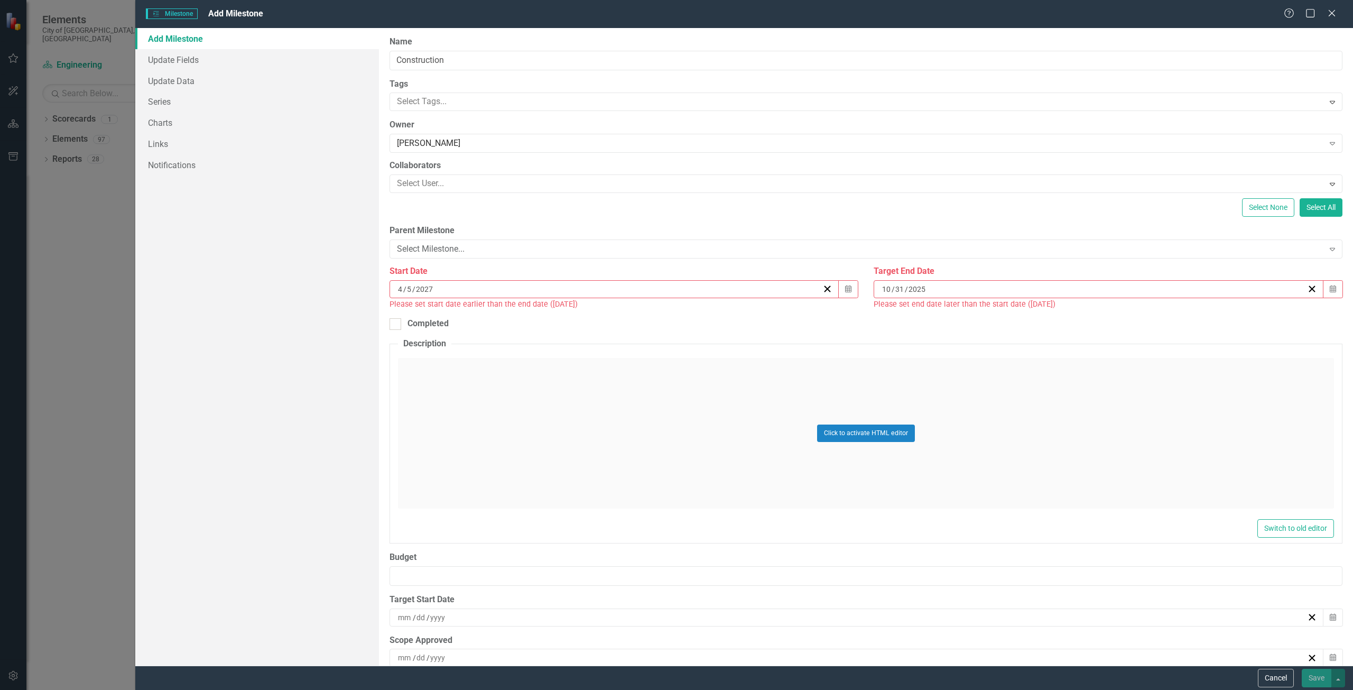
click at [918, 290] on input "2025" at bounding box center [917, 289] width 19 height 11
click at [1167, 321] on button "»" at bounding box center [1173, 315] width 23 height 23
click at [1009, 317] on button "«" at bounding box center [1012, 315] width 23 height 23
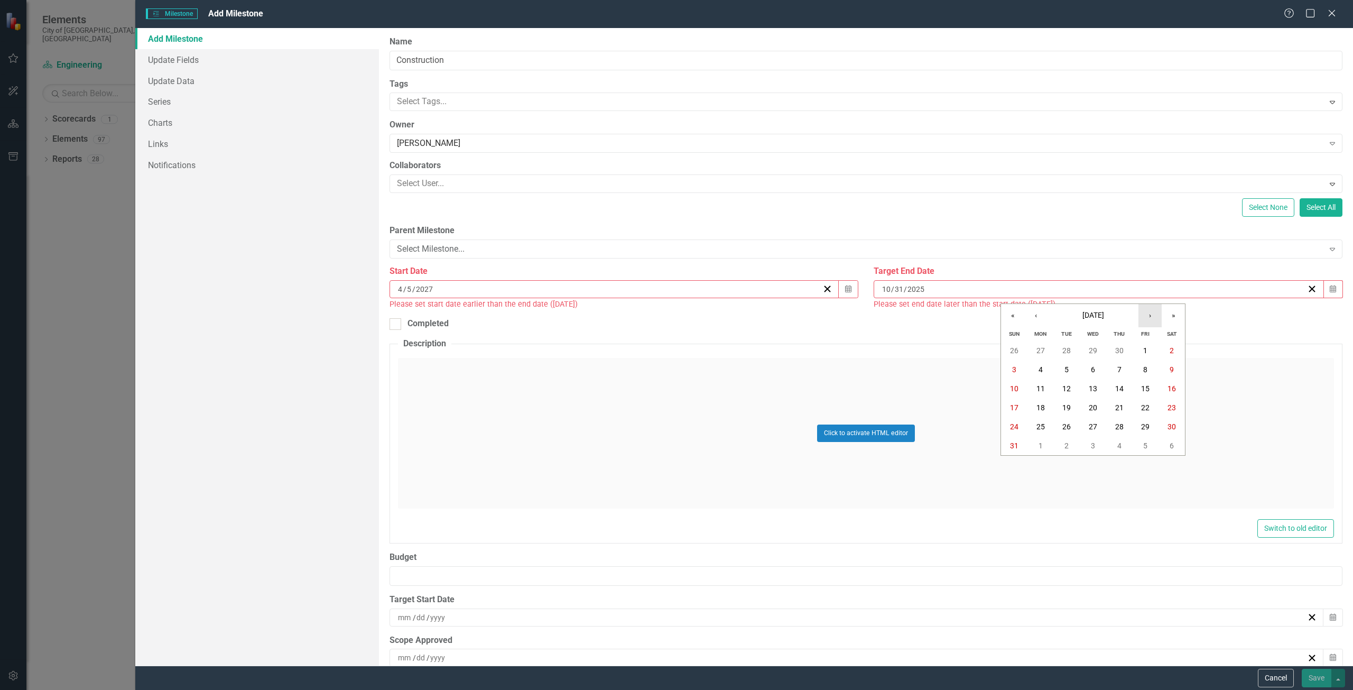
click at [1139, 320] on button "›" at bounding box center [1150, 315] width 23 height 23
click at [1150, 320] on button "›" at bounding box center [1150, 315] width 23 height 23
click at [1136, 424] on button "31" at bounding box center [1146, 426] width 26 height 19
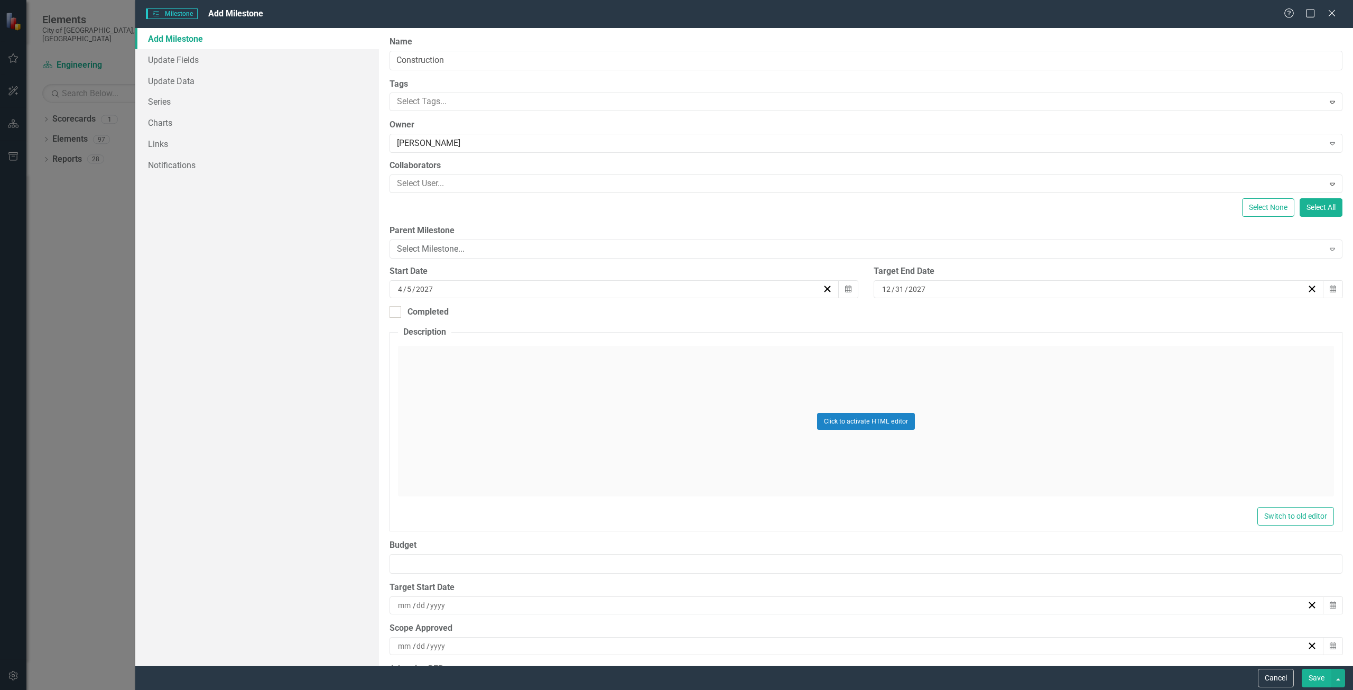
click at [1316, 674] on button "Save" at bounding box center [1317, 678] width 30 height 19
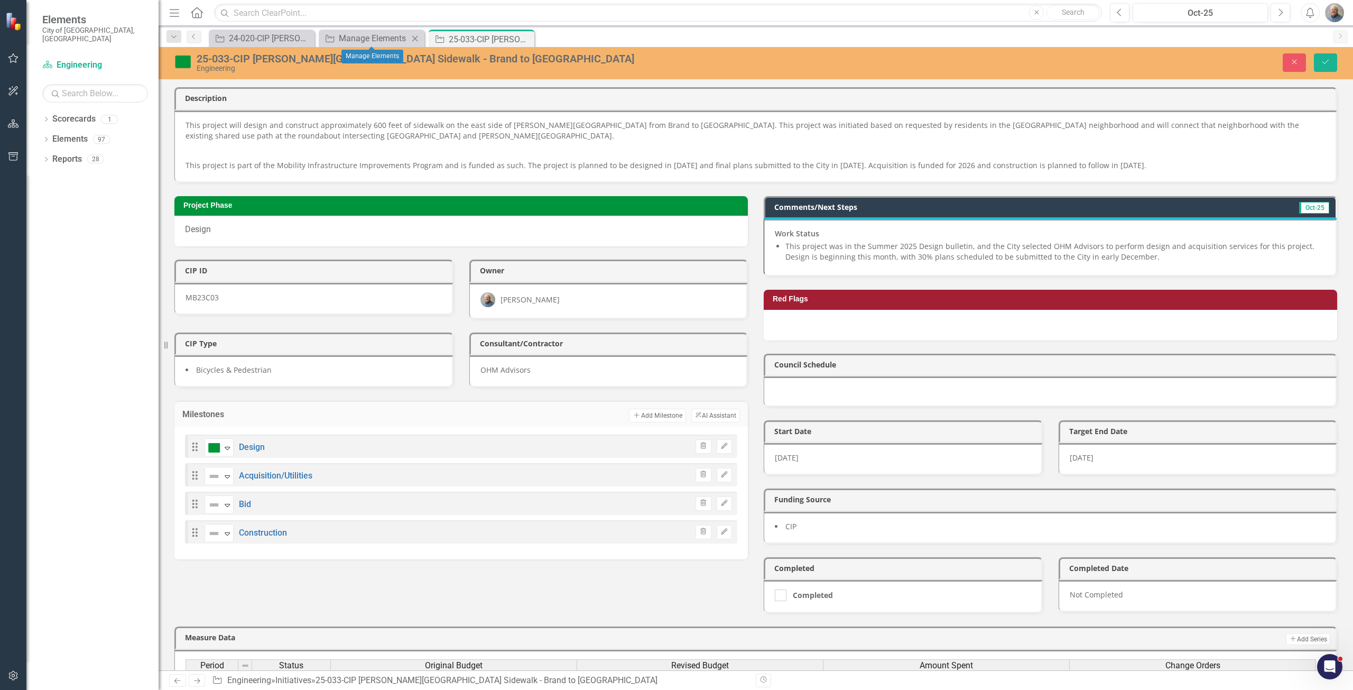
click at [374, 30] on div "Initiative Manage Elements Close" at bounding box center [372, 38] width 106 height 17
click at [374, 39] on div "Manage Elements" at bounding box center [374, 38] width 70 height 13
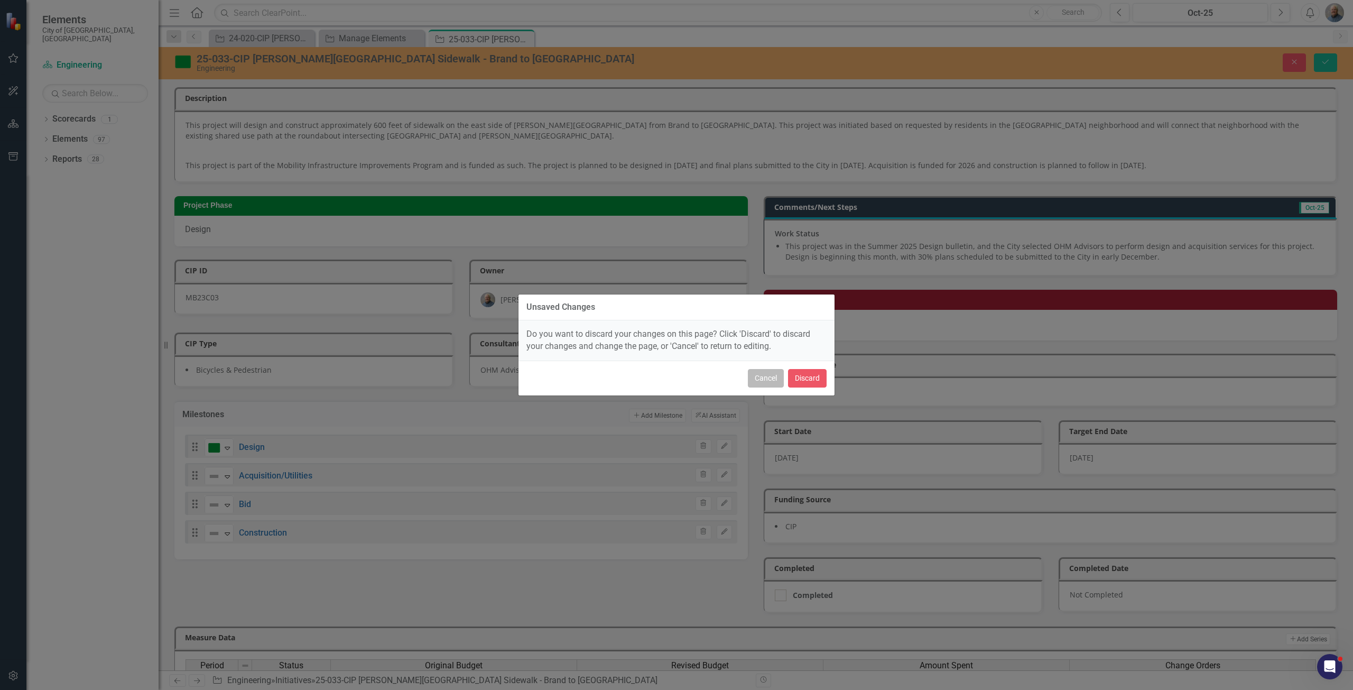
click at [763, 377] on button "Cancel" at bounding box center [766, 378] width 36 height 19
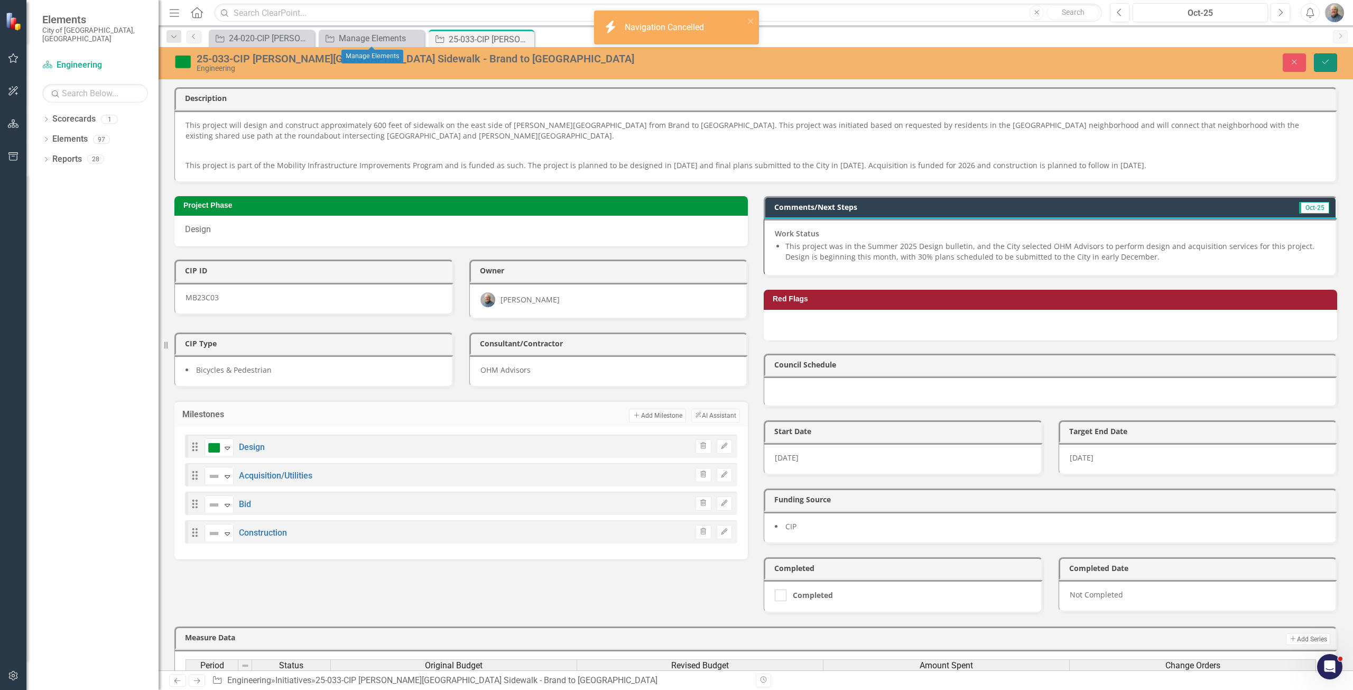
click at [1329, 64] on icon "Save" at bounding box center [1326, 61] width 10 height 7
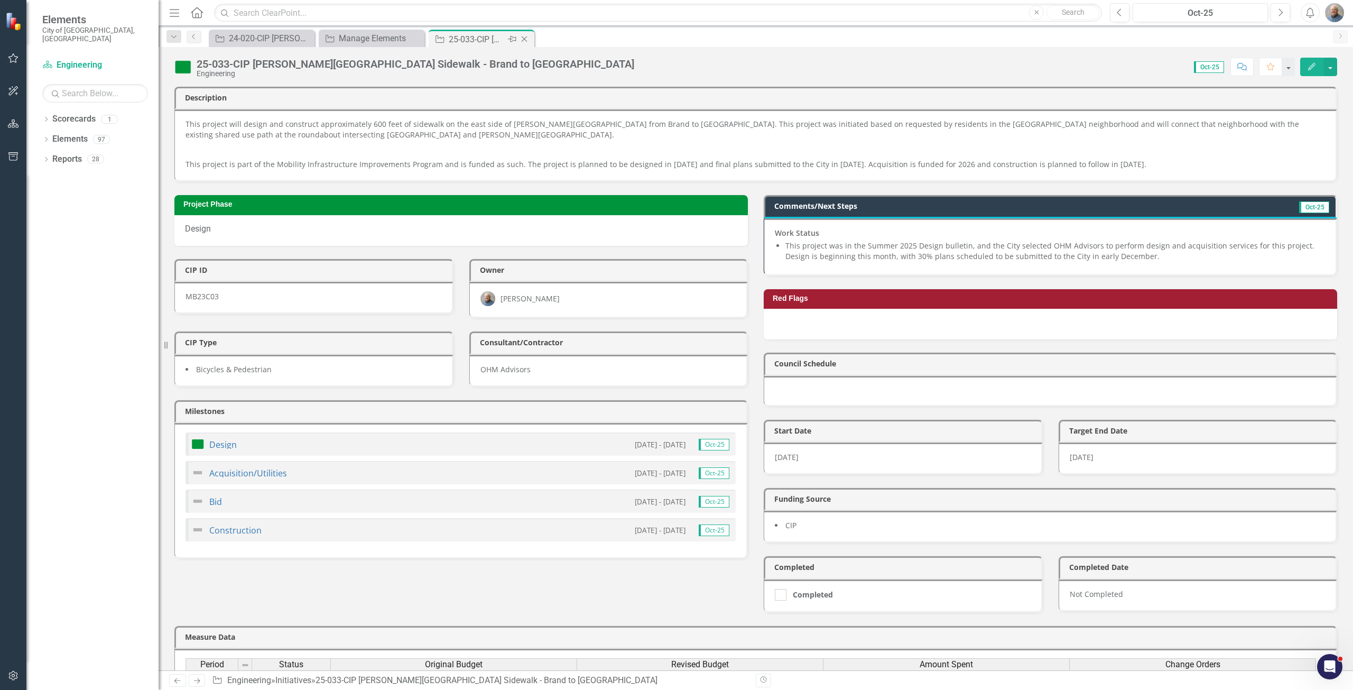
click at [524, 36] on icon "Close" at bounding box center [524, 39] width 11 height 8
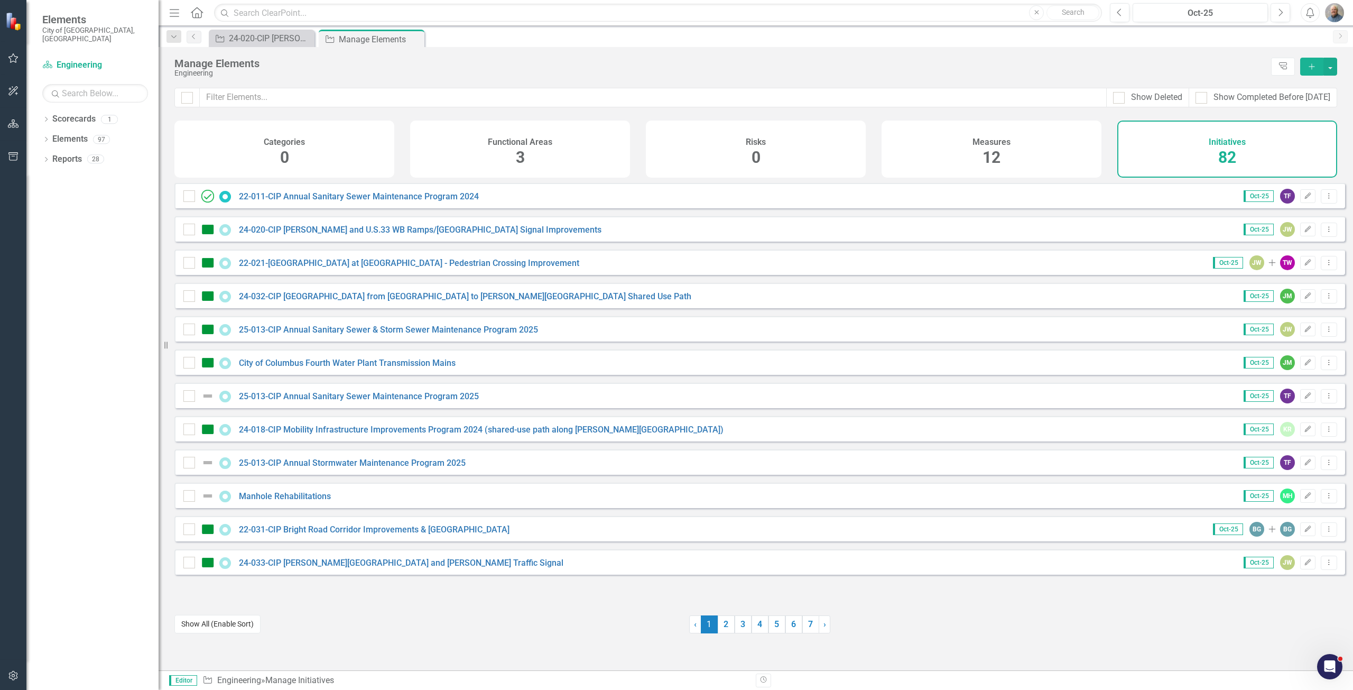
click at [239, 625] on button "Show All (Enable Sort)" at bounding box center [217, 624] width 86 height 19
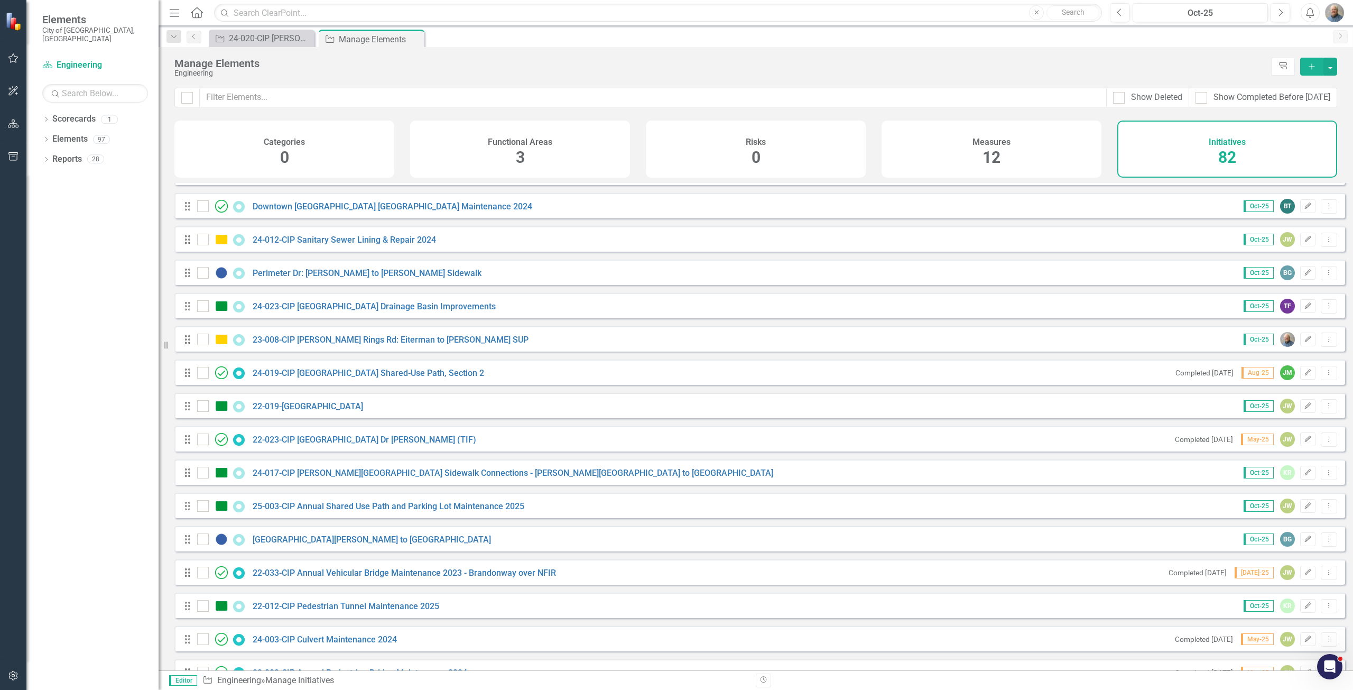
scroll to position [956, 0]
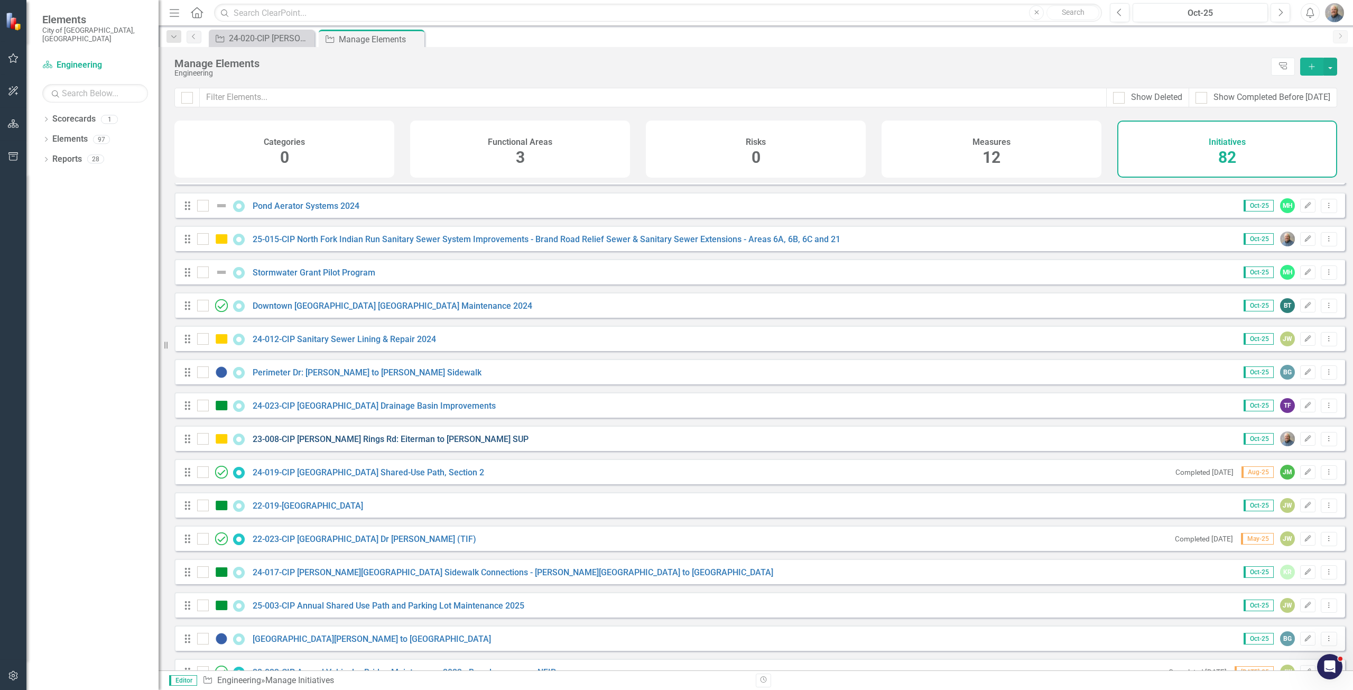
click at [300, 444] on link "23-008-CIP [PERSON_NAME] Rings Rd: Eiterman to [PERSON_NAME] SUP" at bounding box center [391, 439] width 276 height 10
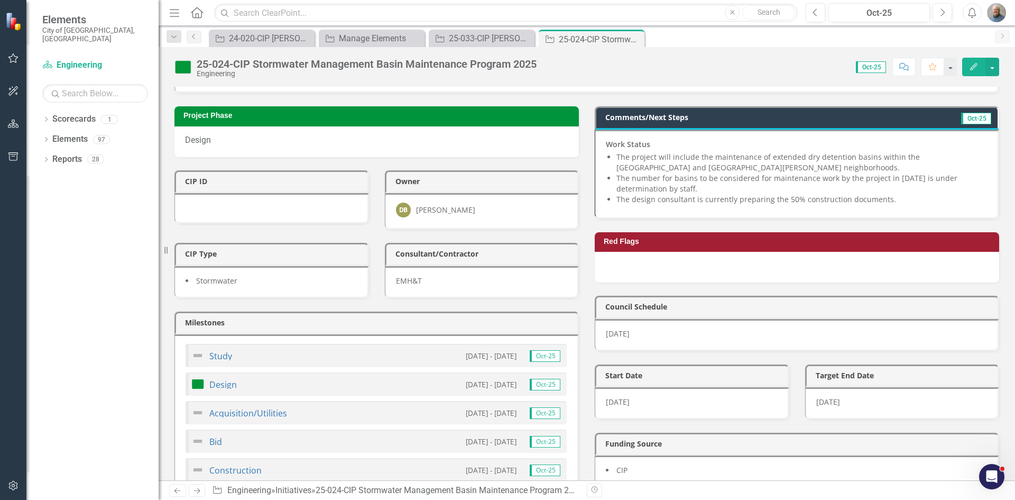
scroll to position [211, 0]
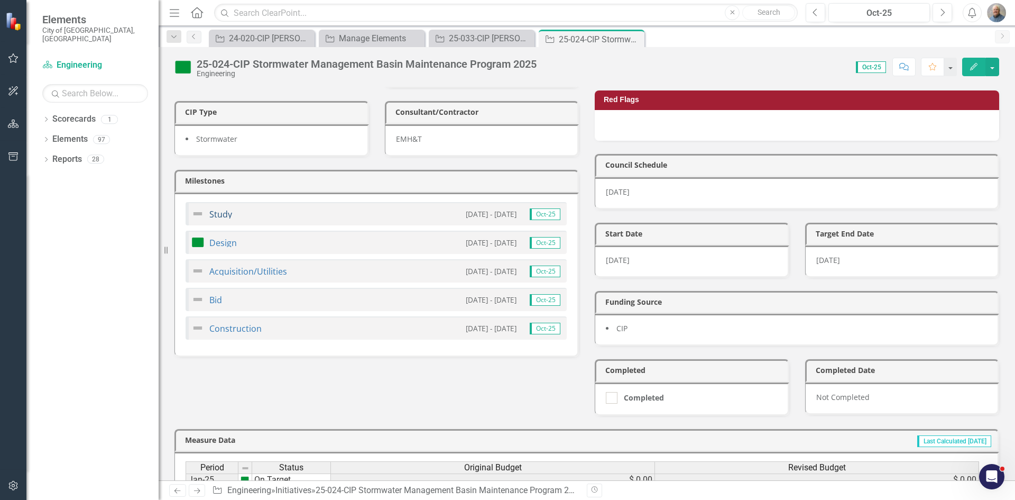
click at [222, 215] on link "Study" at bounding box center [220, 214] width 23 height 12
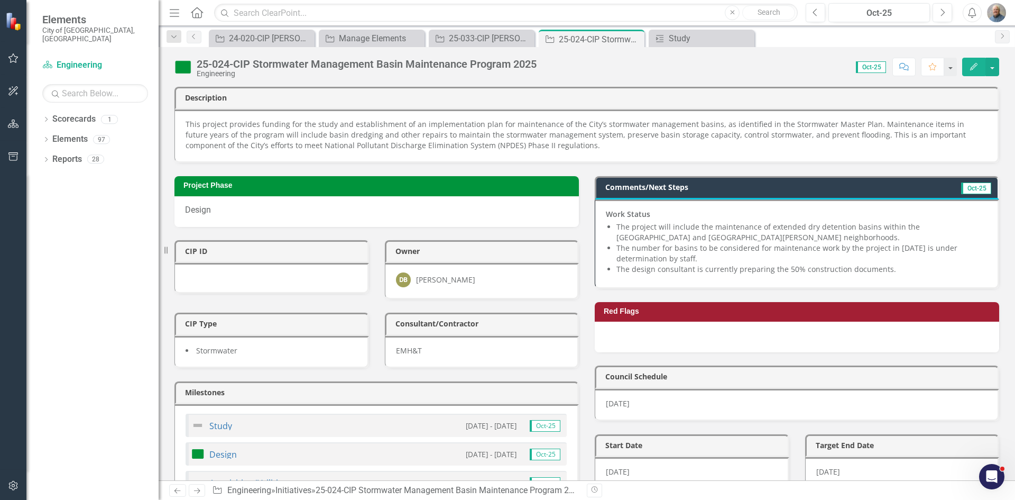
scroll to position [211, 0]
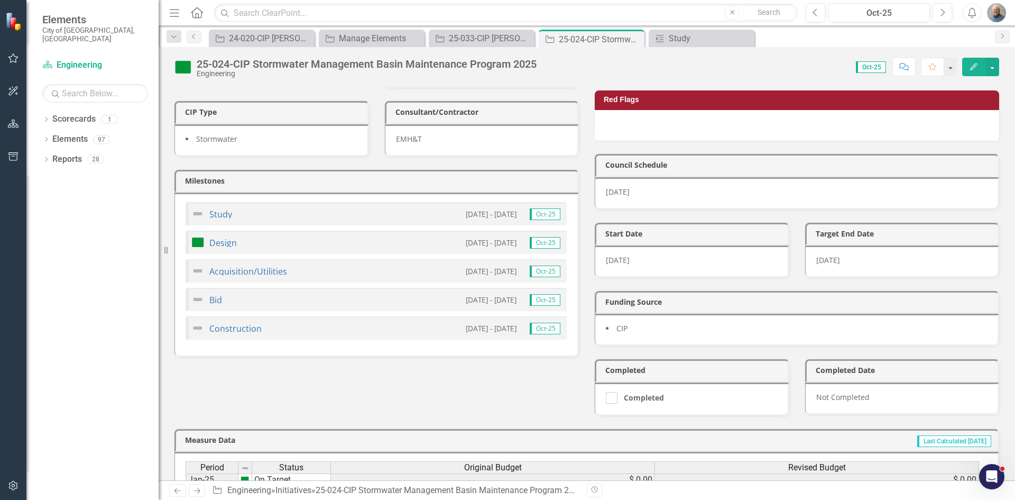
click at [231, 247] on div "Design" at bounding box center [213, 242] width 45 height 13
click at [228, 245] on link "Design" at bounding box center [222, 243] width 27 height 12
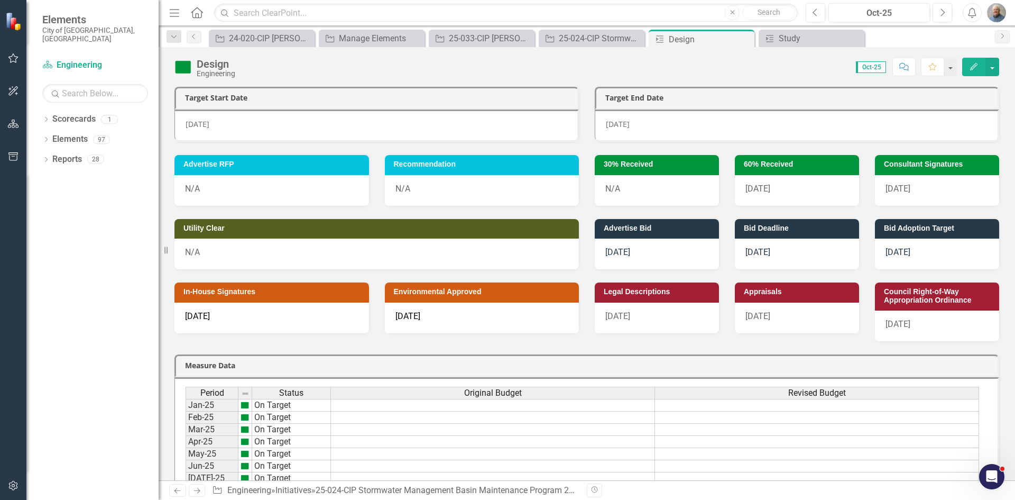
click at [970, 68] on icon "Edit" at bounding box center [974, 66] width 10 height 7
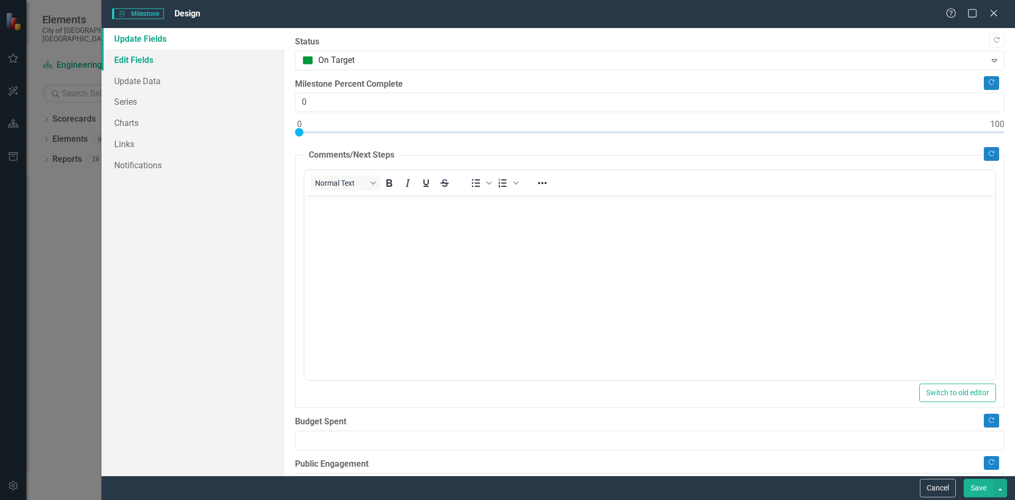
click at [170, 66] on link "Edit Fields" at bounding box center [193, 59] width 183 height 21
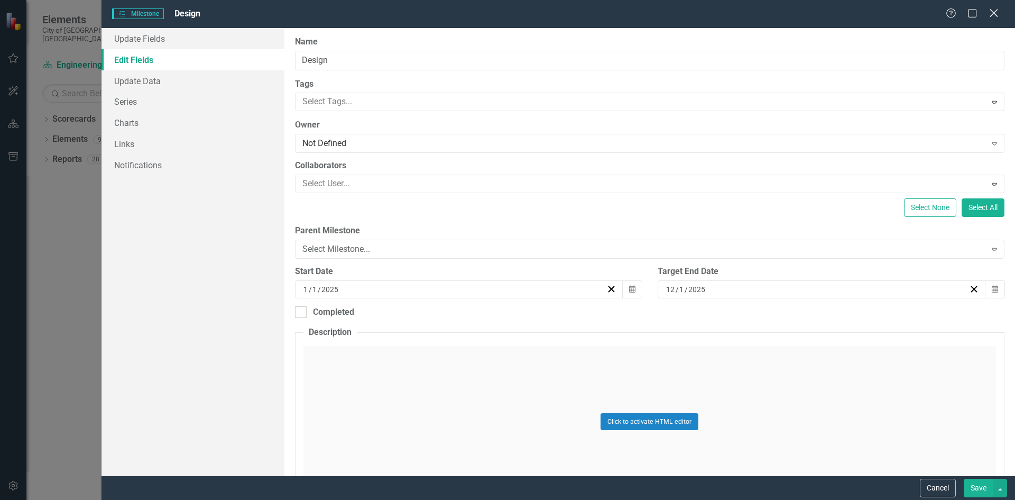
click at [998, 15] on icon "Close" at bounding box center [993, 13] width 13 height 10
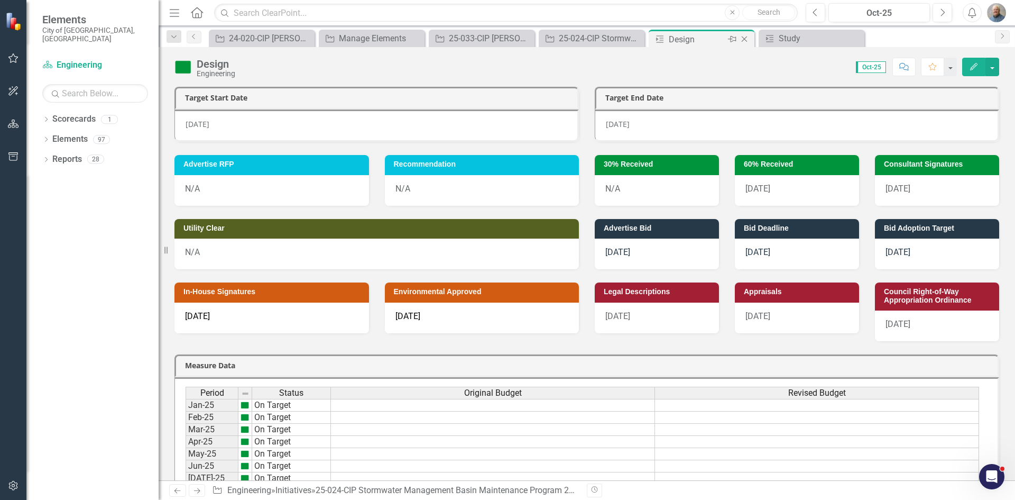
click at [750, 41] on icon "Close" at bounding box center [744, 39] width 11 height 8
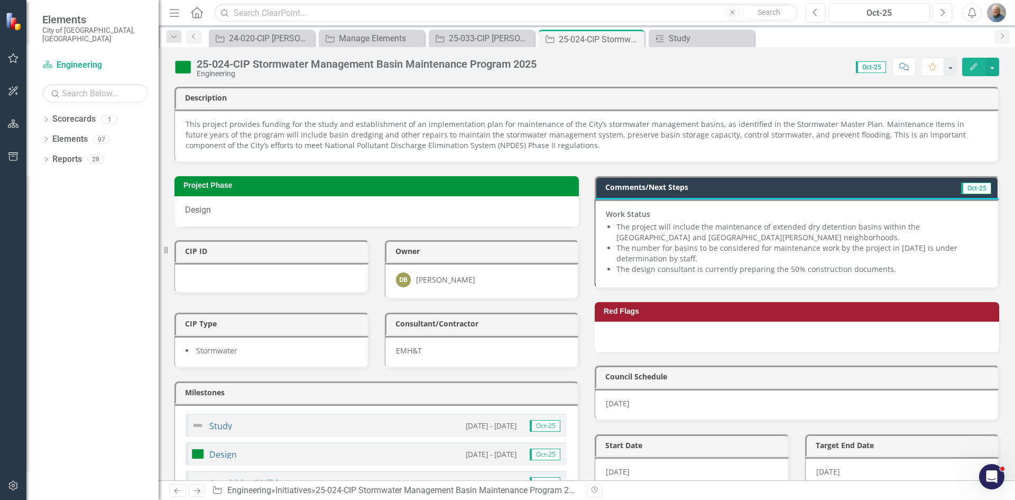
scroll to position [159, 0]
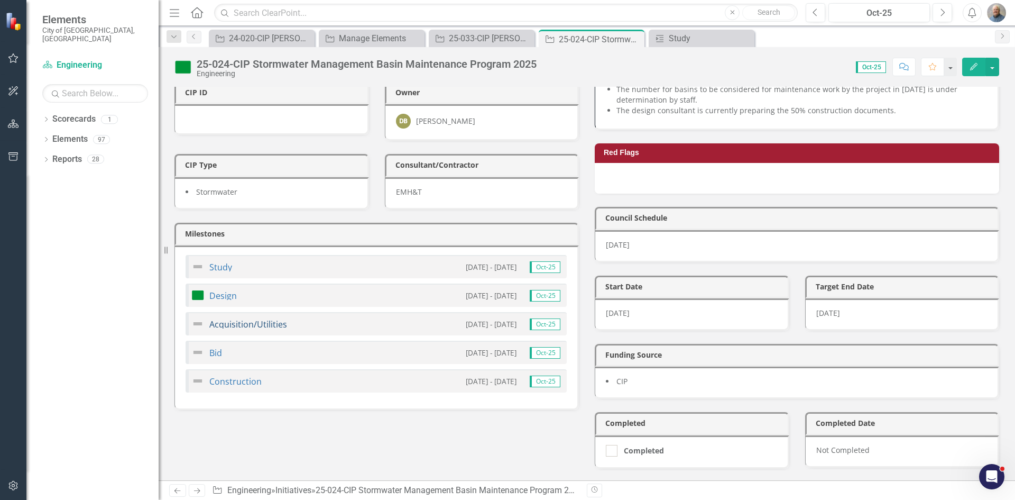
click at [265, 324] on link "Acquisition/Utilities" at bounding box center [248, 324] width 78 height 12
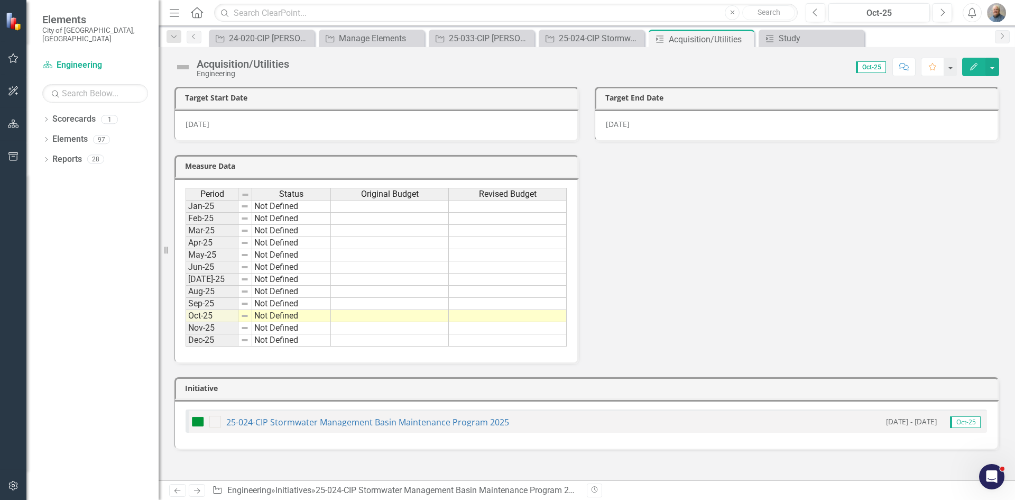
click at [0, 0] on icon "Close" at bounding box center [0, 0] width 0 height 0
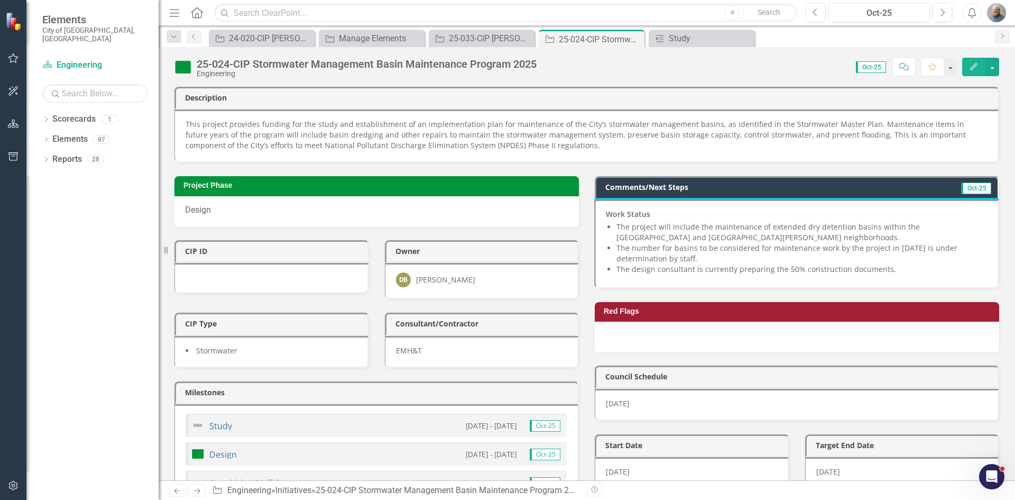
scroll to position [106, 0]
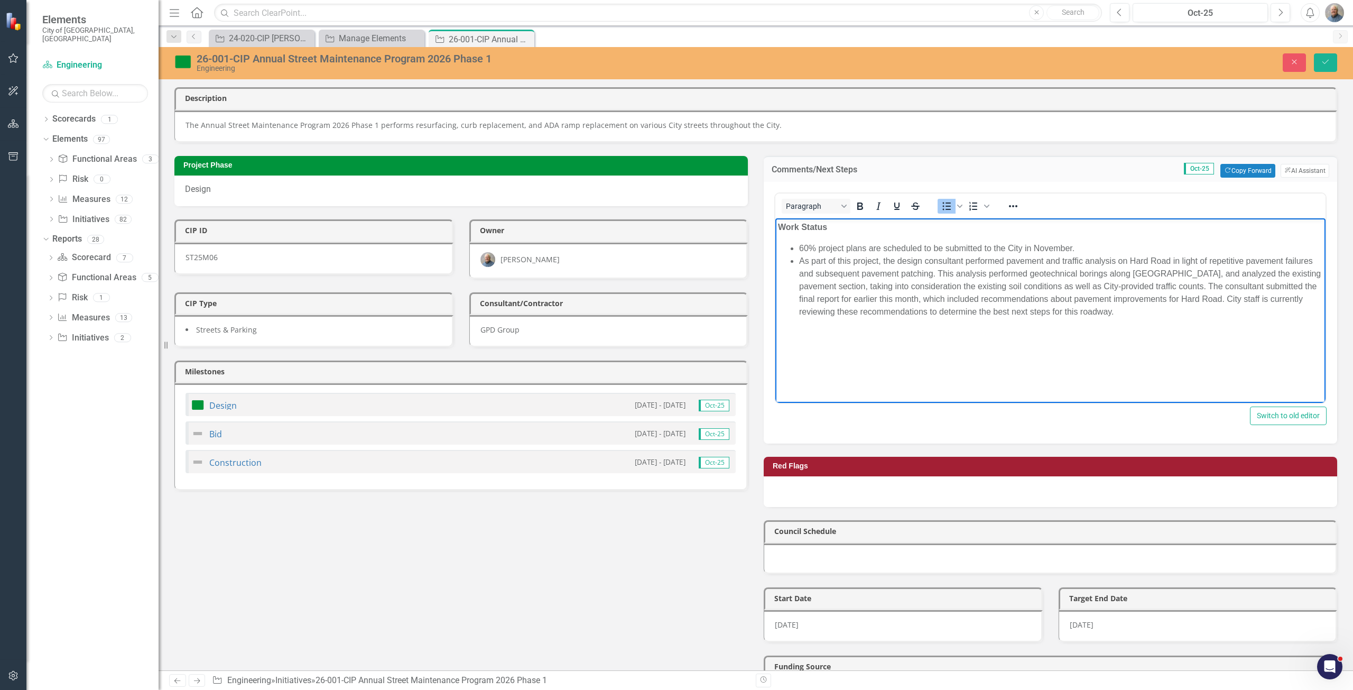
click at [1006, 277] on li "As part of this project, the design consultant performed pavement and traffic a…" at bounding box center [1061, 285] width 524 height 63
click at [851, 301] on li "As part of this project, the design consultant performed pavement and traffic a…" at bounding box center [1061, 285] width 524 height 63
click at [845, 299] on li "As part of this project, the design consultant performed pavement and traffic a…" at bounding box center [1061, 285] width 524 height 63
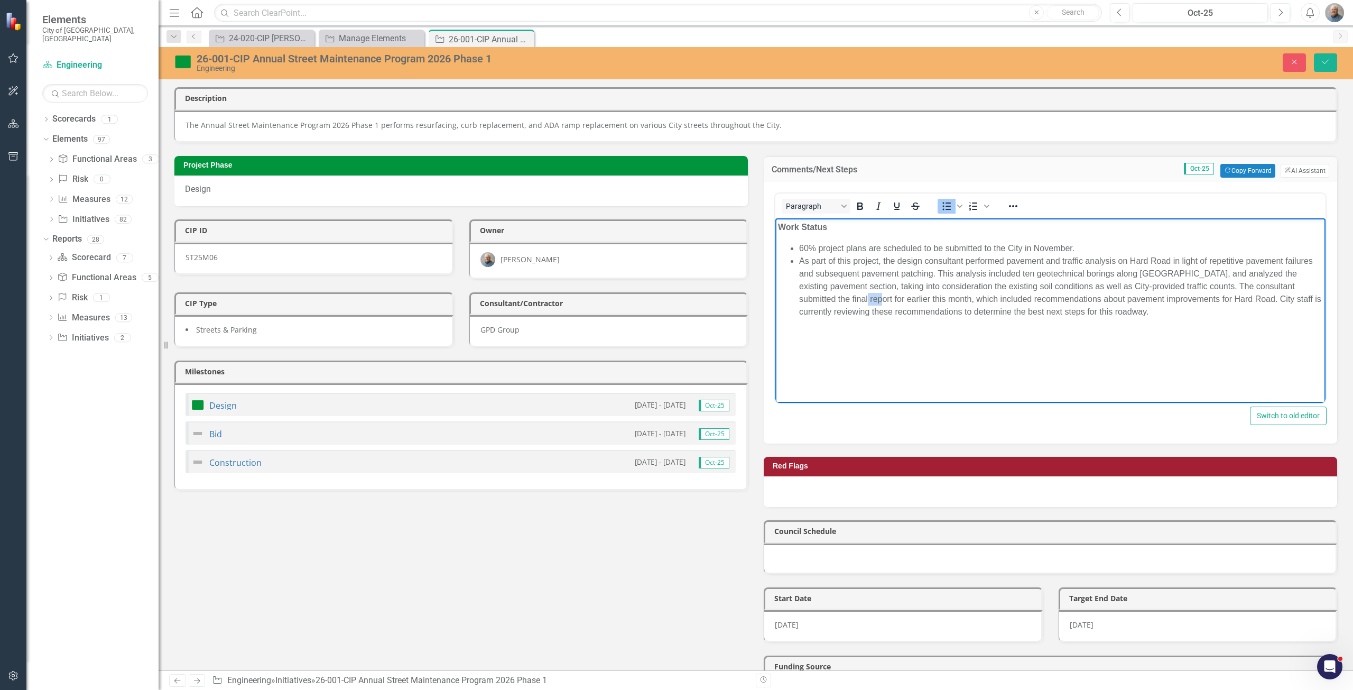
click at [845, 299] on li "As part of this project, the design consultant performed pavement and traffic a…" at bounding box center [1061, 285] width 524 height 63
click at [1155, 314] on li "As part of this project, the design consultant performed pavement and traffic a…" at bounding box center [1061, 285] width 524 height 63
click at [1114, 316] on li "As part of this project, the design consultant performed pavement and traffic a…" at bounding box center [1061, 285] width 524 height 63
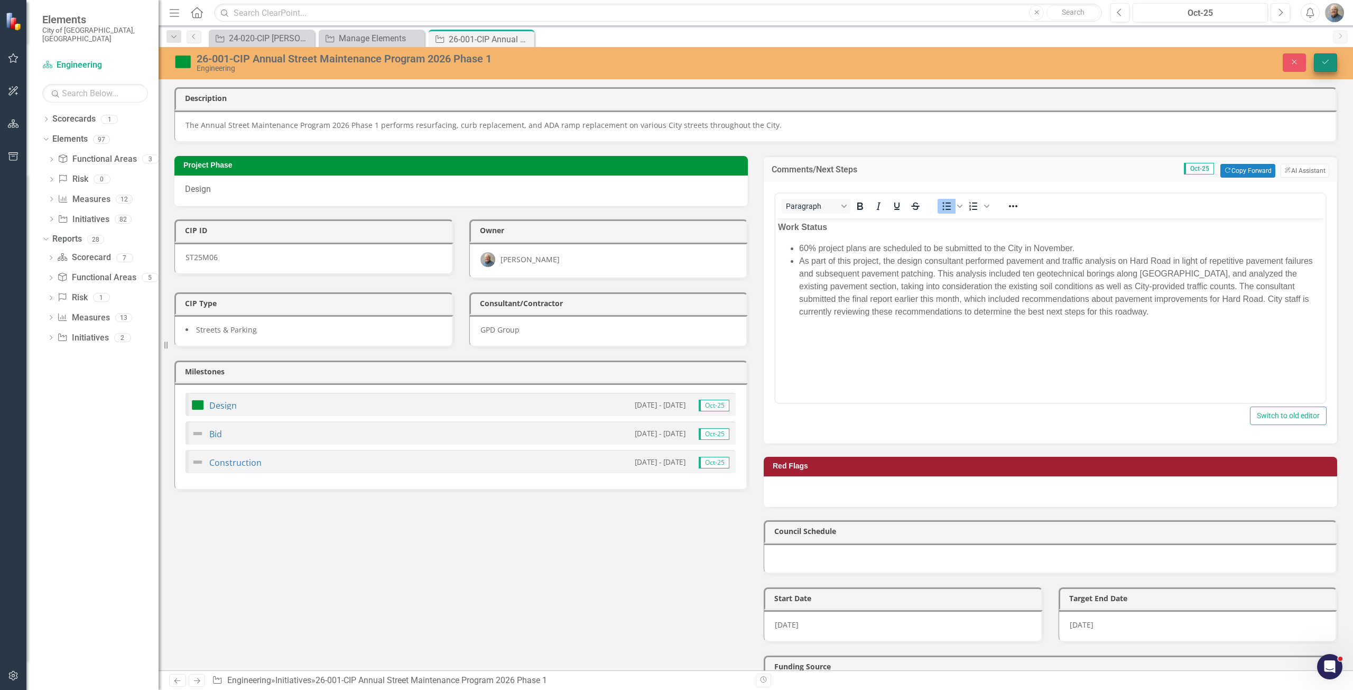
click at [1325, 66] on button "Save" at bounding box center [1325, 62] width 23 height 19
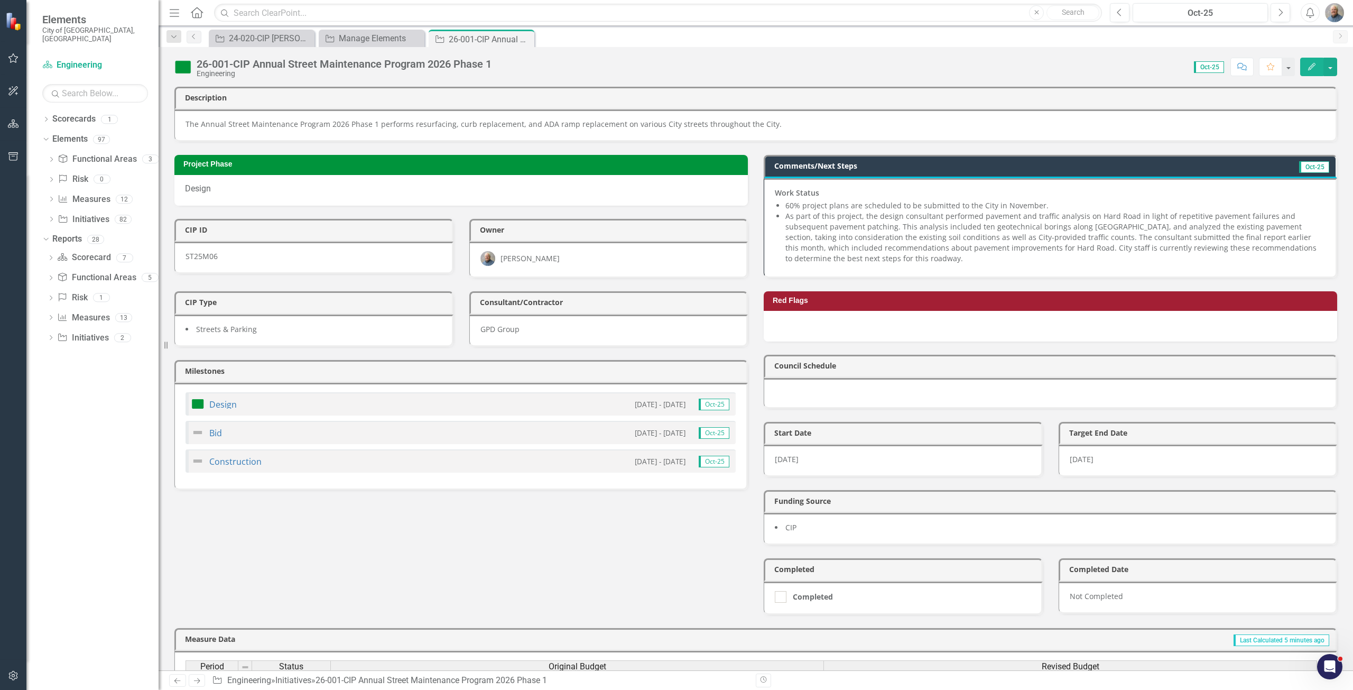
click at [879, 242] on li "As part of this project, the design consultant performed pavement and traffic a…" at bounding box center [1056, 237] width 540 height 53
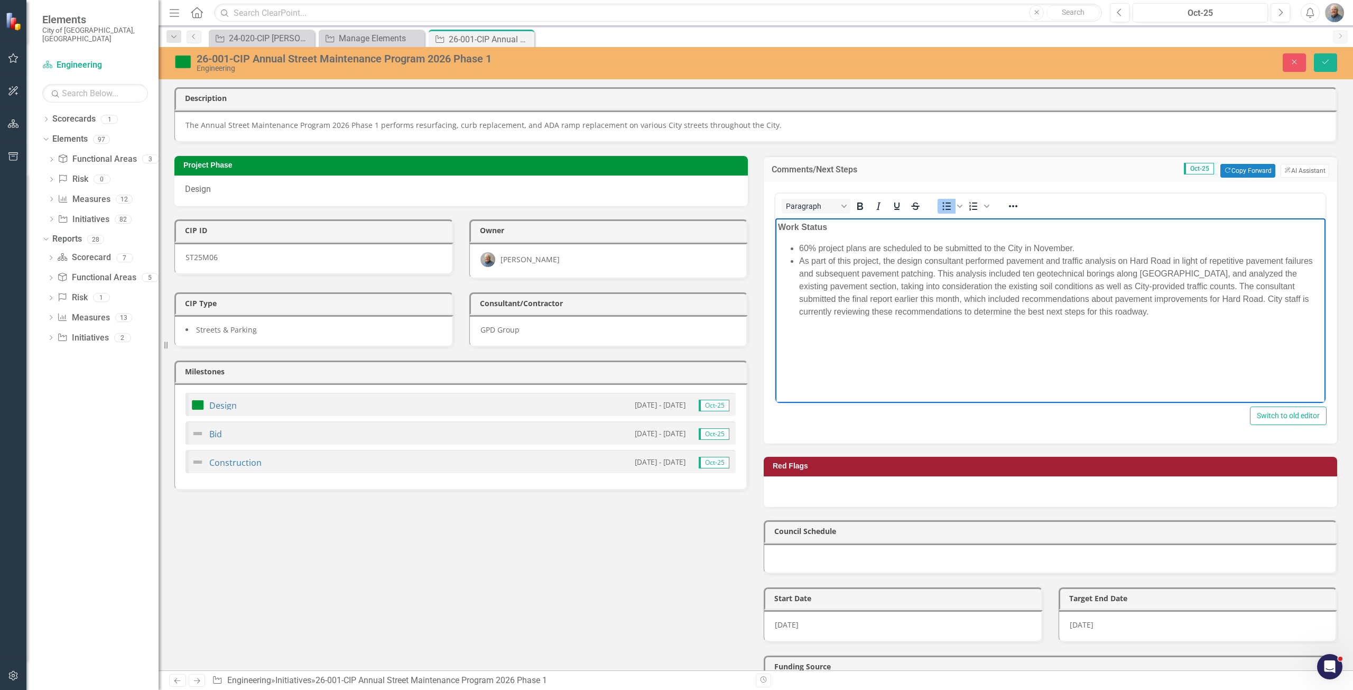
click at [1158, 302] on li "As part of this project, the design consultant performed pavement and traffic a…" at bounding box center [1061, 285] width 524 height 63
drag, startPoint x: 1156, startPoint y: 321, endPoint x: 1011, endPoint y: 324, distance: 144.3
click at [1011, 324] on body "Work Status 60% project plans are scheduled to be submitted to the City in Nove…" at bounding box center [1051, 297] width 550 height 159
click at [1042, 312] on li "As part of this project, the design consultant performed pavement and traffic a…" at bounding box center [1061, 285] width 524 height 63
click at [1322, 63] on icon "Save" at bounding box center [1326, 61] width 10 height 7
